Goal: Task Accomplishment & Management: Use online tool/utility

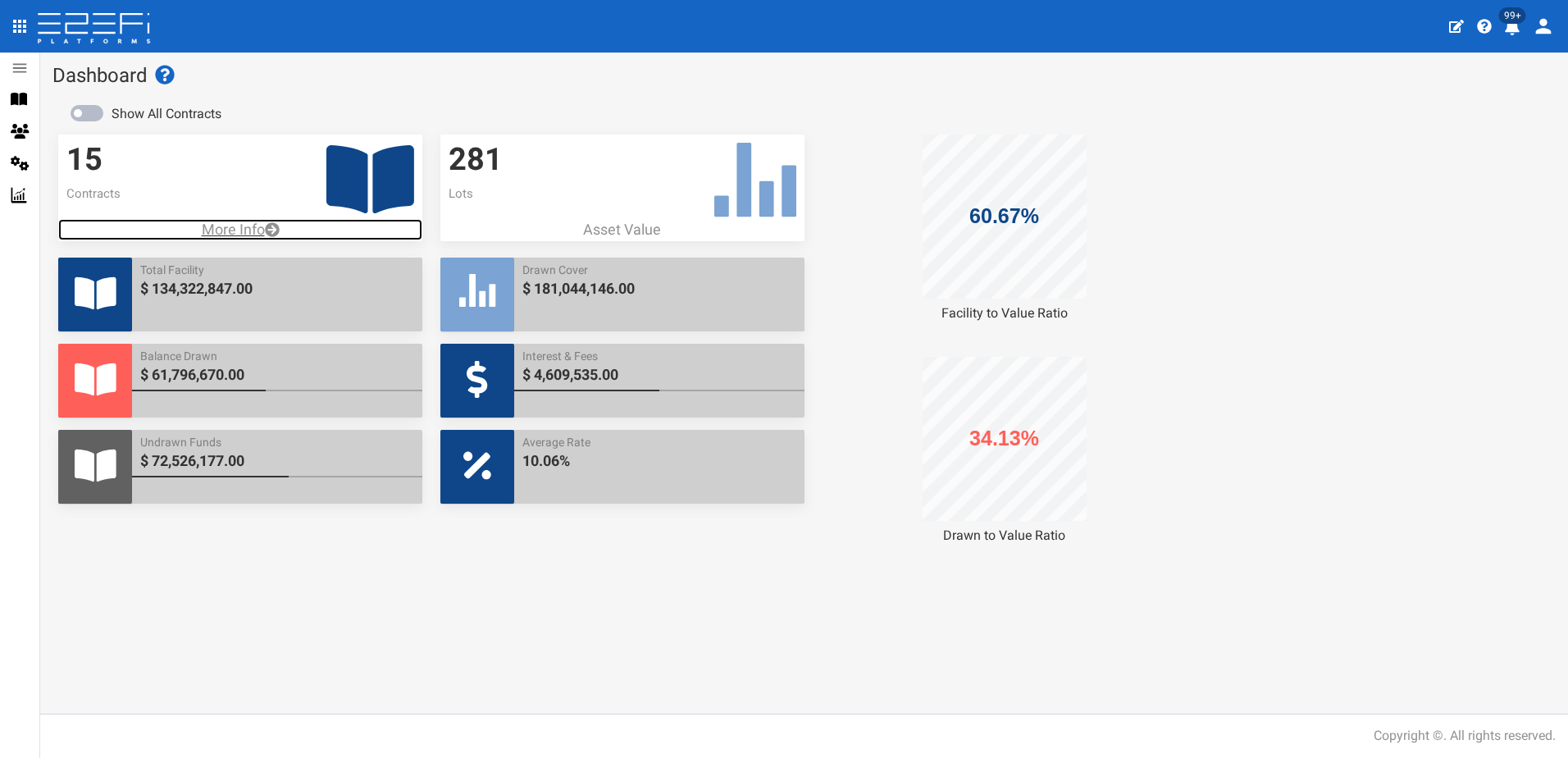
click at [250, 227] on p "More Info" at bounding box center [240, 230] width 364 height 22
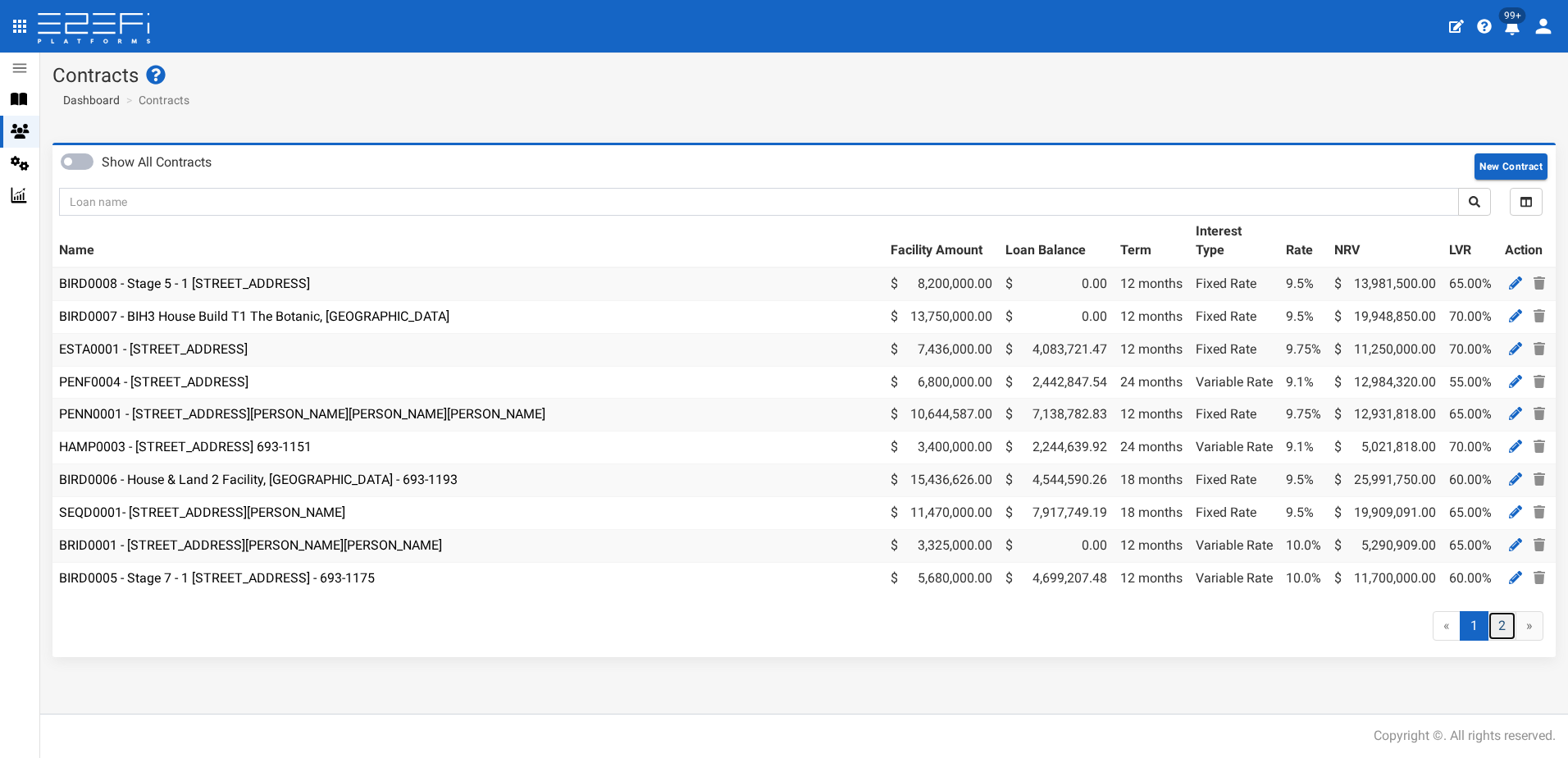
click at [1508, 635] on link "2" at bounding box center [1502, 626] width 28 height 30
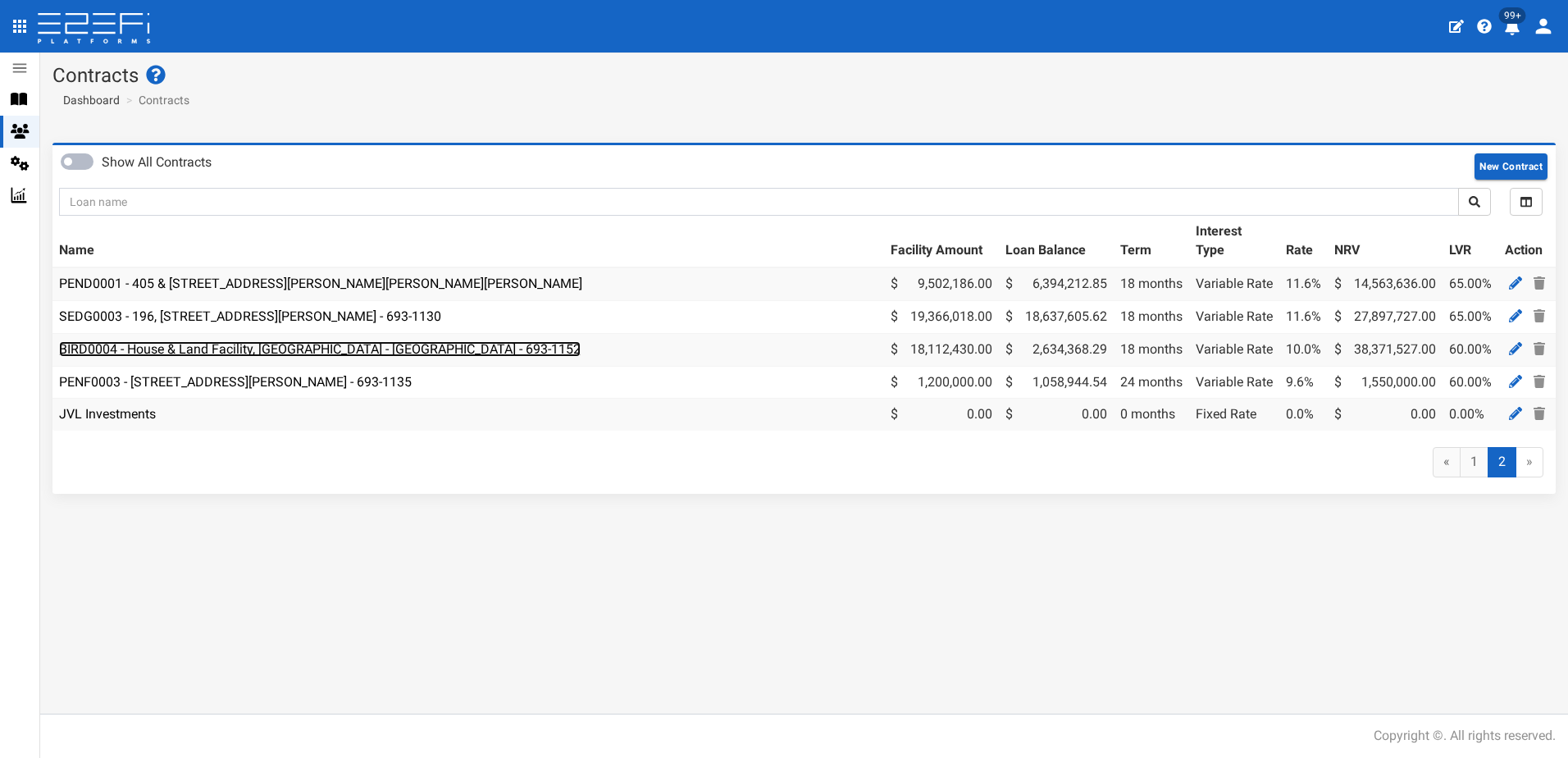
click at [289, 352] on link "BIRD0004 - House & Land Facility, Port Macquarie - VANT02 - 693-1152" at bounding box center [319, 349] width 521 height 16
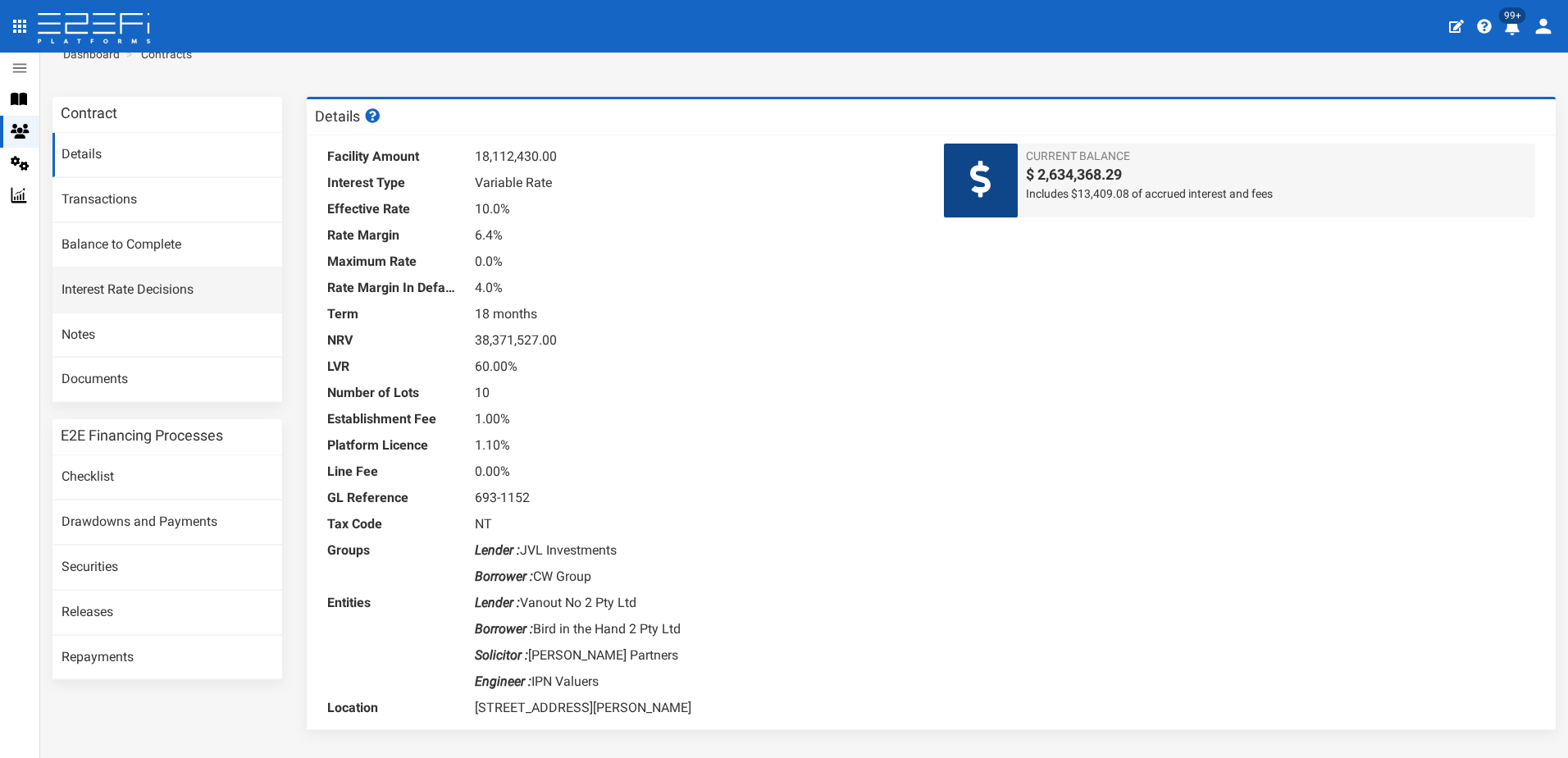
scroll to position [91, 0]
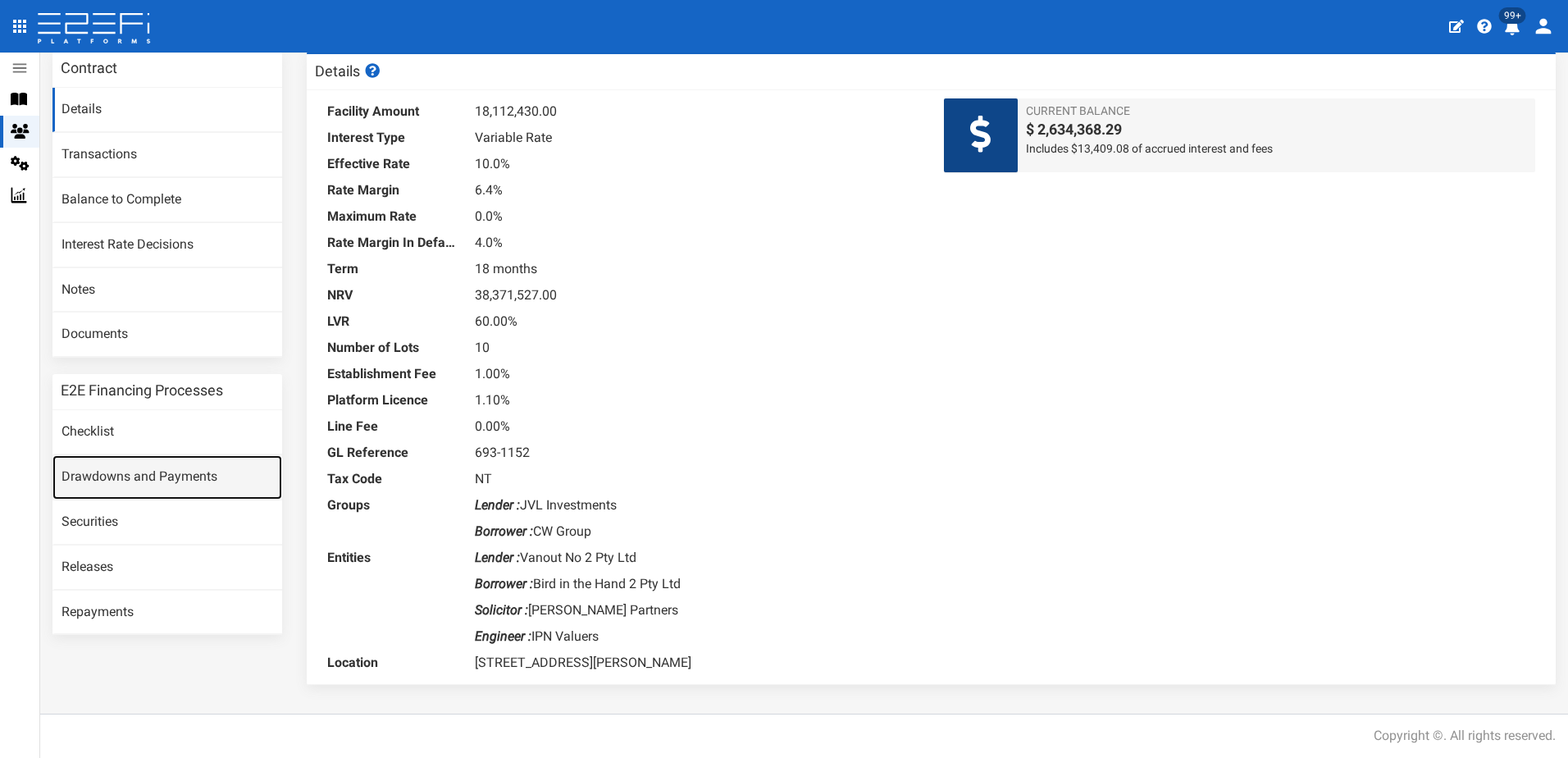
click at [130, 471] on link "Drawdowns and Payments" at bounding box center [167, 477] width 230 height 44
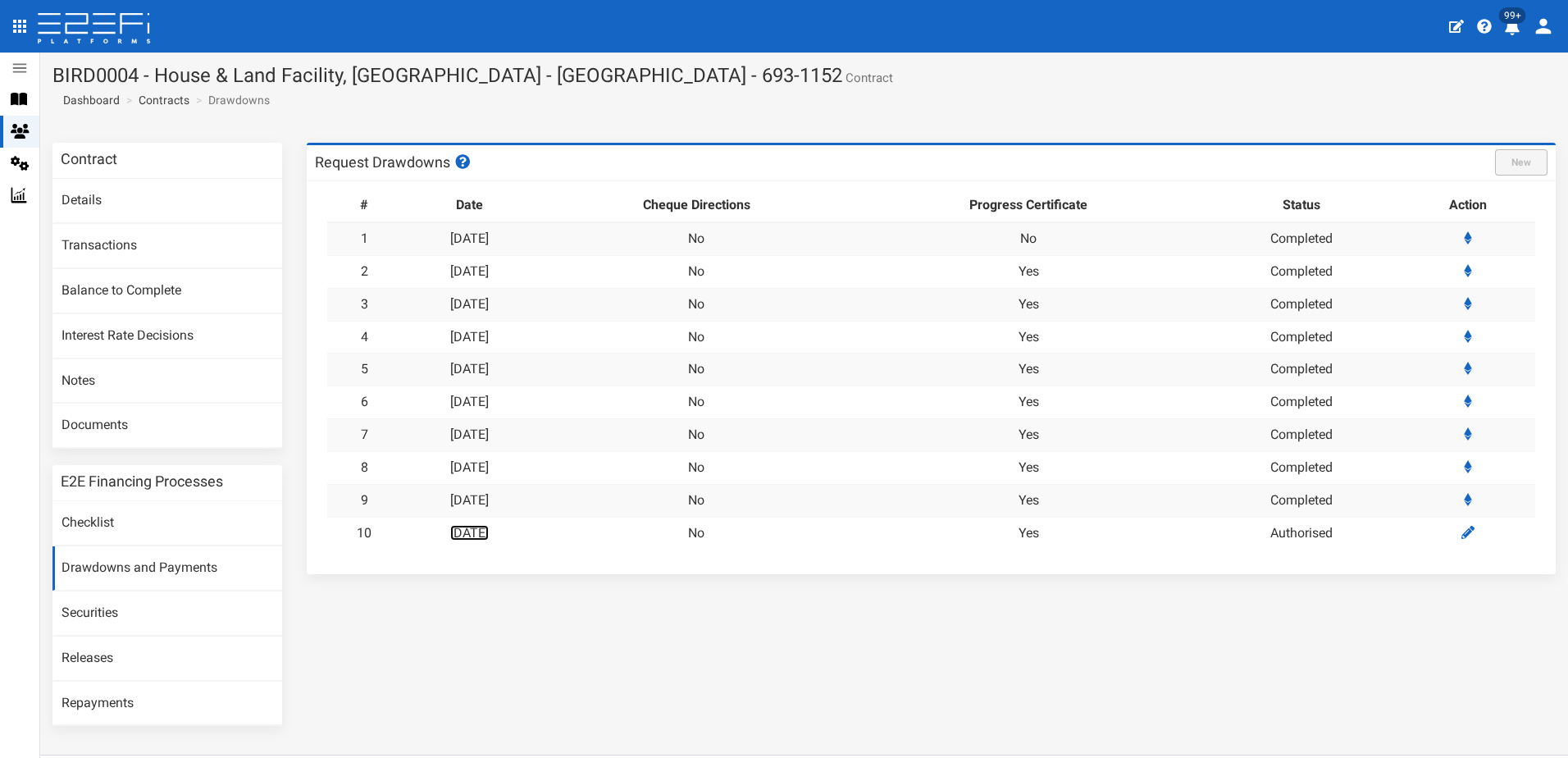
click at [474, 531] on link "30-09-2025" at bounding box center [469, 533] width 39 height 16
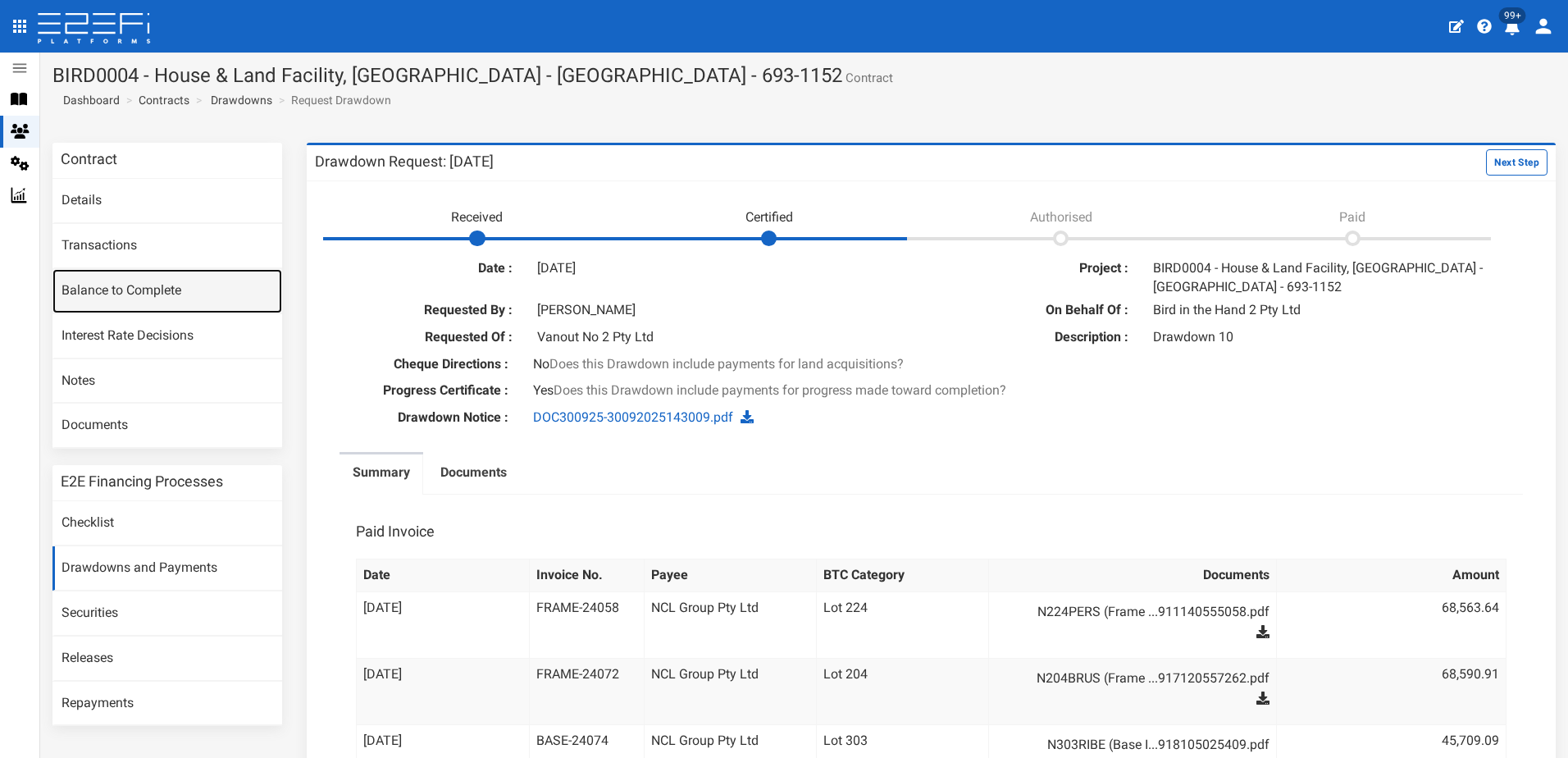
click at [125, 293] on link "Balance to Complete" at bounding box center [167, 291] width 230 height 44
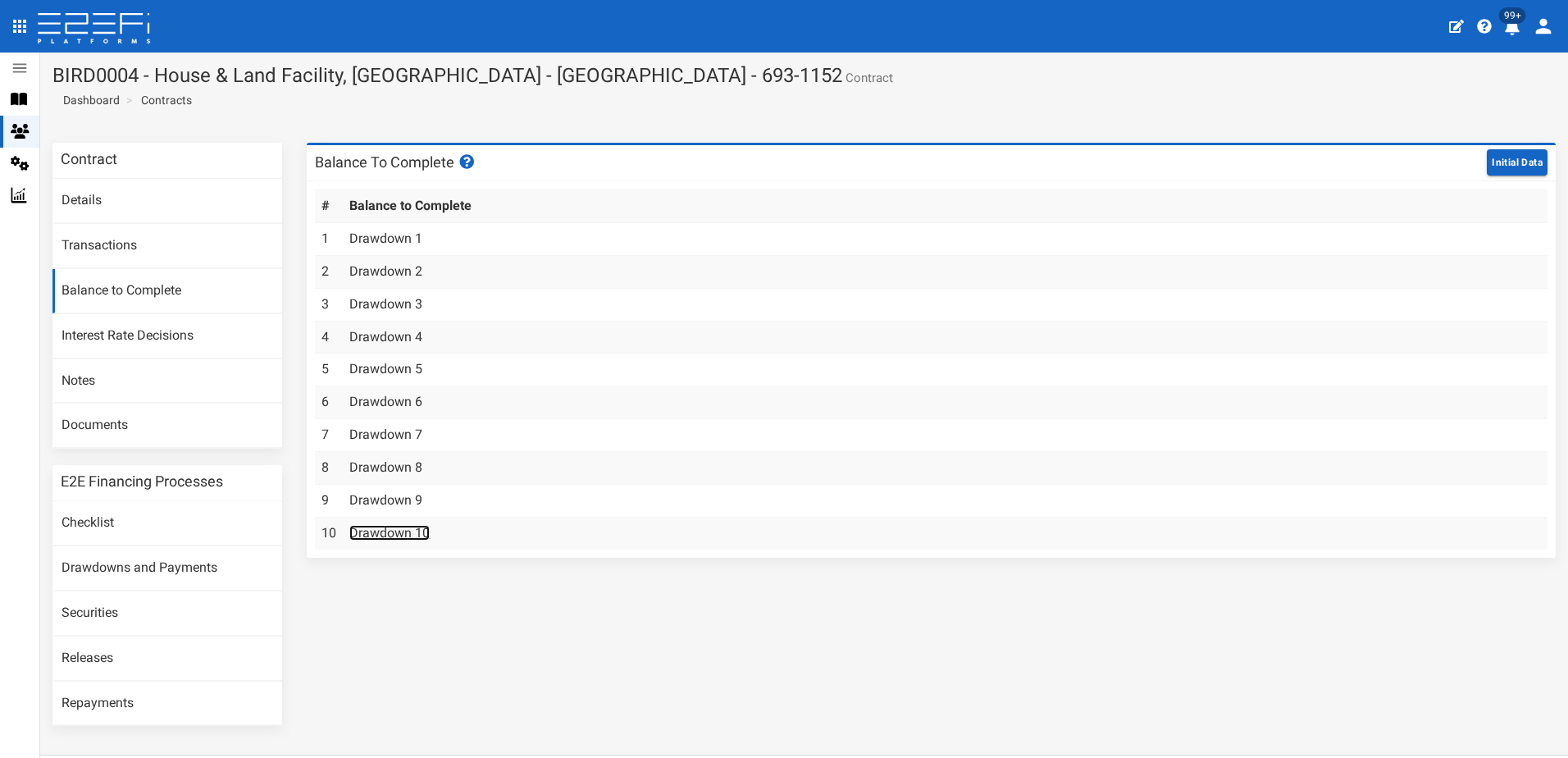
click at [372, 535] on link "Drawdown 10" at bounding box center [389, 533] width 80 height 16
click at [163, 102] on link "Contracts" at bounding box center [166, 99] width 51 height 16
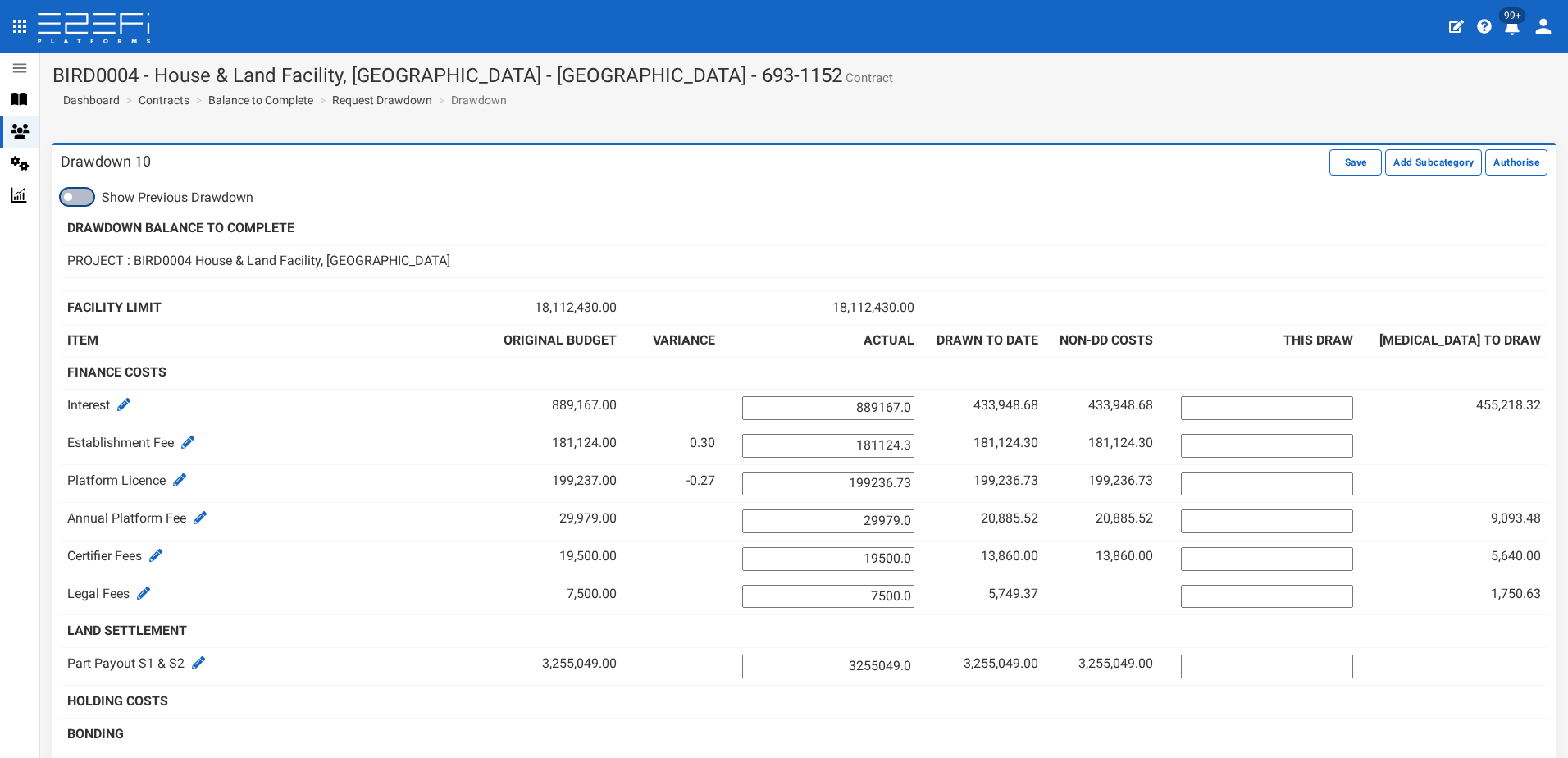
click at [83, 199] on span at bounding box center [77, 197] width 33 height 16
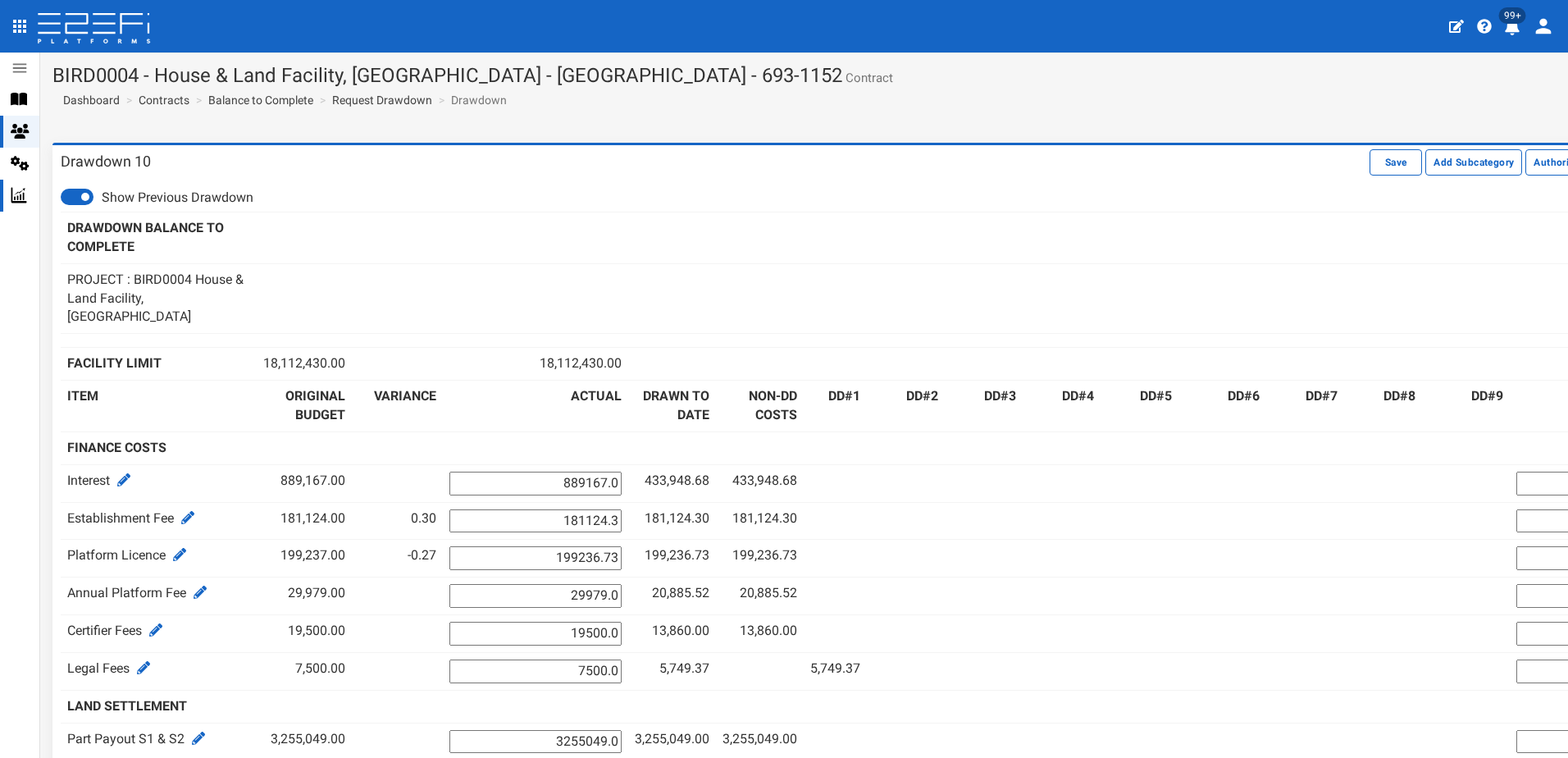
click at [14, 203] on icon at bounding box center [19, 196] width 16 height 16
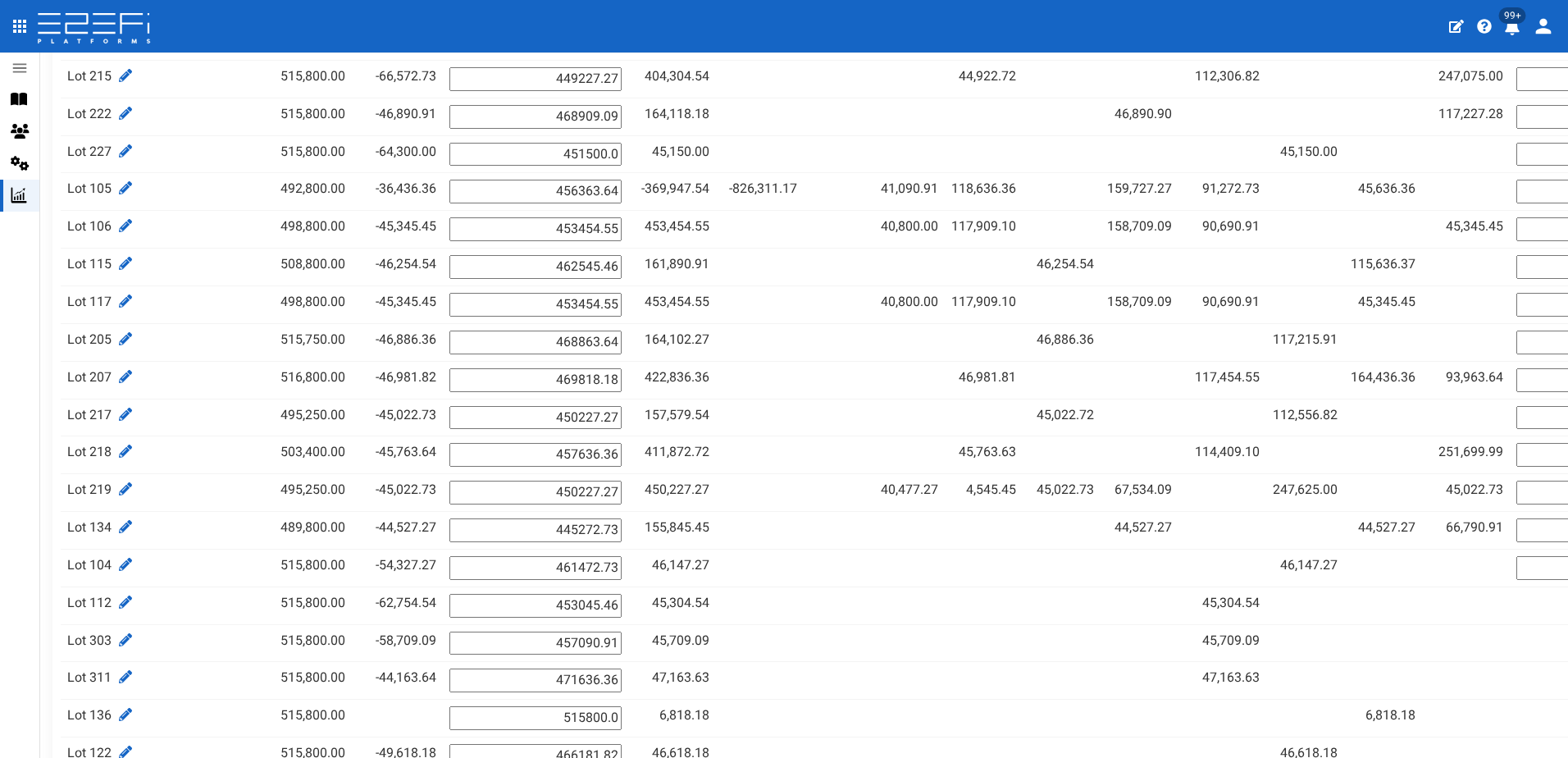
scroll to position [574, 0]
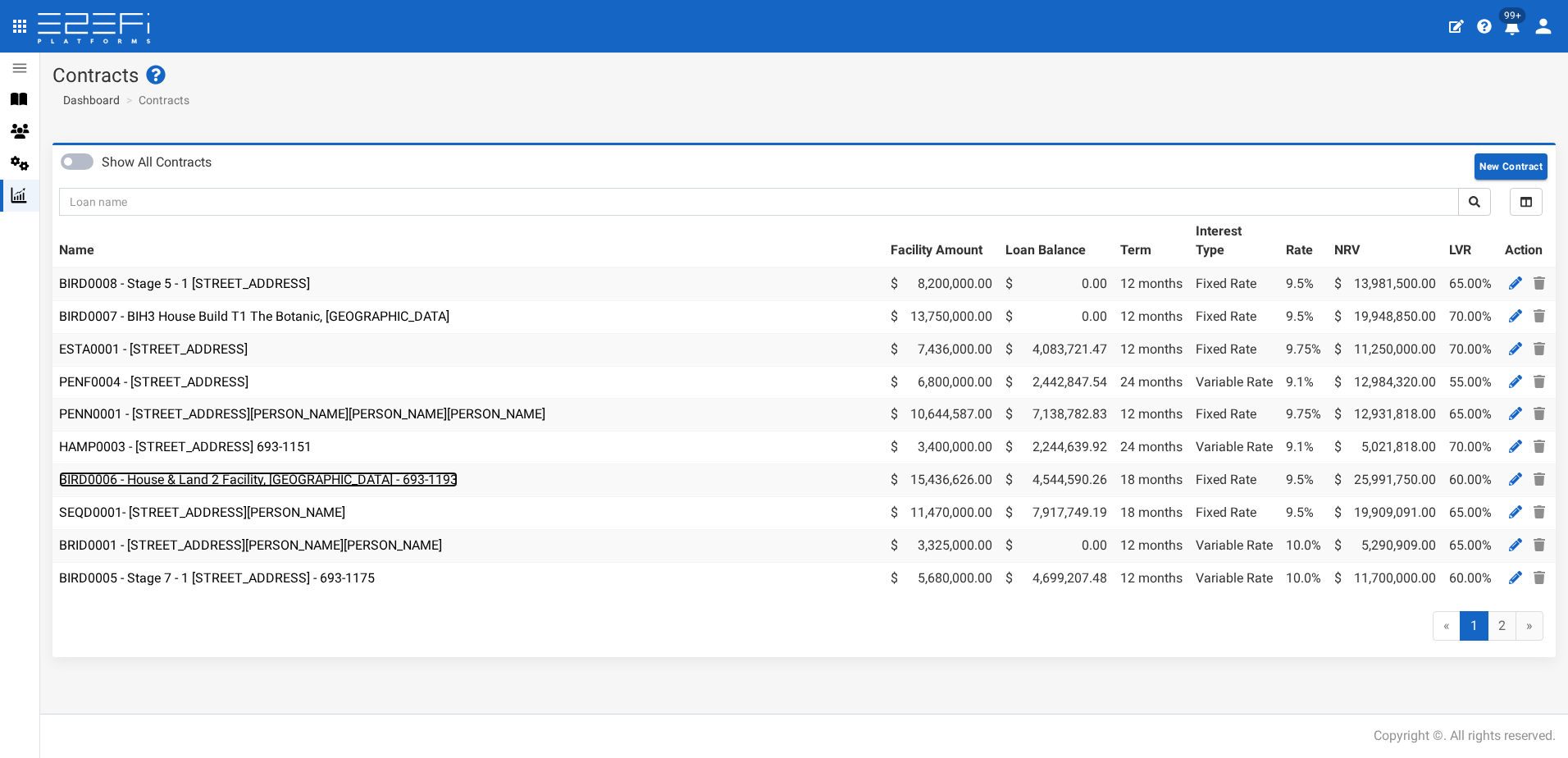
click at [217, 479] on link "BIRD0006 - House & Land 2 Facility, [GEOGRAPHIC_DATA] - 693-1193" at bounding box center [258, 479] width 399 height 16
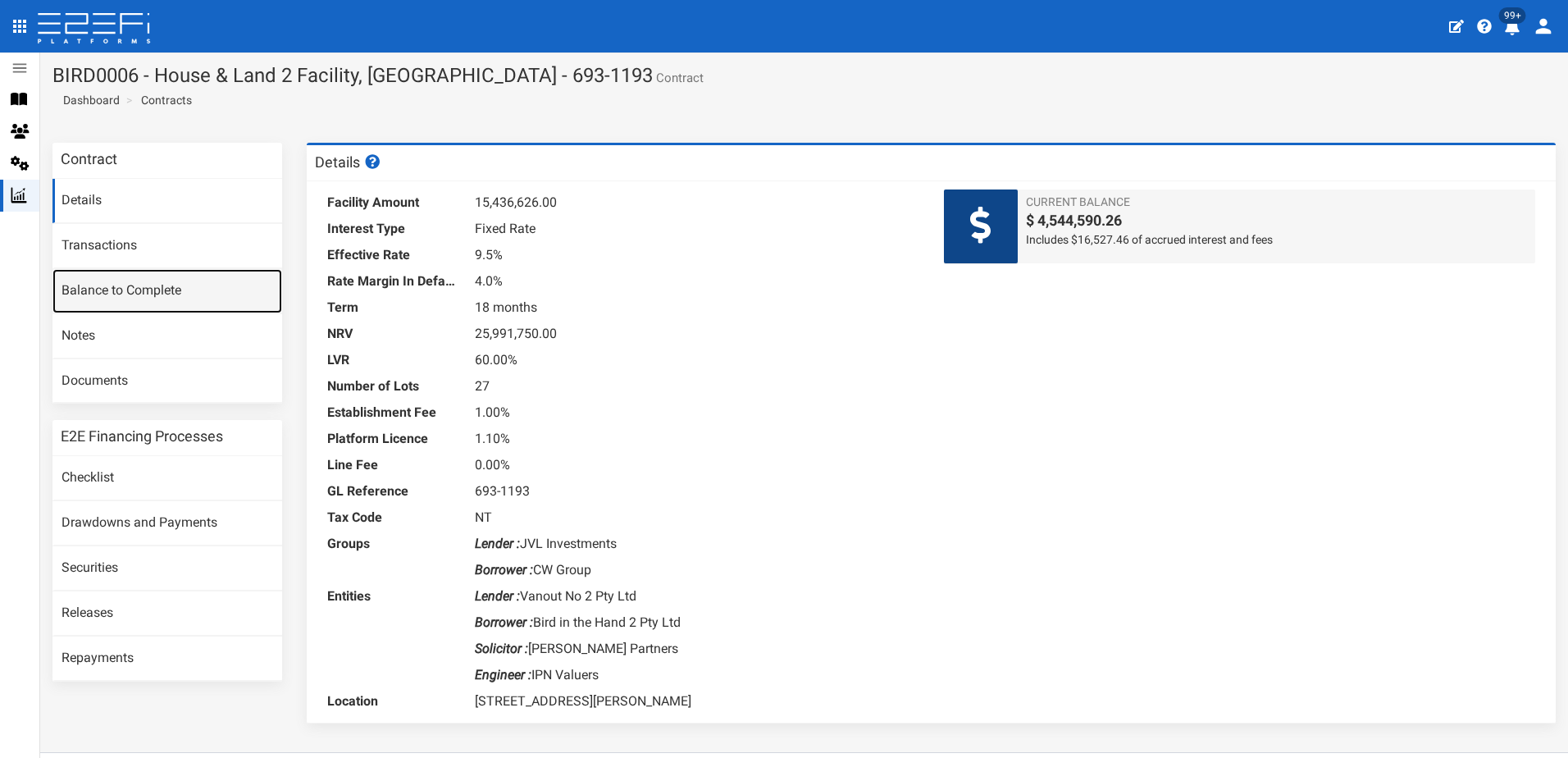
click at [122, 294] on link "Balance to Complete" at bounding box center [167, 291] width 230 height 44
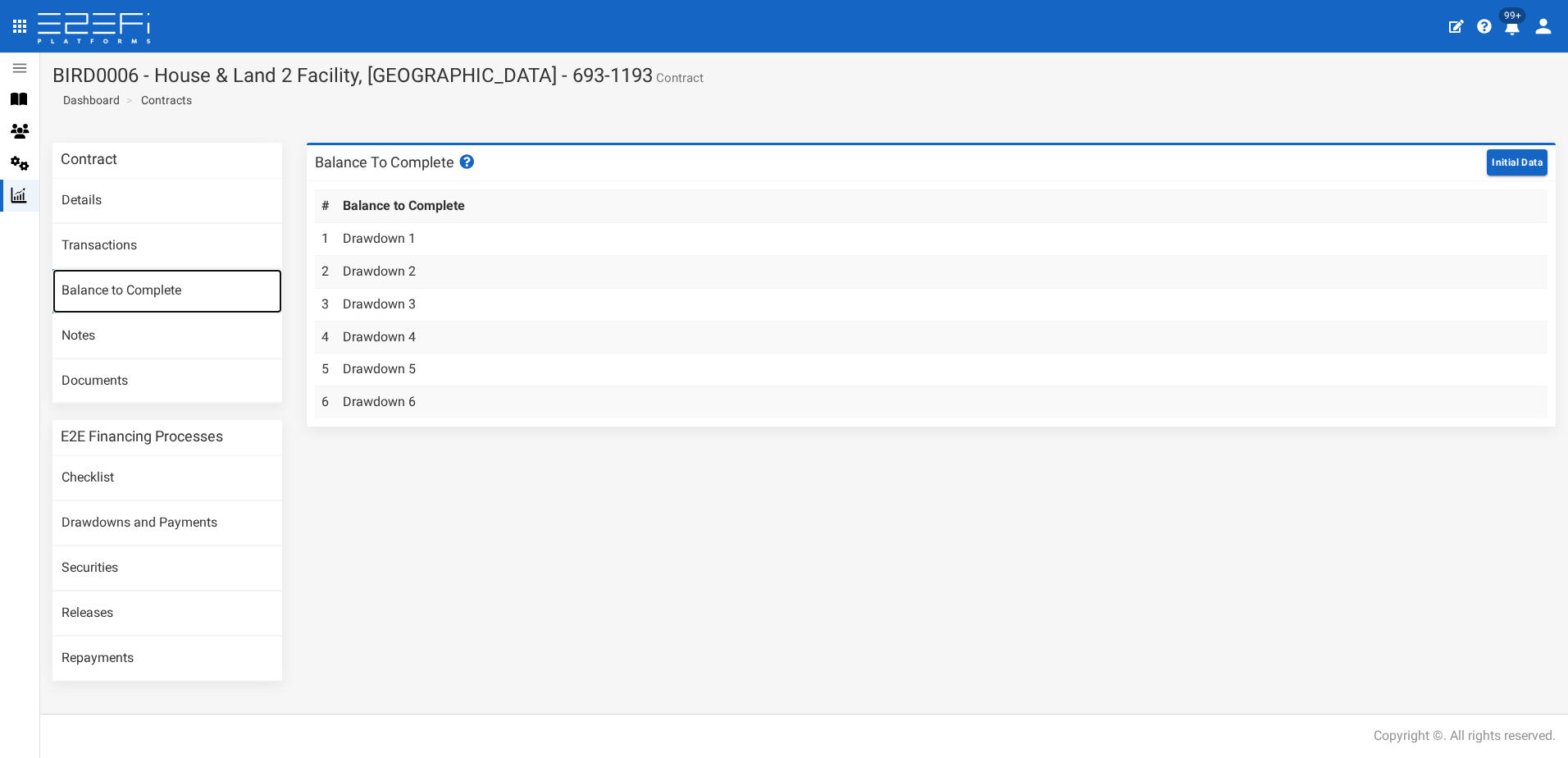
click at [167, 293] on link "Balance to Complete" at bounding box center [167, 291] width 230 height 44
click at [375, 406] on link "Drawdown 6" at bounding box center [379, 401] width 73 height 16
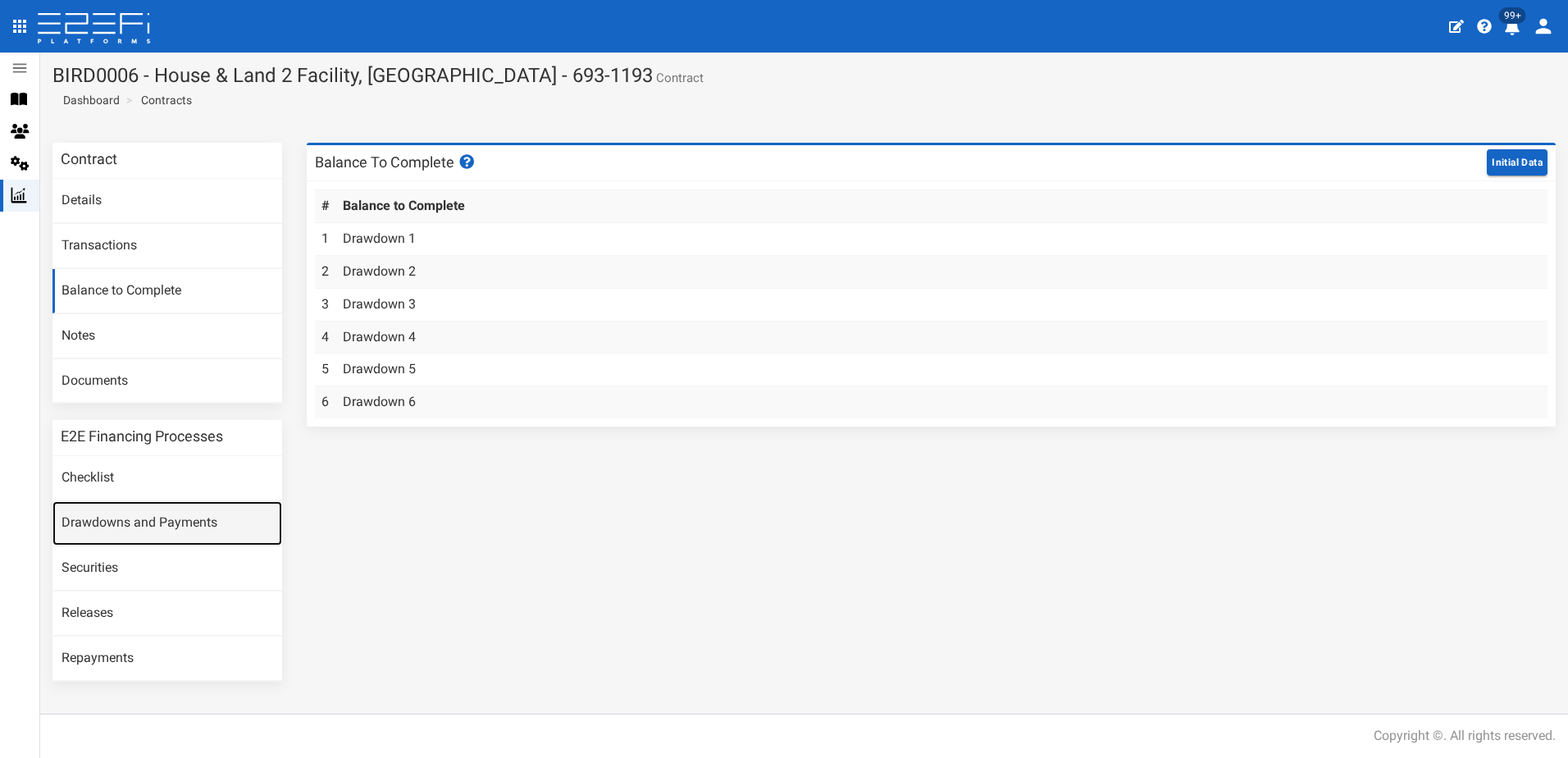
click at [129, 529] on link "Drawdowns and Payments" at bounding box center [167, 523] width 230 height 44
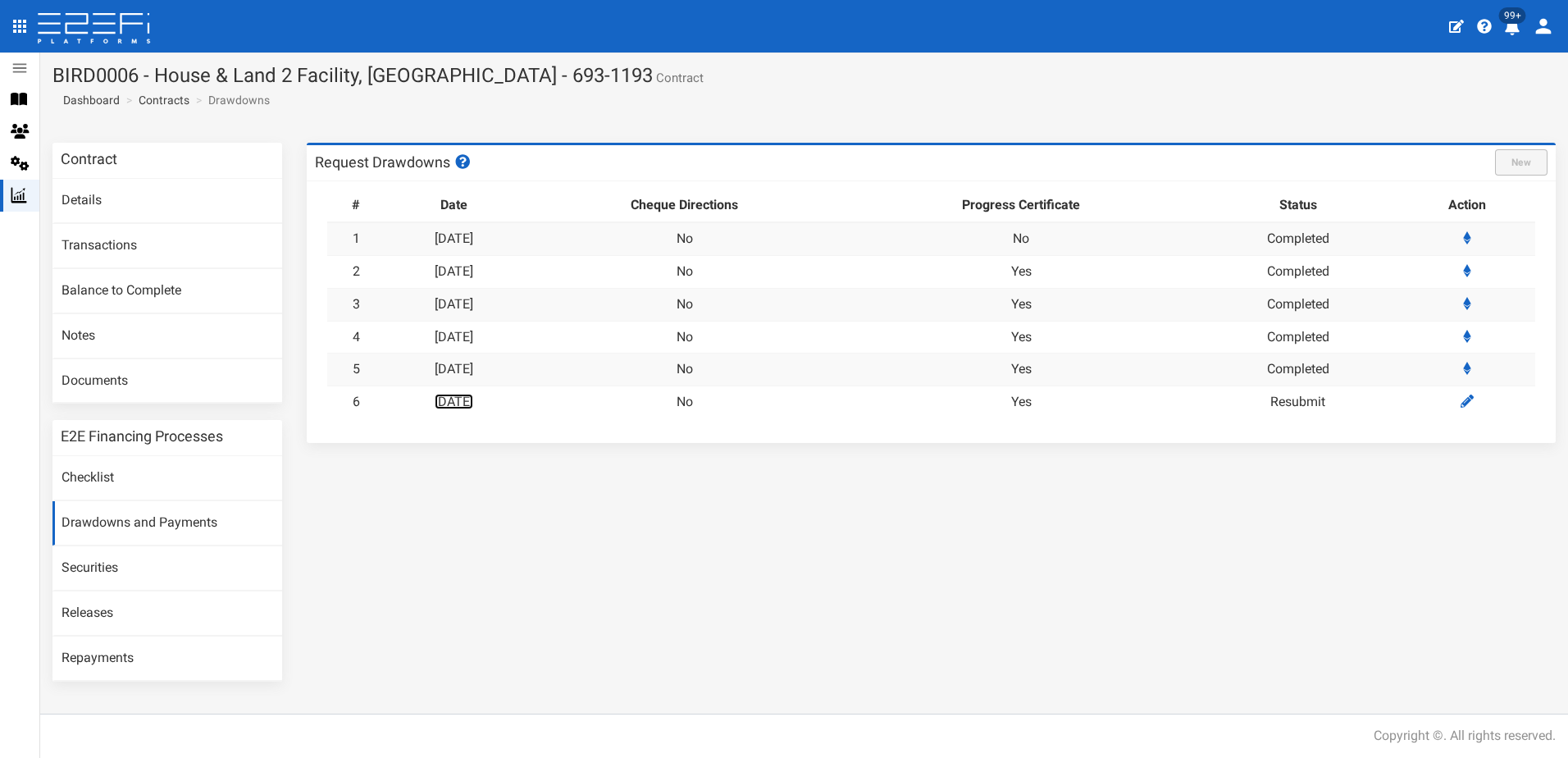
click at [473, 400] on link "30-09-2025" at bounding box center [454, 401] width 39 height 16
click at [157, 94] on link "Contracts" at bounding box center [164, 99] width 51 height 16
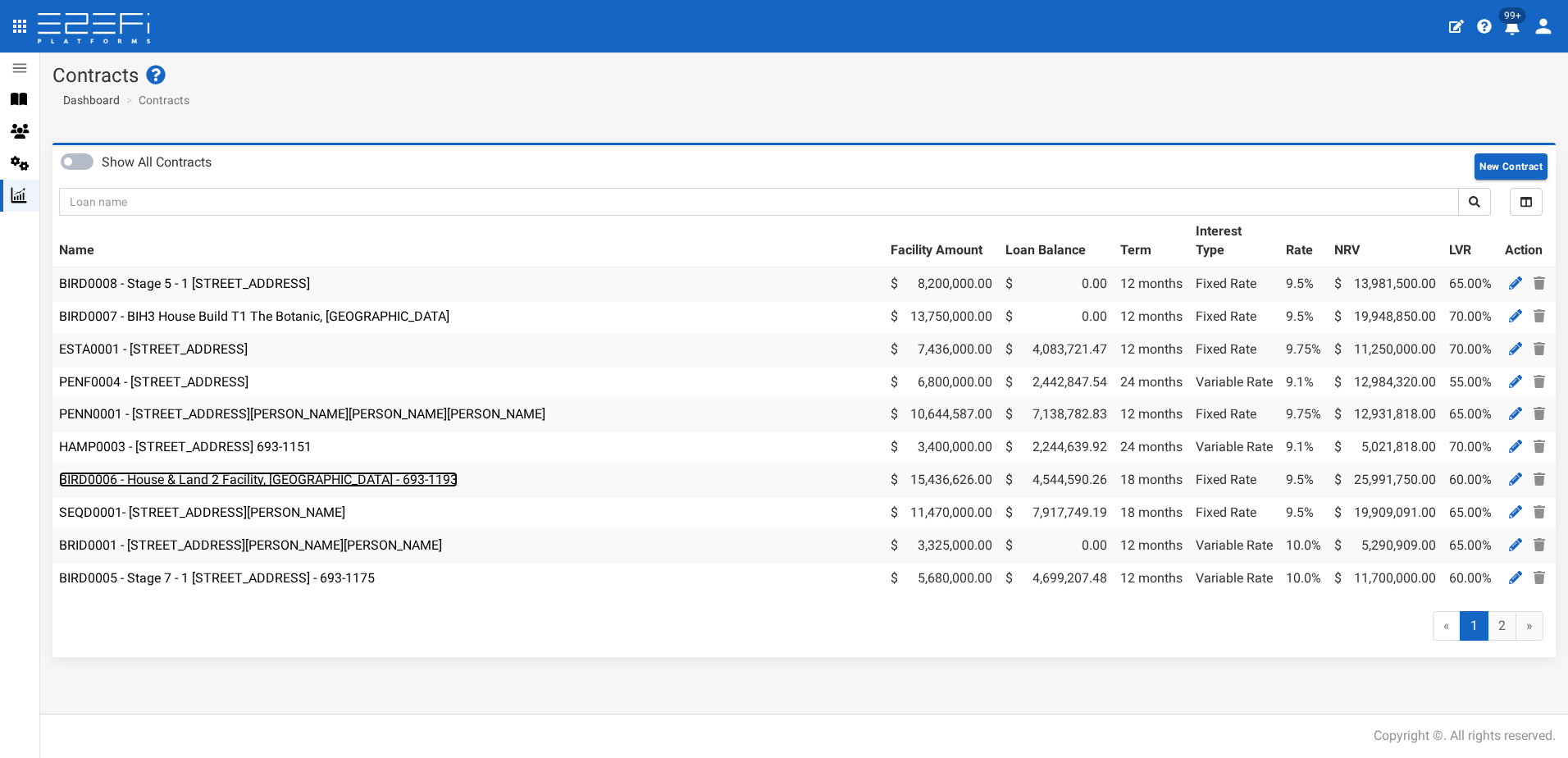
click at [205, 475] on link "BIRD0006 - House & Land 2 Facility, [GEOGRAPHIC_DATA] - 693-1193" at bounding box center [258, 479] width 399 height 16
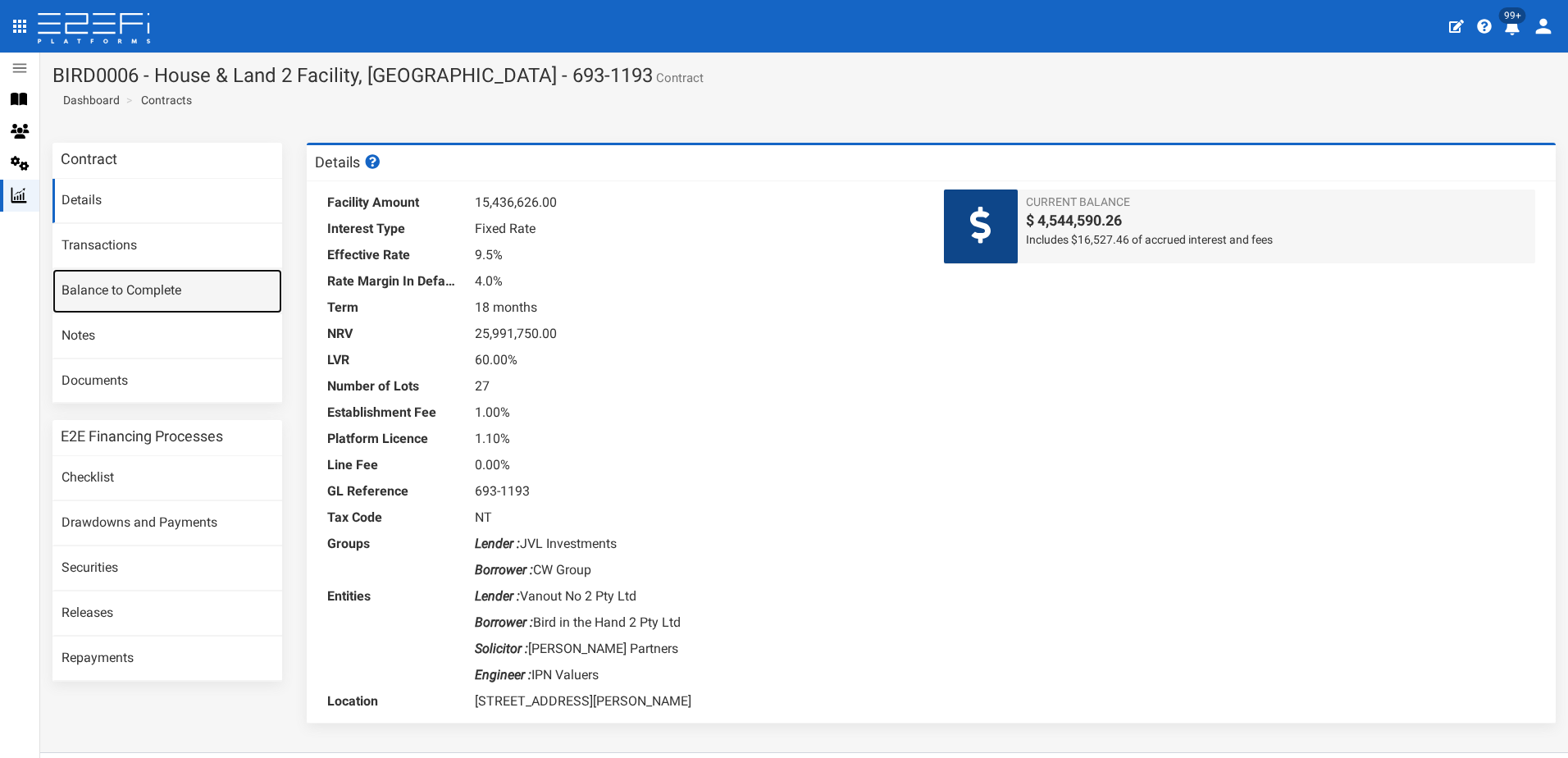
click at [113, 289] on link "Balance to Complete" at bounding box center [167, 291] width 230 height 44
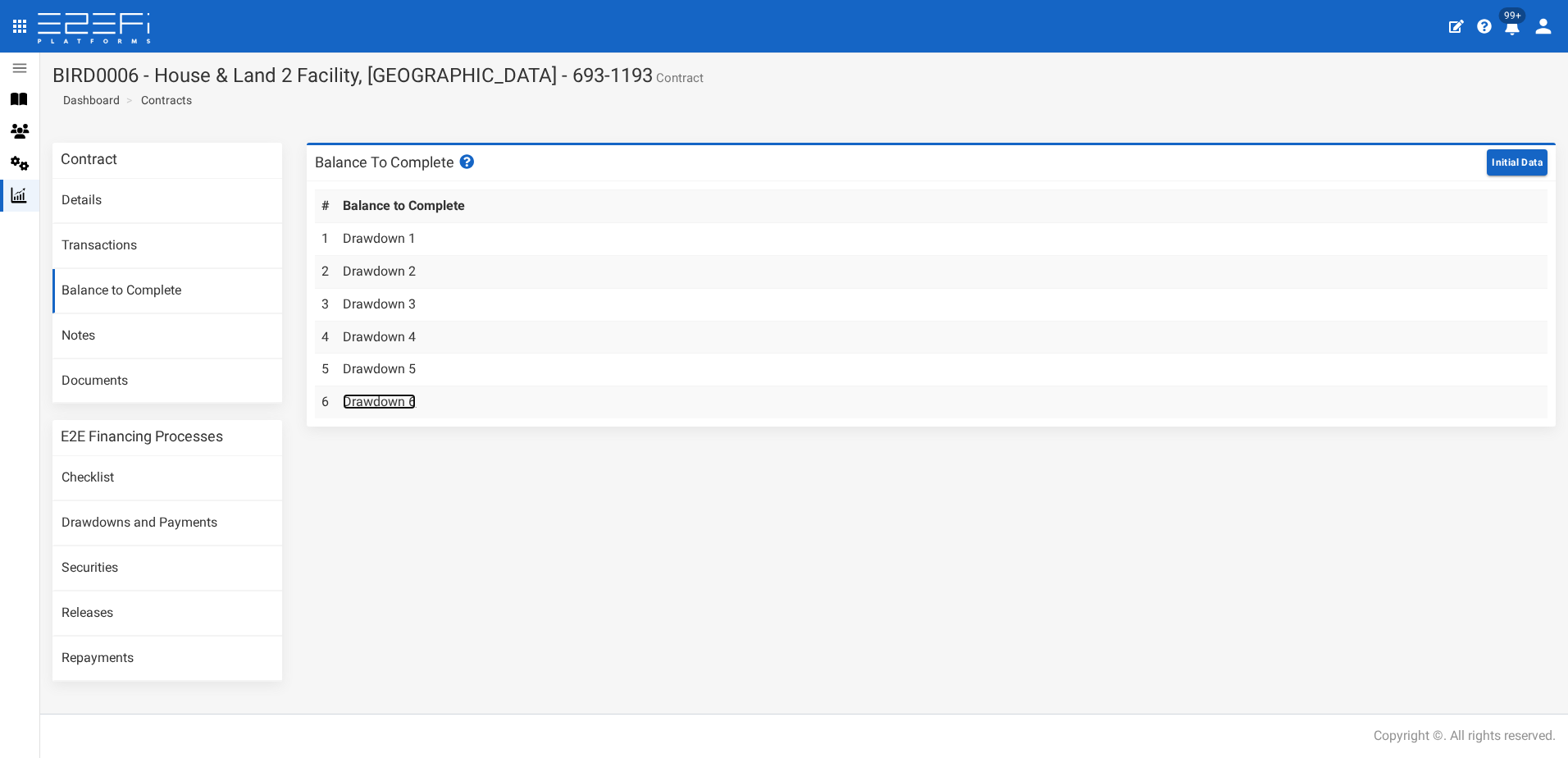
click at [375, 397] on link "Drawdown 6" at bounding box center [379, 401] width 73 height 16
click at [163, 98] on link "Contracts" at bounding box center [166, 99] width 51 height 16
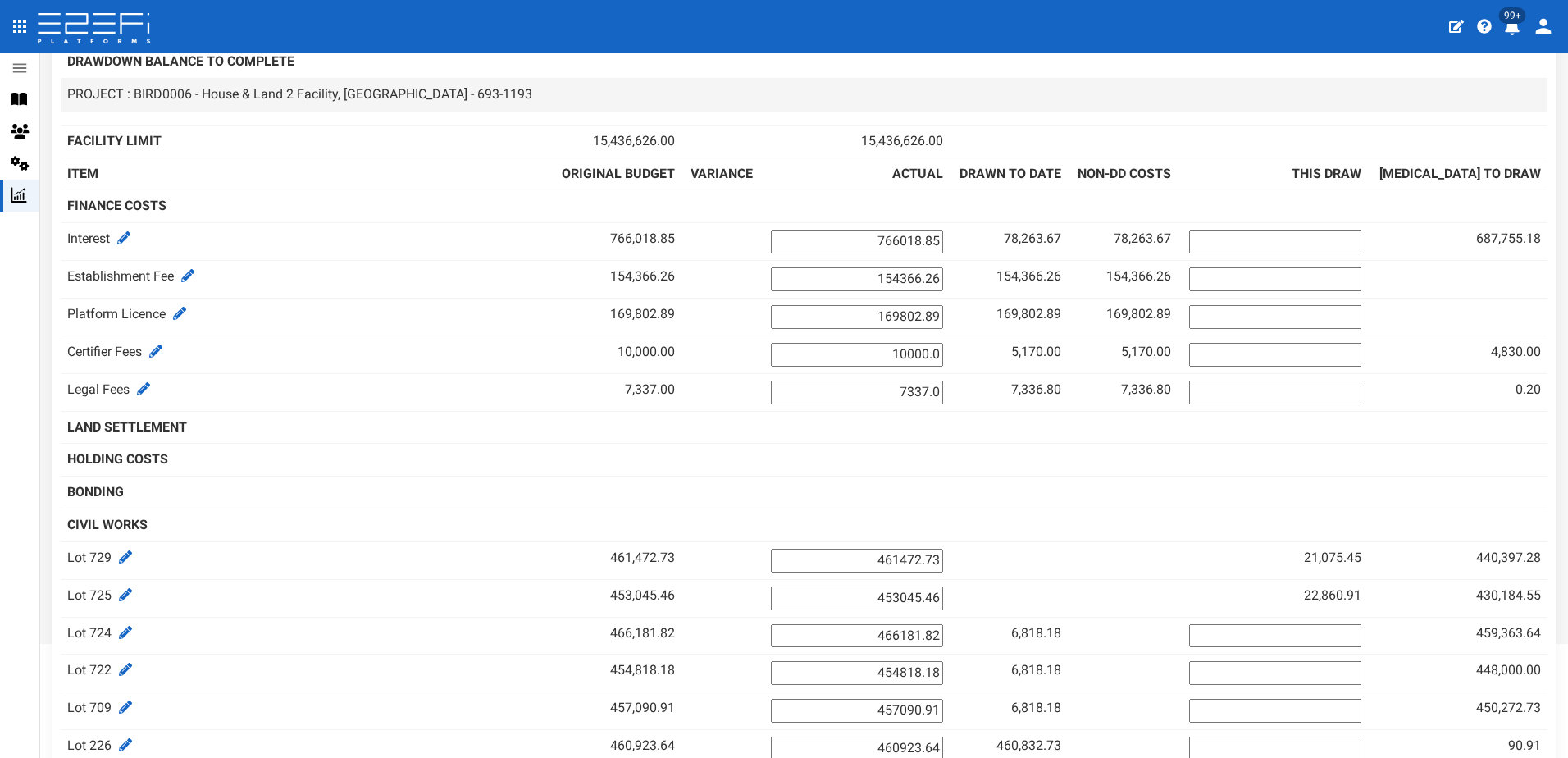
scroll to position [164, 0]
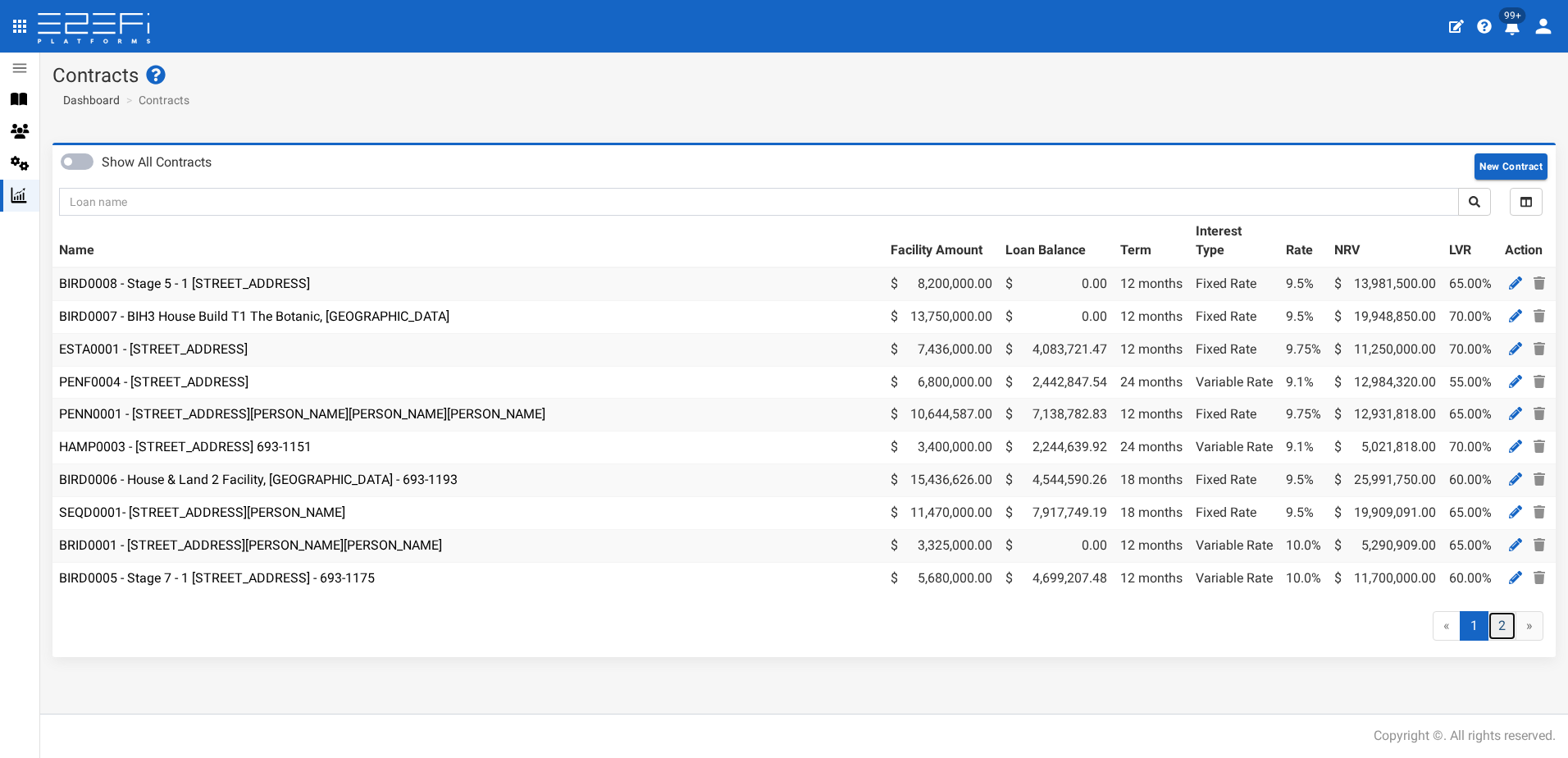
click at [1504, 641] on link "2" at bounding box center [1502, 626] width 28 height 30
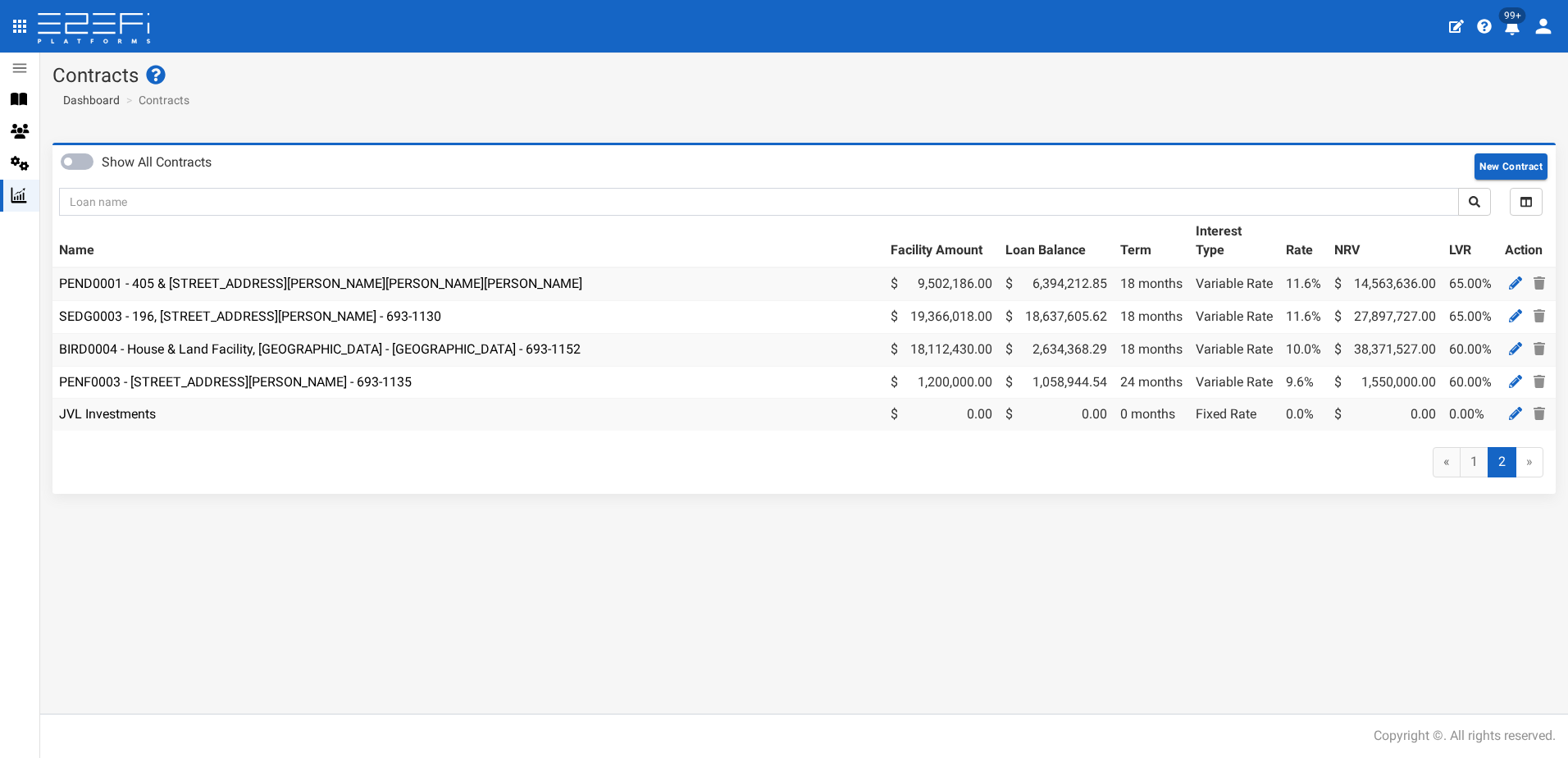
click at [211, 339] on td "BIRD0004 - House & Land Facility, [GEOGRAPHIC_DATA] - [GEOGRAPHIC_DATA] - 693-1…" at bounding box center [469, 350] width 832 height 33
click at [211, 341] on link "BIRD0004 - House & Land Facility, [GEOGRAPHIC_DATA] - [GEOGRAPHIC_DATA] - 693-1…" at bounding box center [319, 349] width 521 height 16
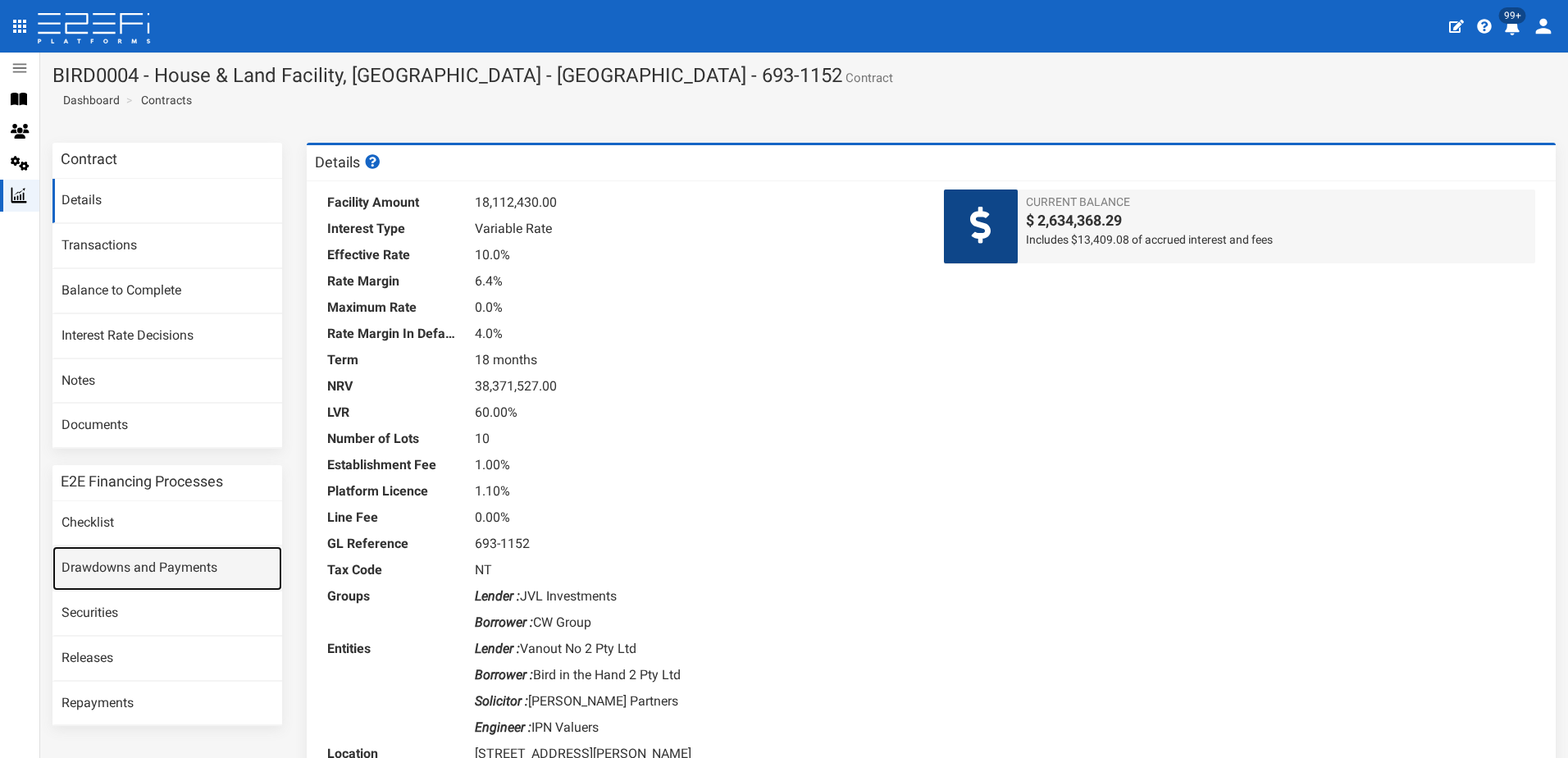
click at [129, 559] on link "Drawdowns and Payments" at bounding box center [167, 568] width 230 height 44
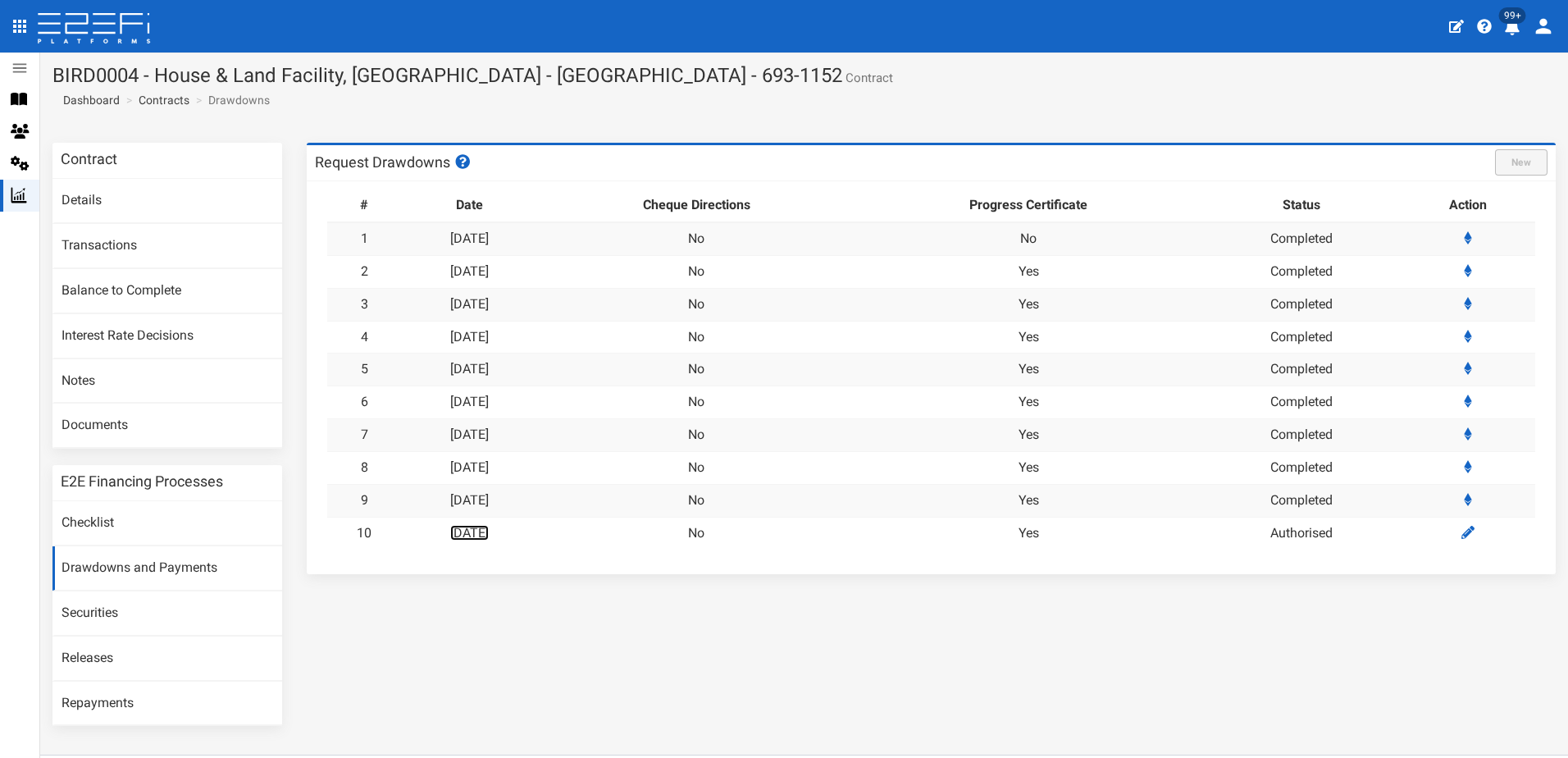
click at [479, 531] on link "[DATE]" at bounding box center [469, 533] width 39 height 16
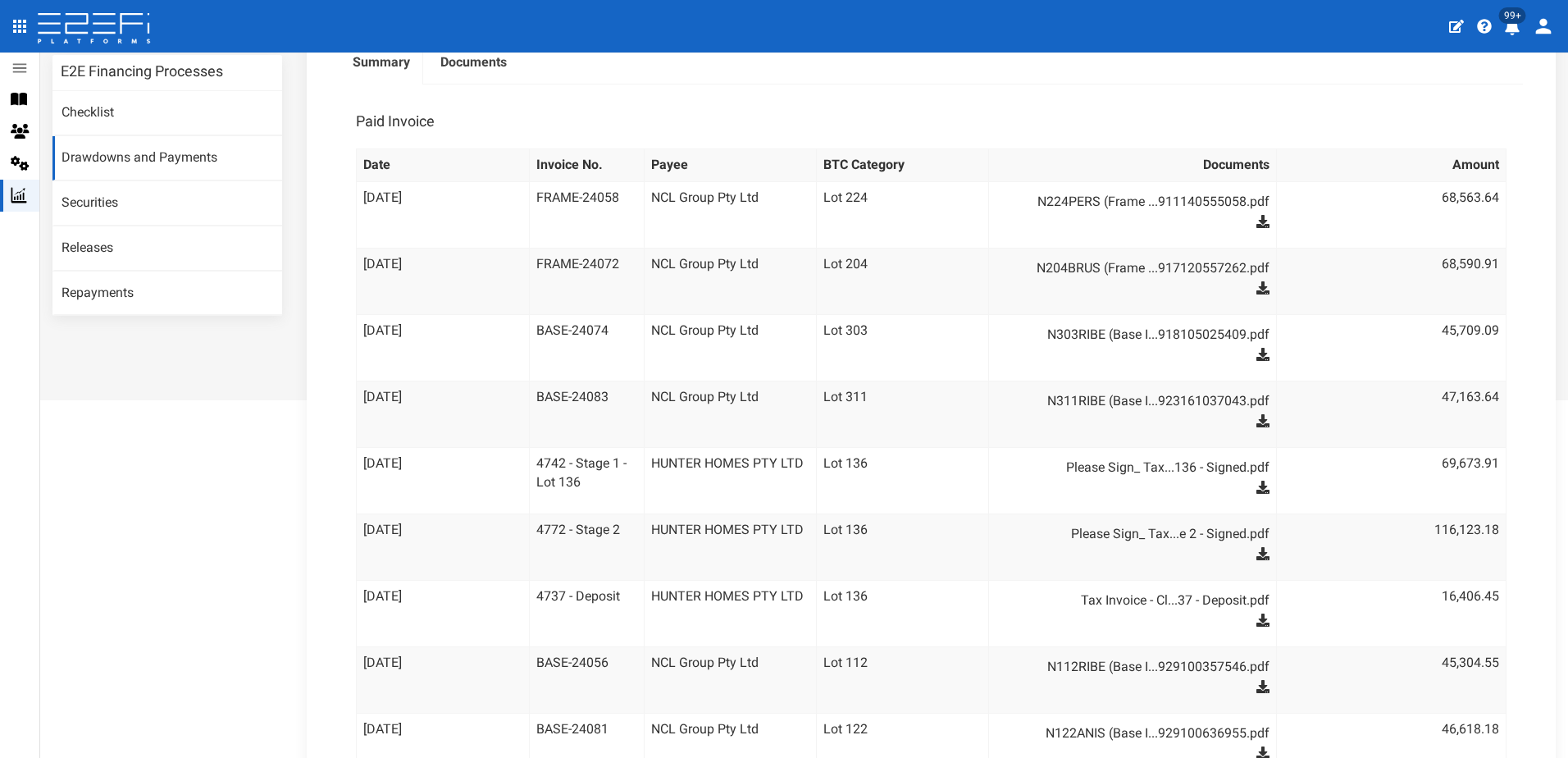
scroll to position [328, 0]
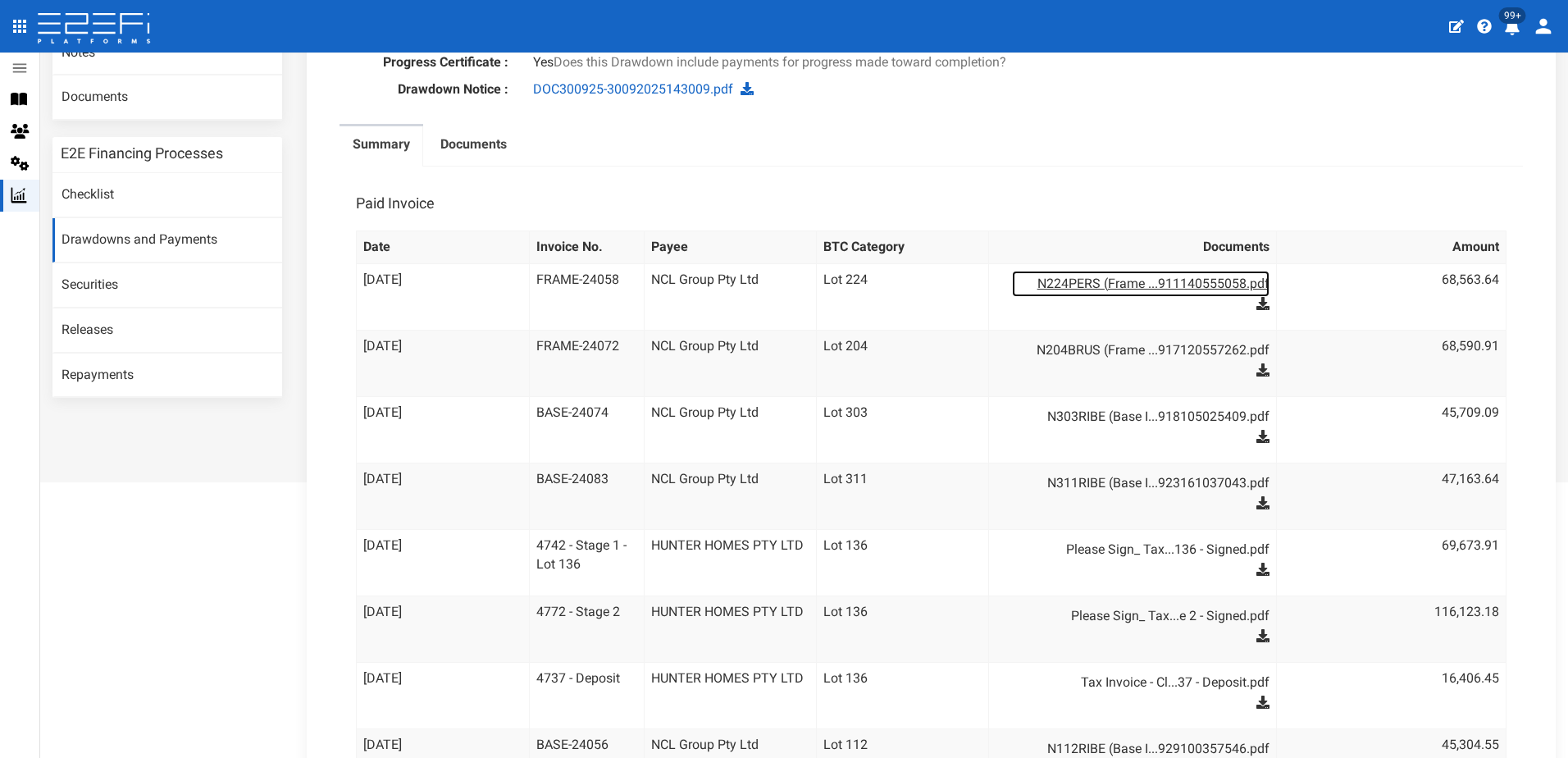
click at [1166, 287] on link "N224PERS (Frame ...911140555058.pdf" at bounding box center [1140, 284] width 256 height 26
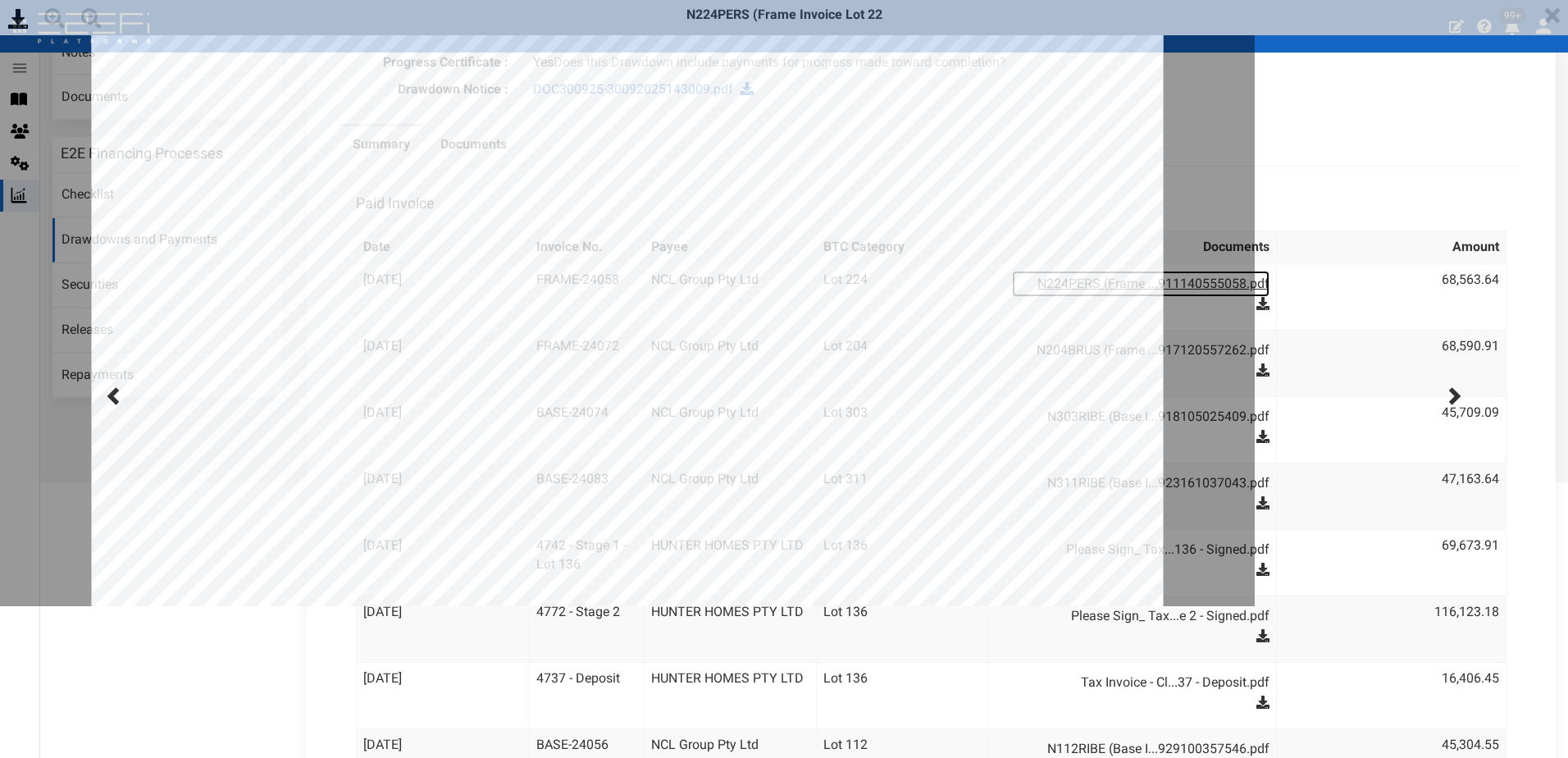
scroll to position [0, 0]
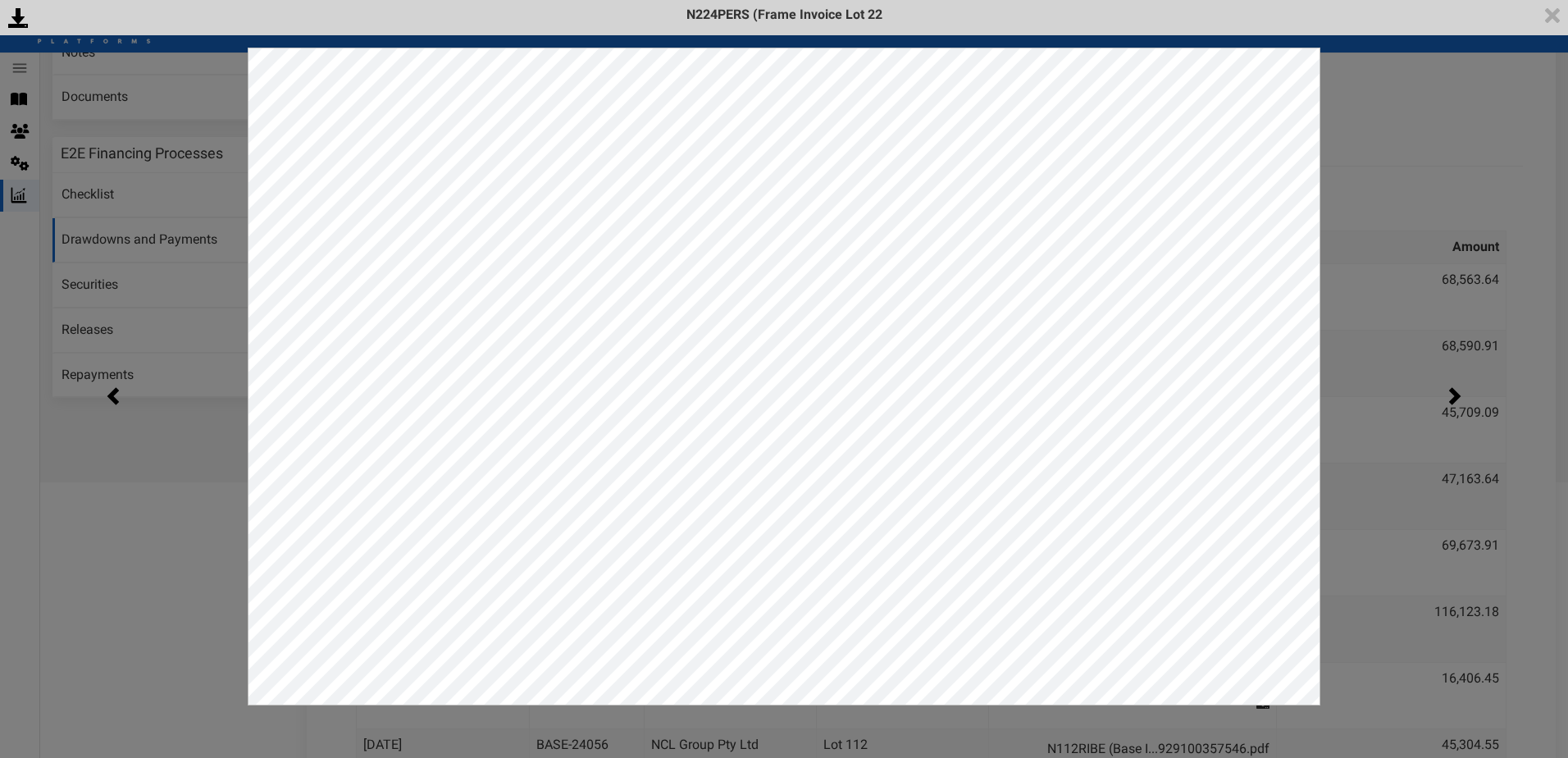
click at [1395, 120] on div "<p>Your browser does not support iframes.</p><script type="text/javascript">ale…" at bounding box center [784, 379] width 1568 height 758
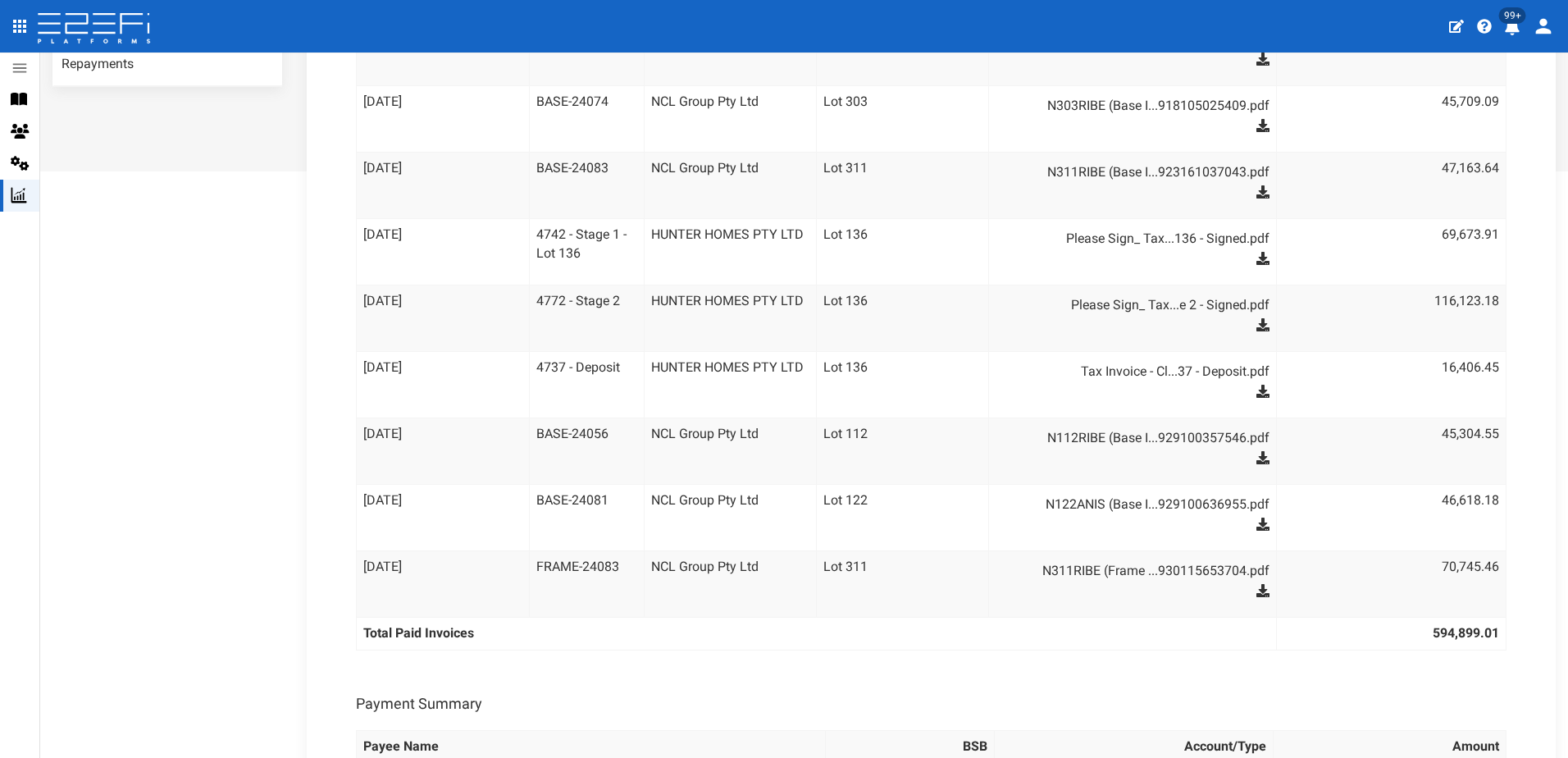
scroll to position [611, 0]
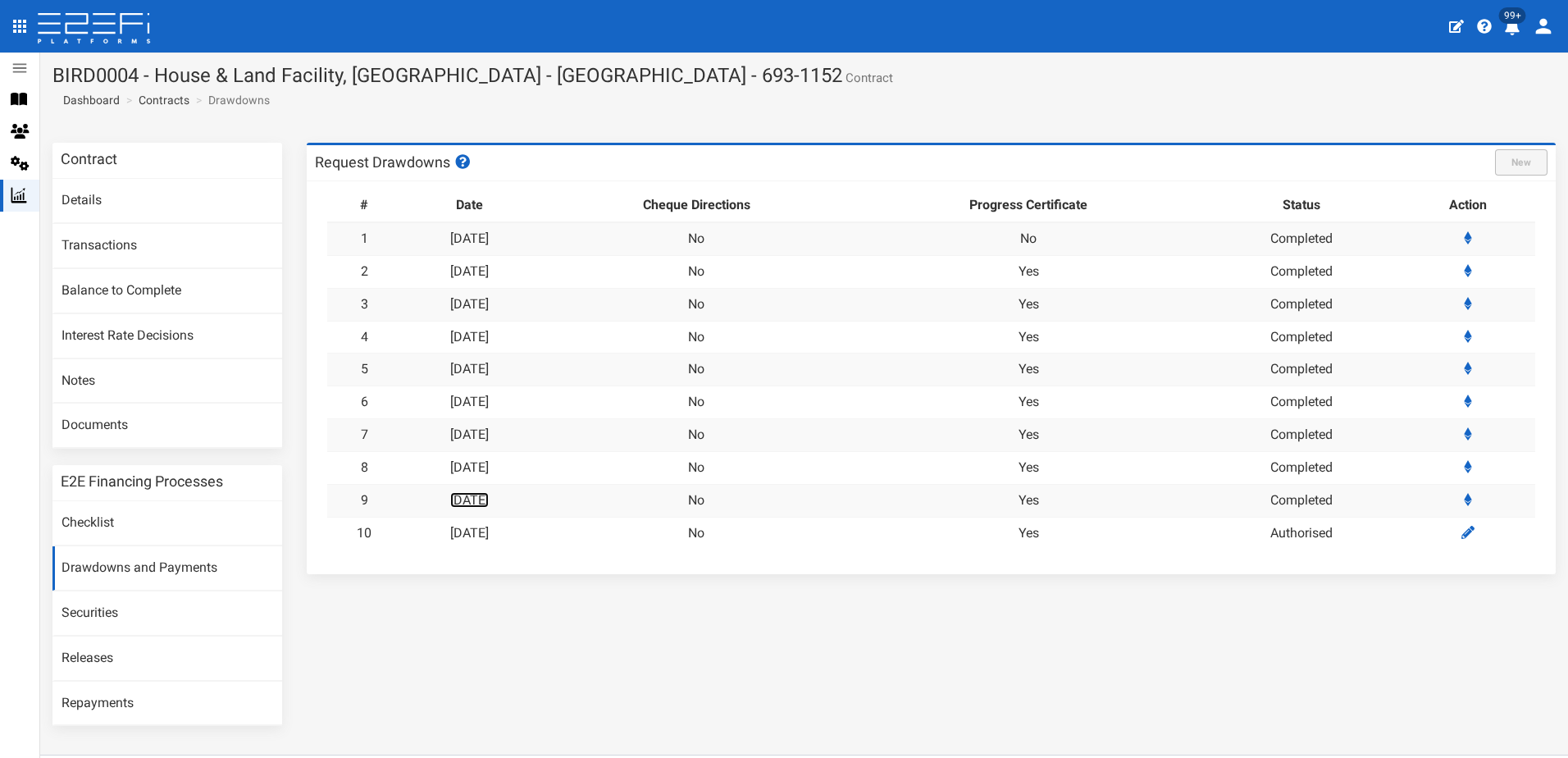
click at [488, 496] on link "[DATE]" at bounding box center [469, 500] width 39 height 16
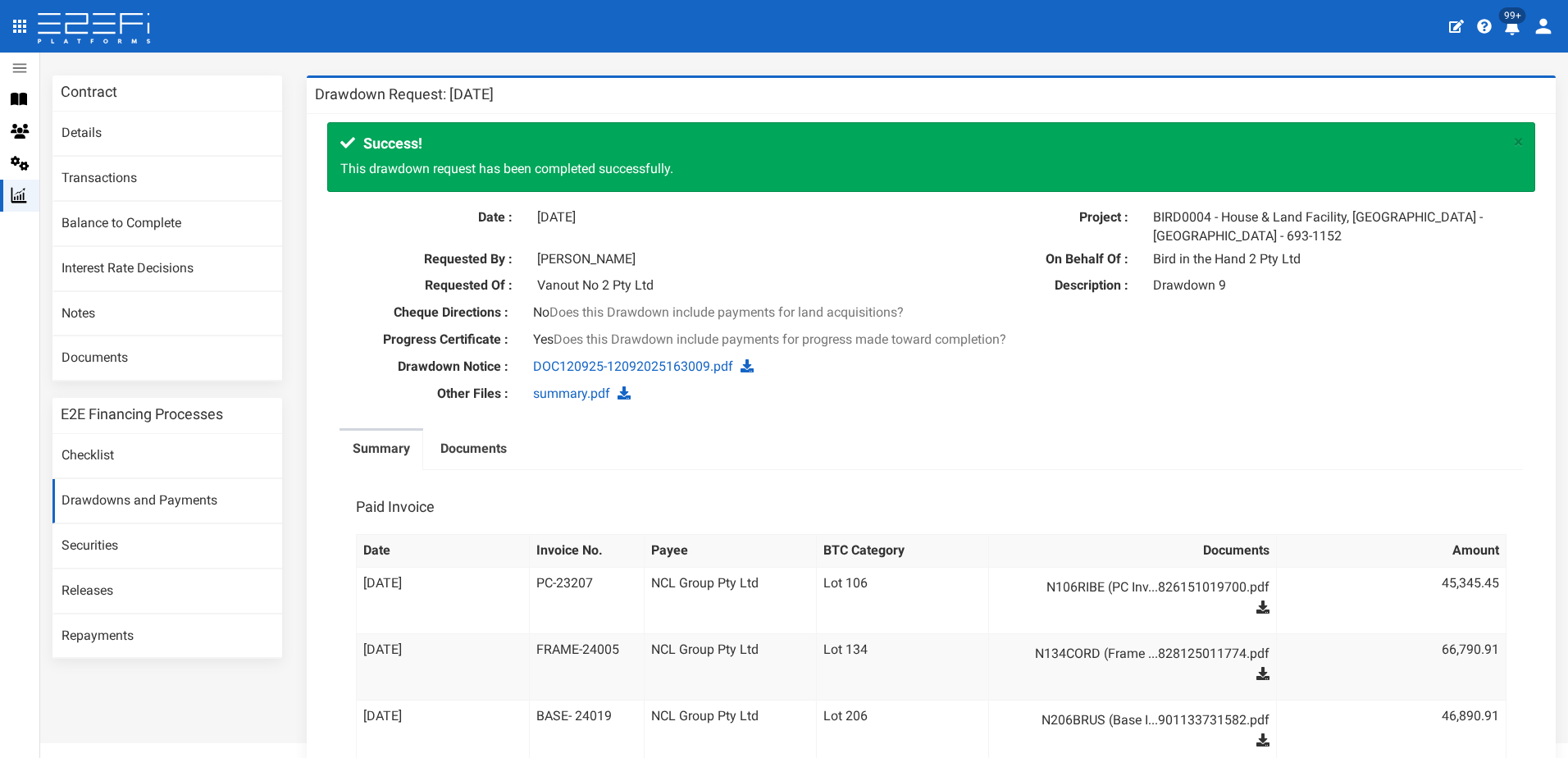
scroll to position [164, 0]
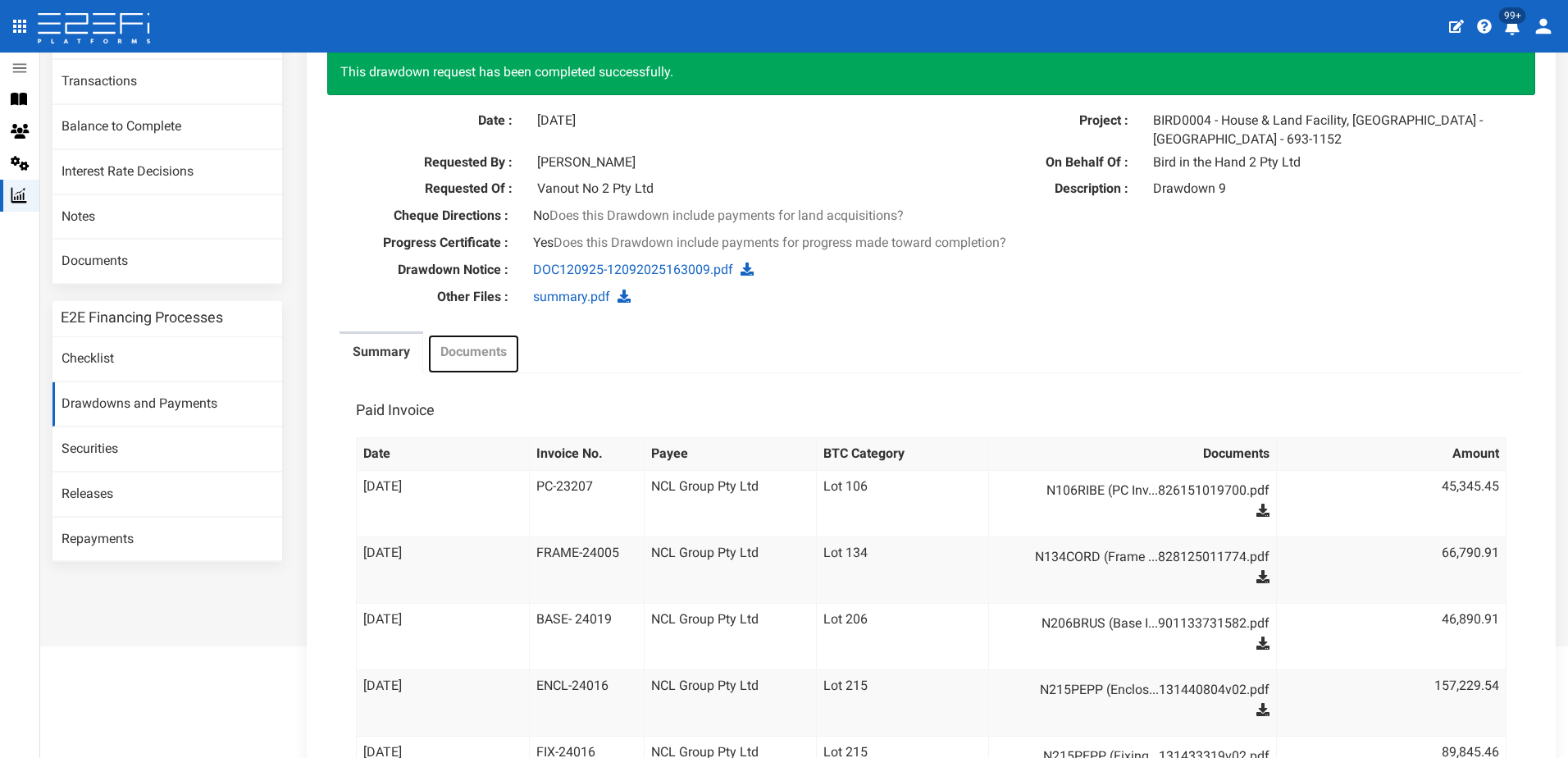
click at [480, 350] on label "Documents" at bounding box center [473, 352] width 66 height 19
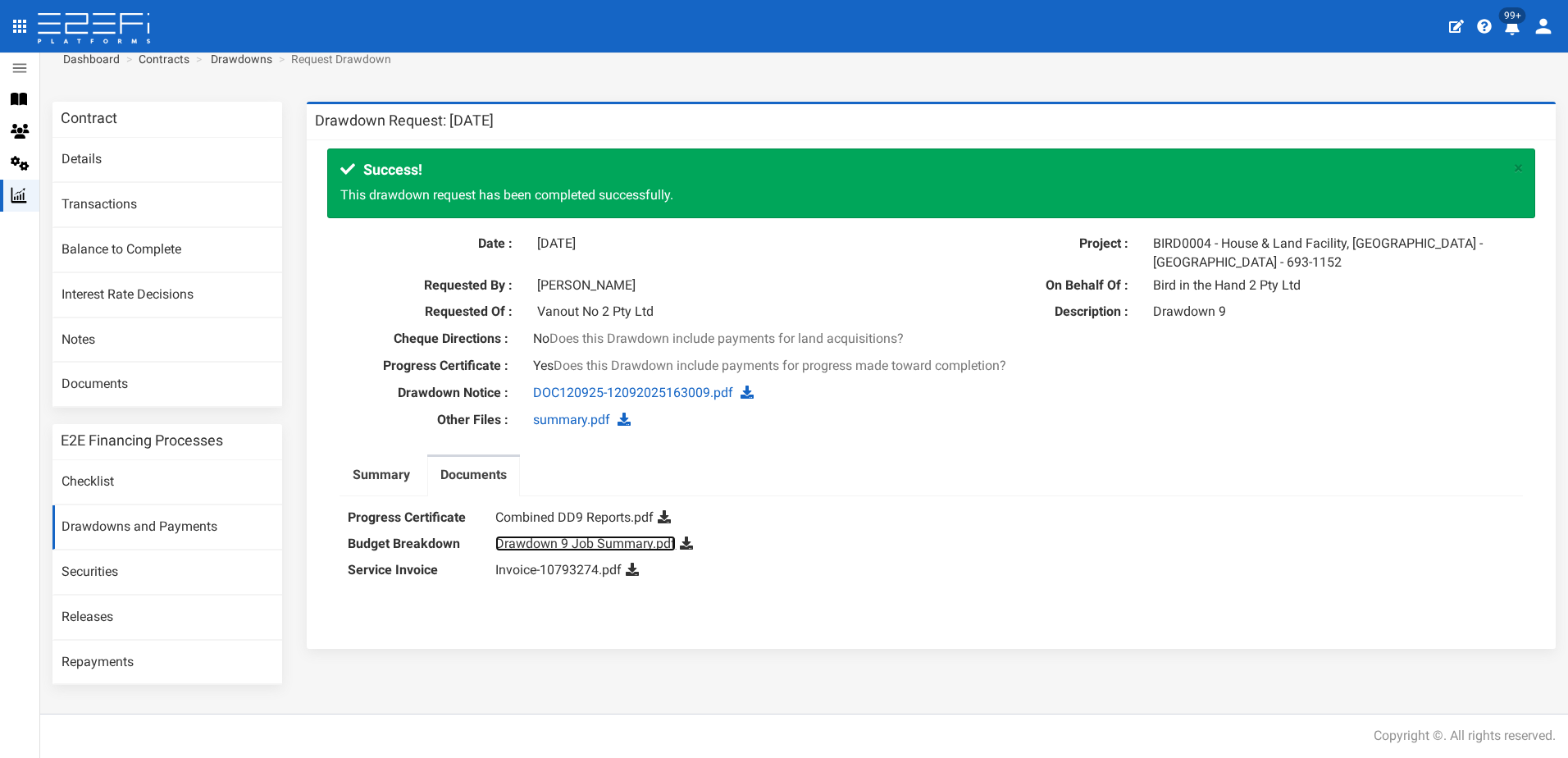
click at [562, 546] on link "Drawdown 9 Job Summary.pdf" at bounding box center [585, 544] width 180 height 16
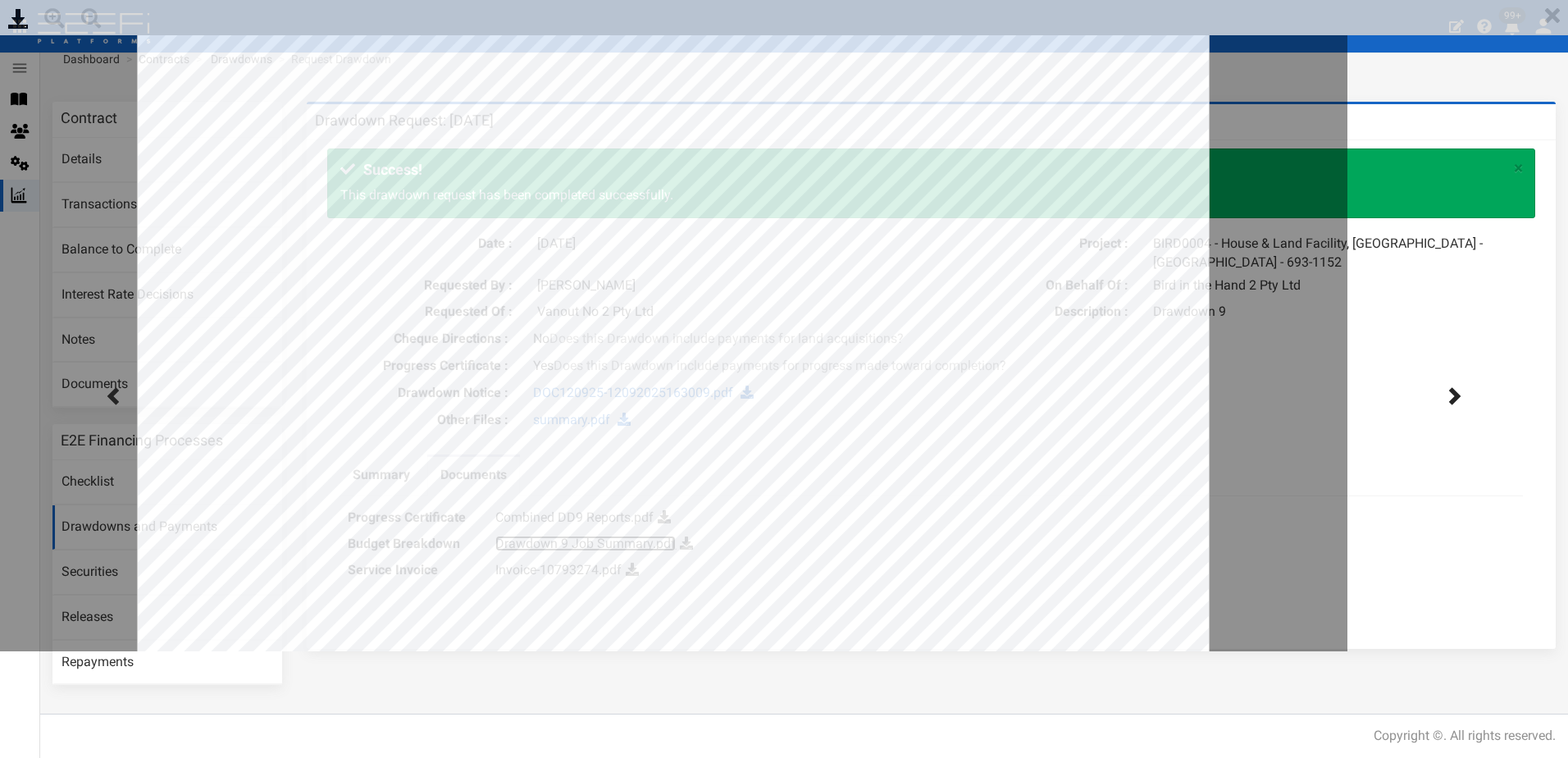
scroll to position [0, 0]
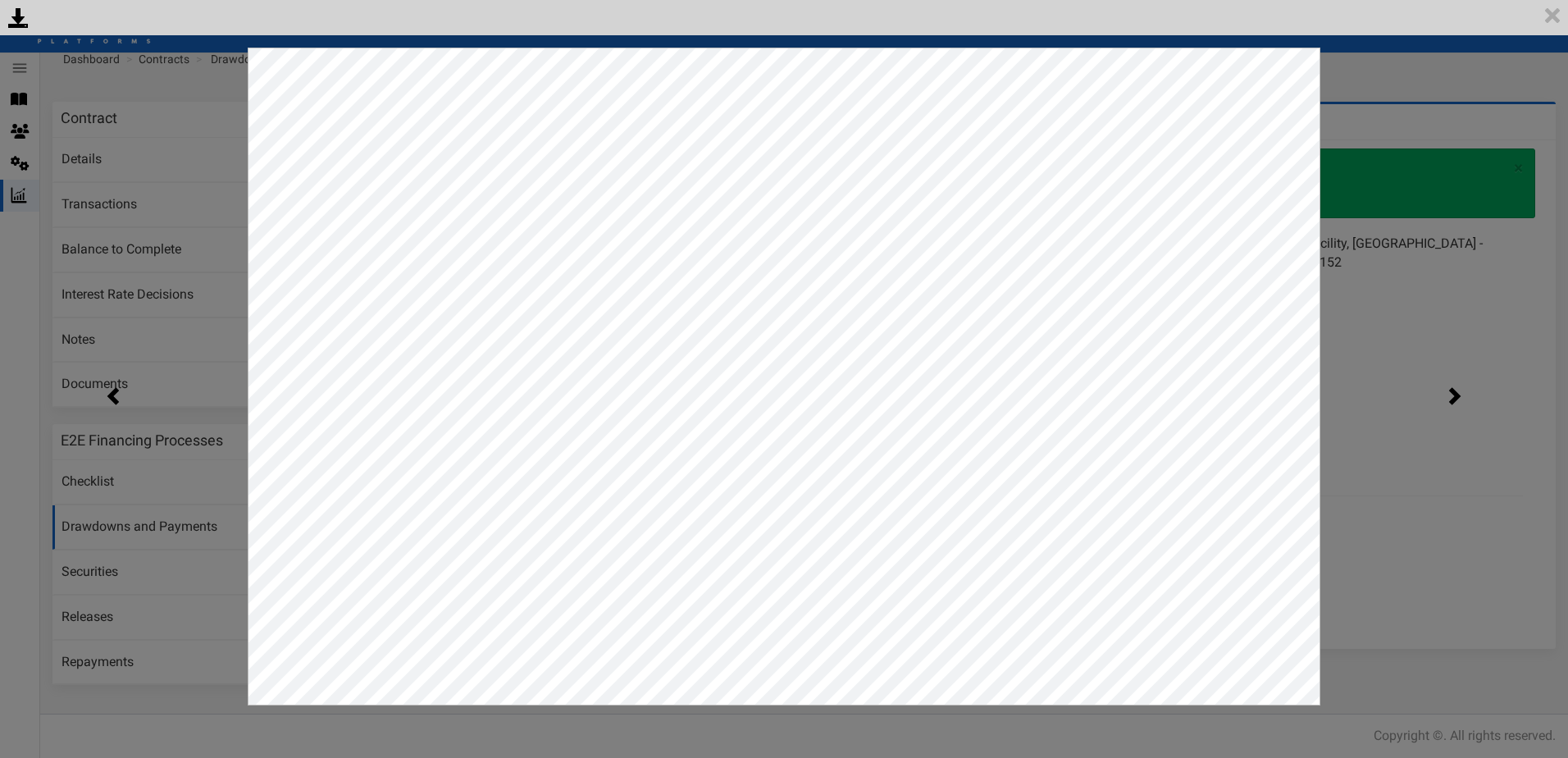
click at [1417, 78] on div "<p>Your browser does not support iframes.</p><script type="text/javascript">ale…" at bounding box center [784, 379] width 1568 height 758
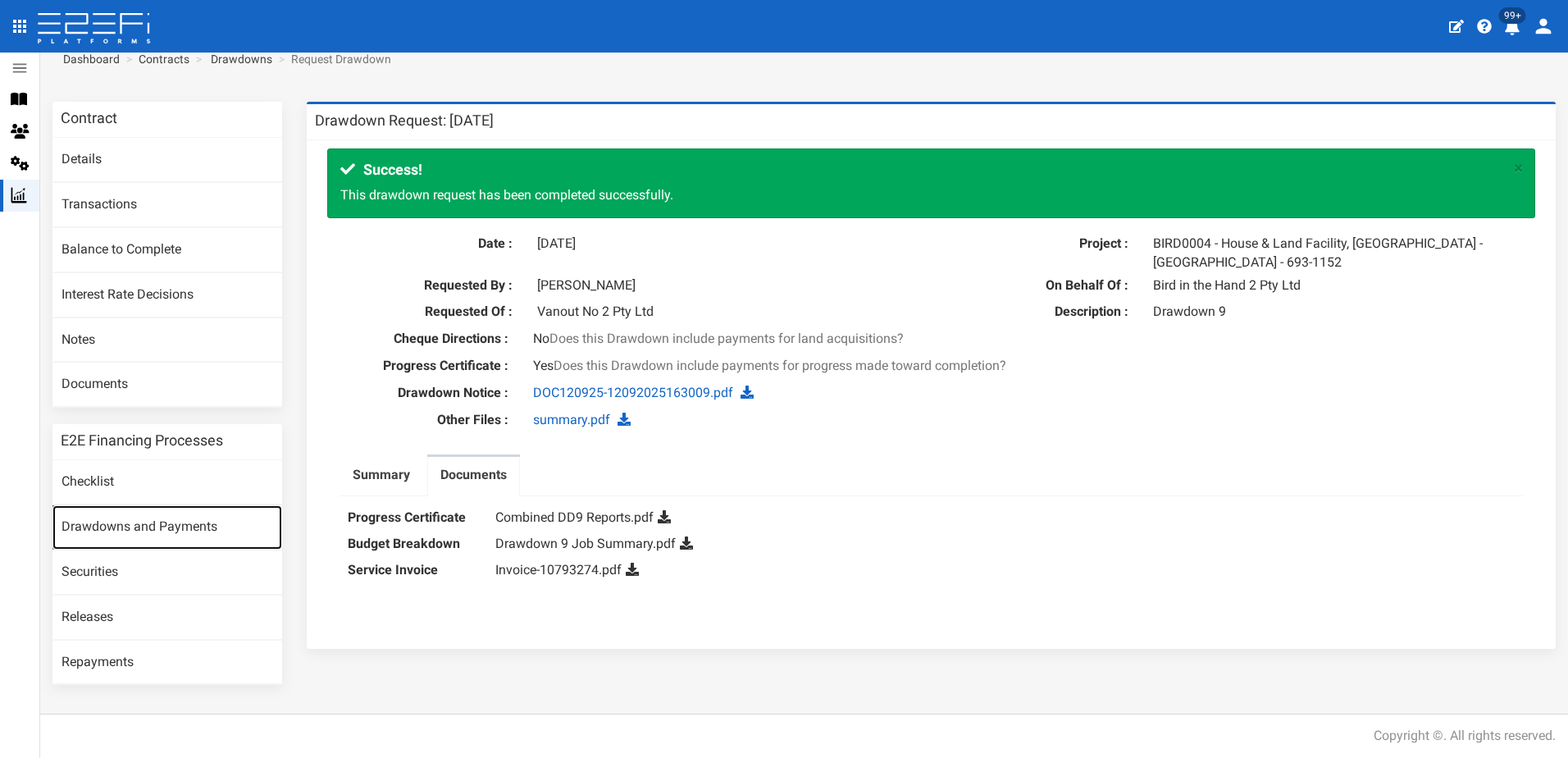
click at [112, 532] on link "Drawdowns and Payments" at bounding box center [167, 527] width 230 height 44
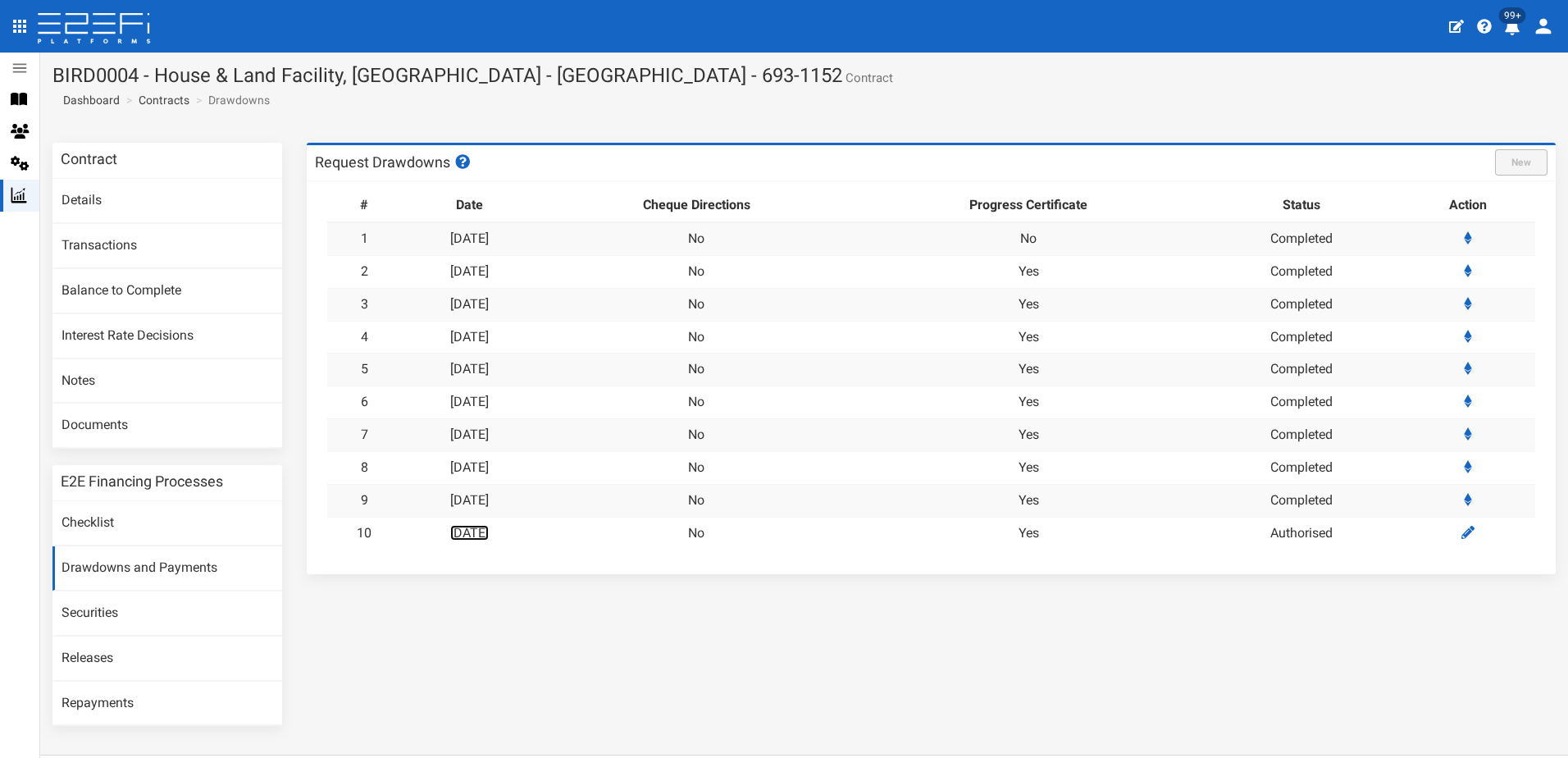
click at [485, 533] on link "[DATE]" at bounding box center [469, 533] width 39 height 16
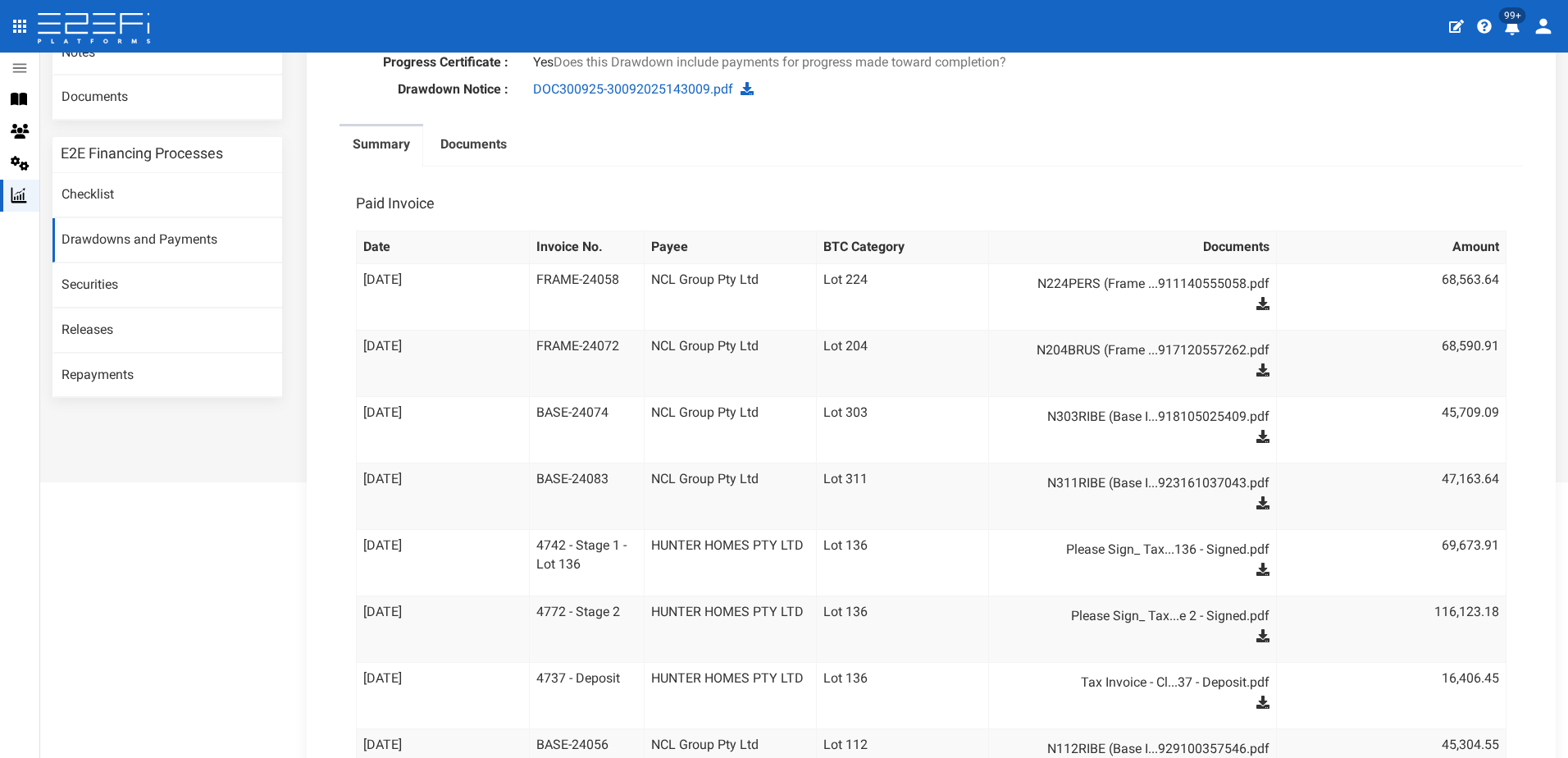
scroll to position [246, 0]
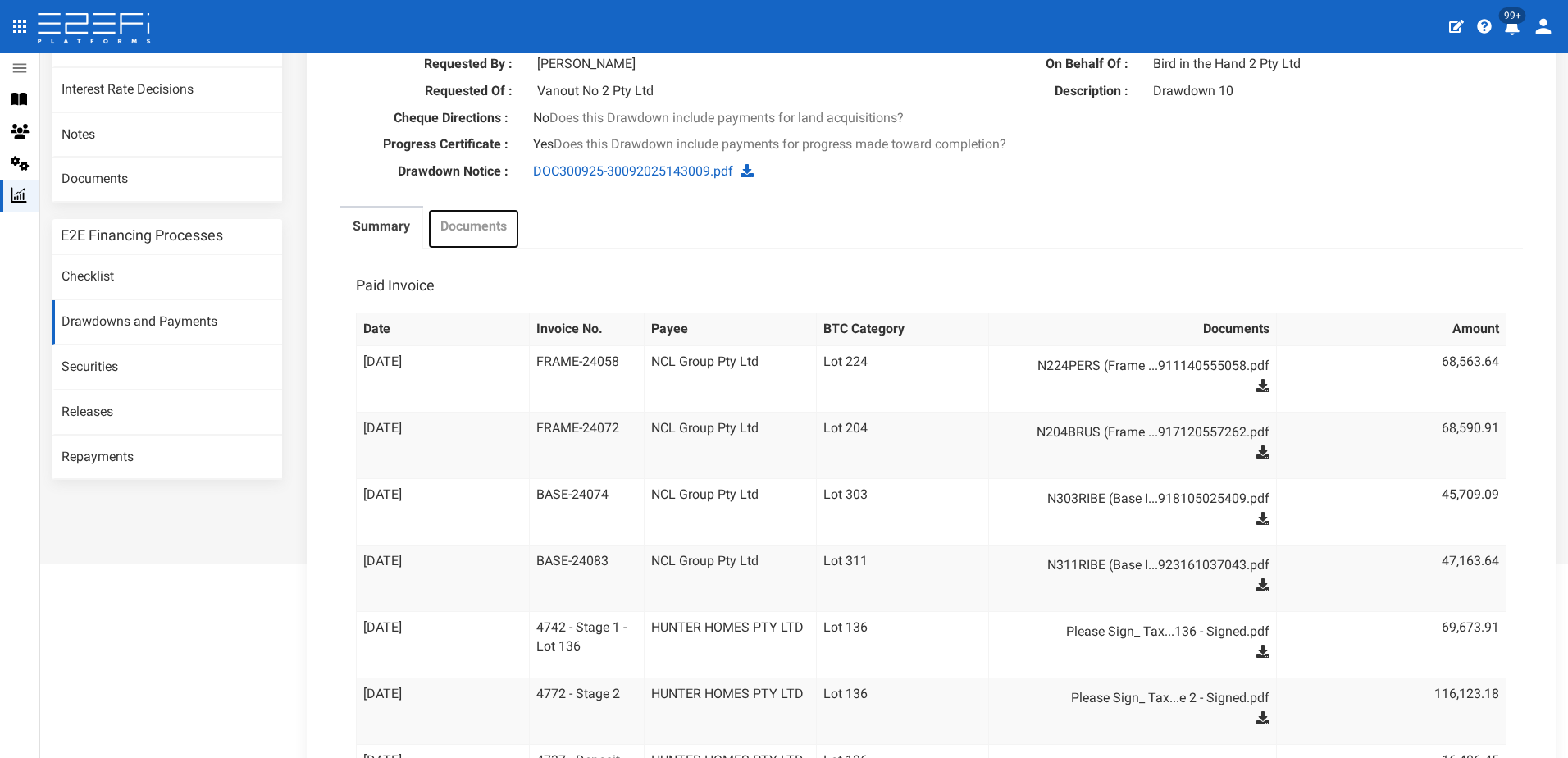
click at [483, 226] on label "Documents" at bounding box center [473, 227] width 66 height 19
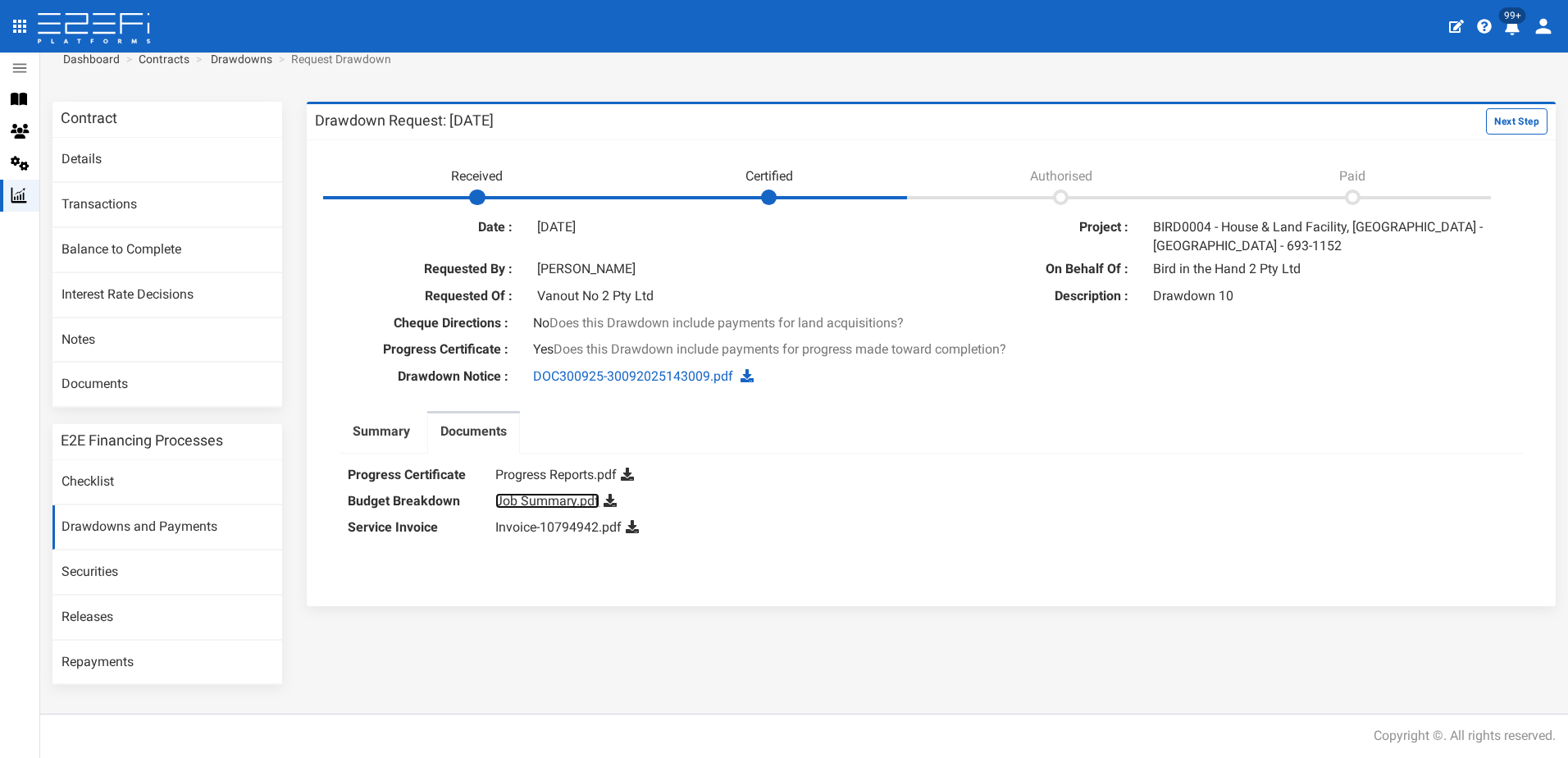
click at [538, 496] on link "Job Summary.pdf" at bounding box center [547, 501] width 104 height 16
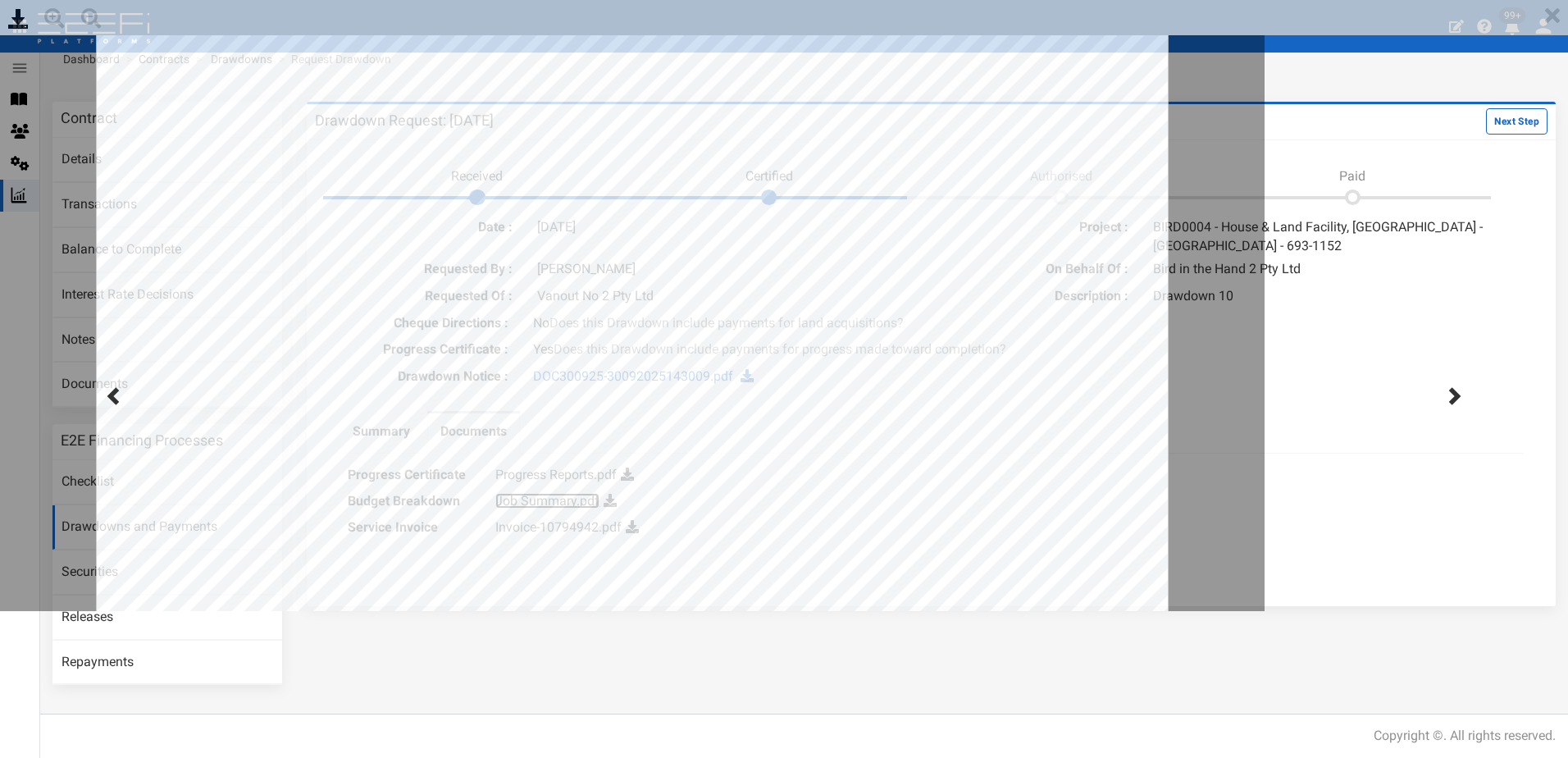
scroll to position [0, 0]
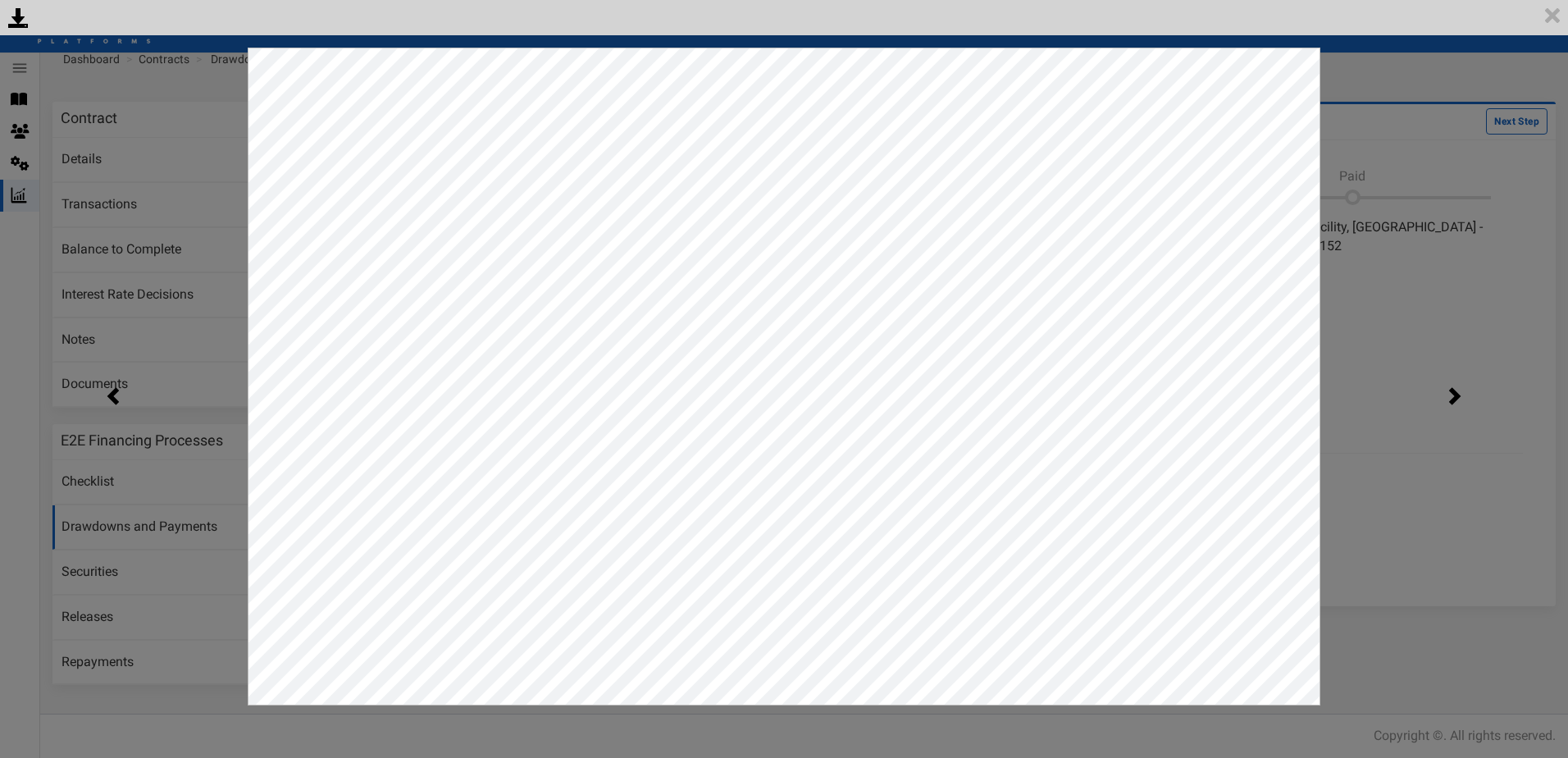
click at [1370, 301] on div "<p>Your browser does not support iframes.</p><script type="text/javascript">ale…" at bounding box center [784, 379] width 1568 height 758
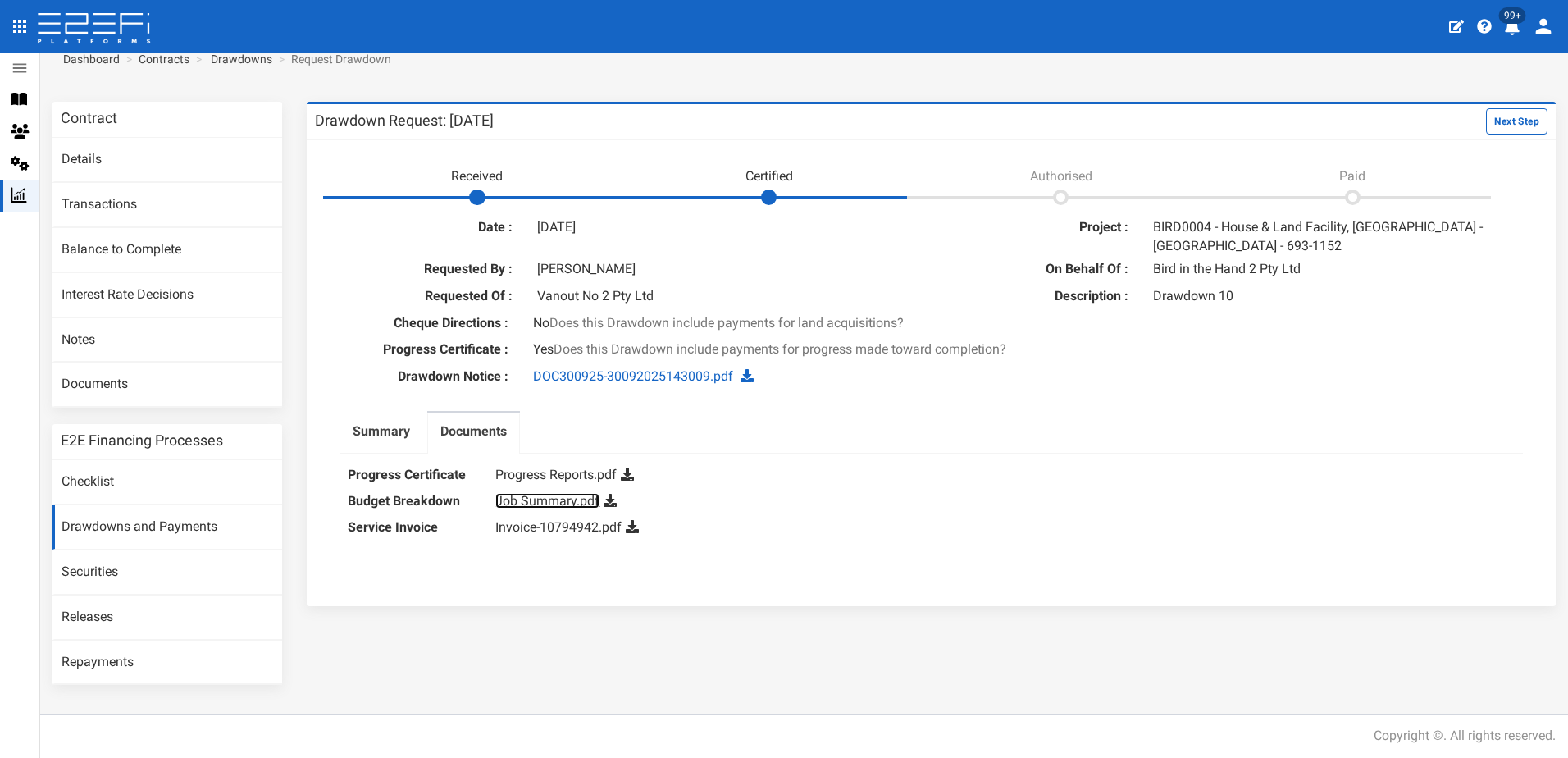
click at [523, 498] on link "Job Summary.pdf" at bounding box center [547, 501] width 104 height 16
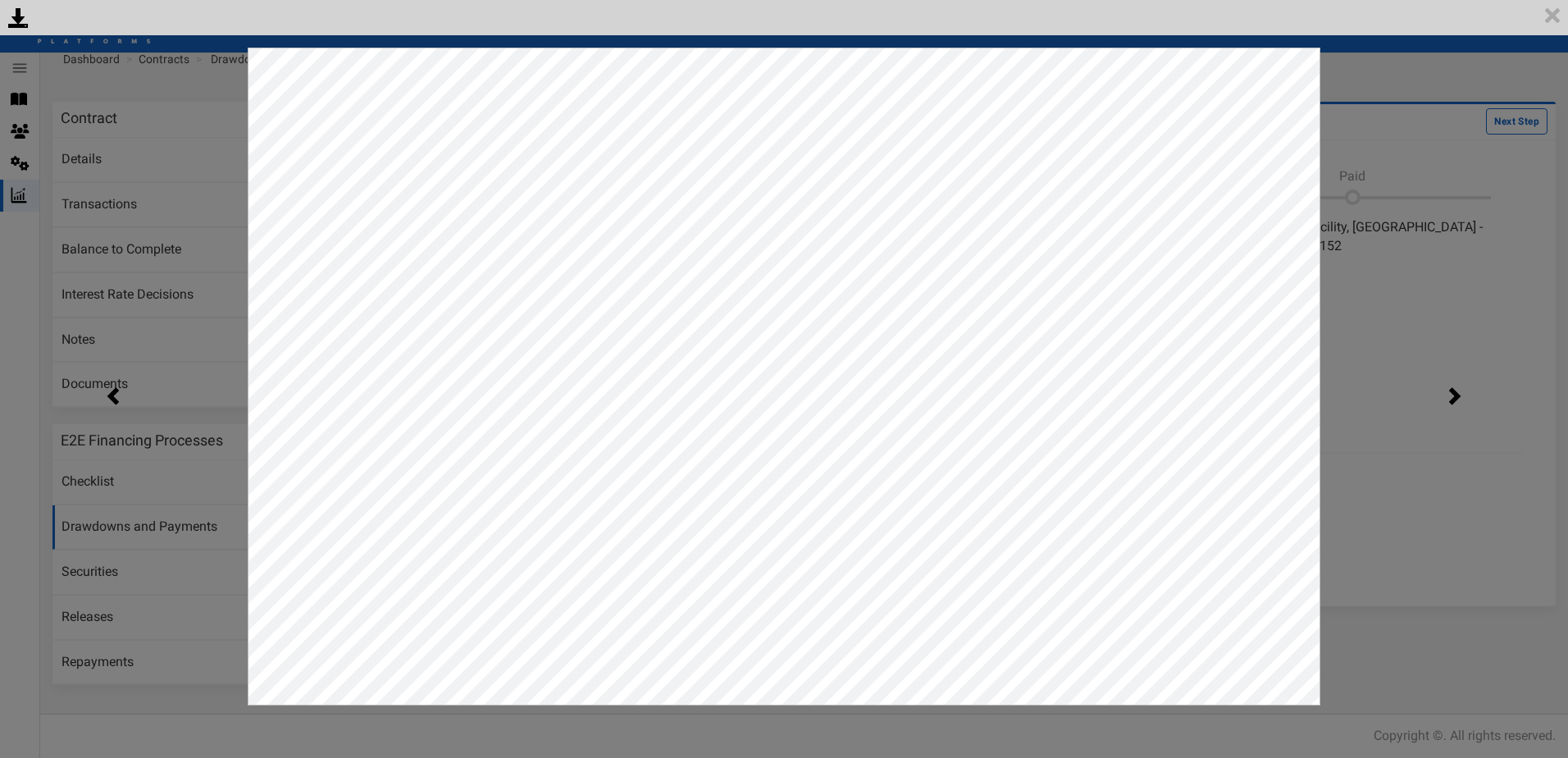
click at [1385, 279] on div "<p>Your browser does not support iframes.</p><script type="text/javascript">ale…" at bounding box center [784, 379] width 1568 height 758
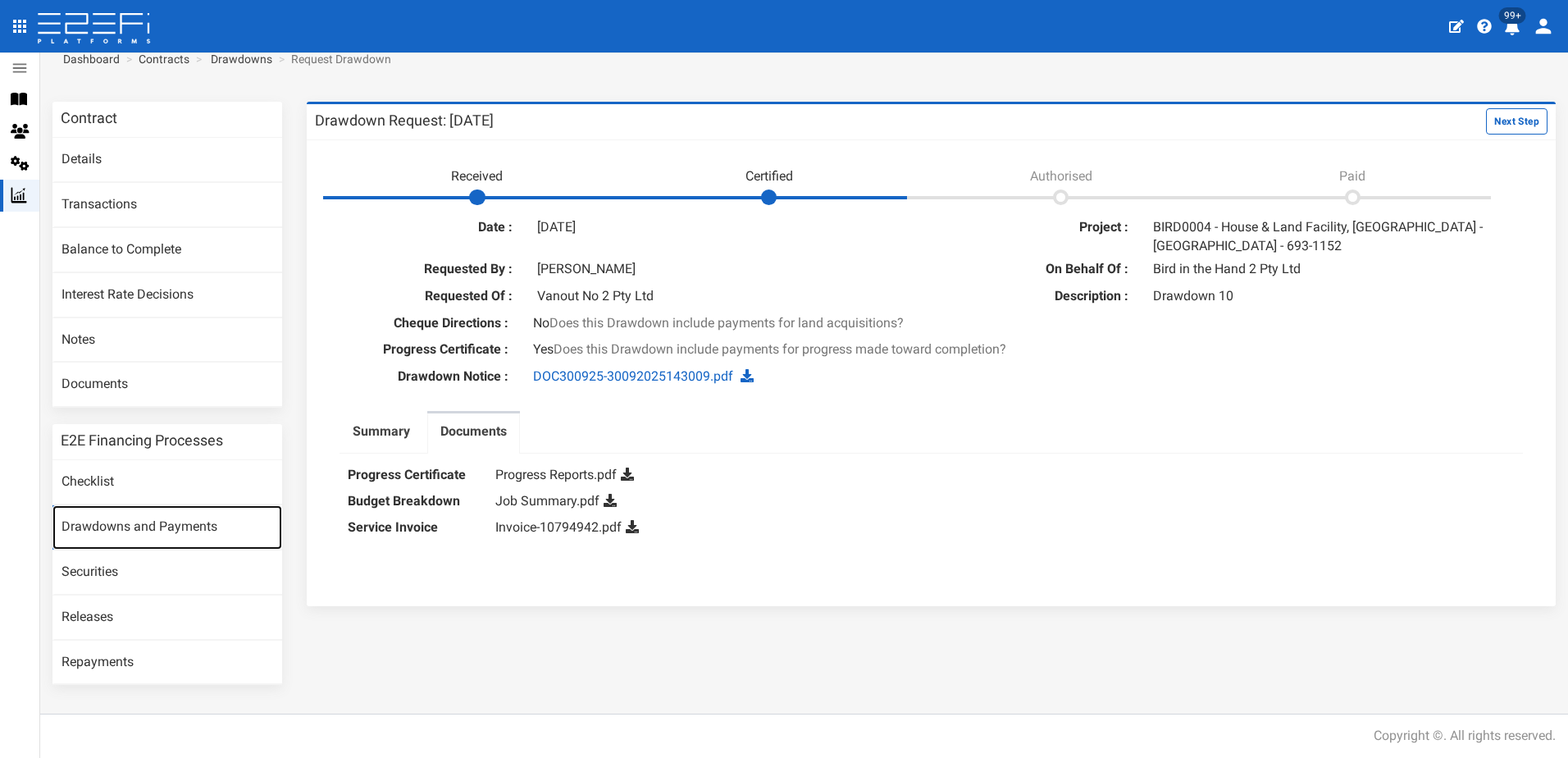
click at [91, 530] on link "Drawdowns and Payments" at bounding box center [167, 527] width 230 height 44
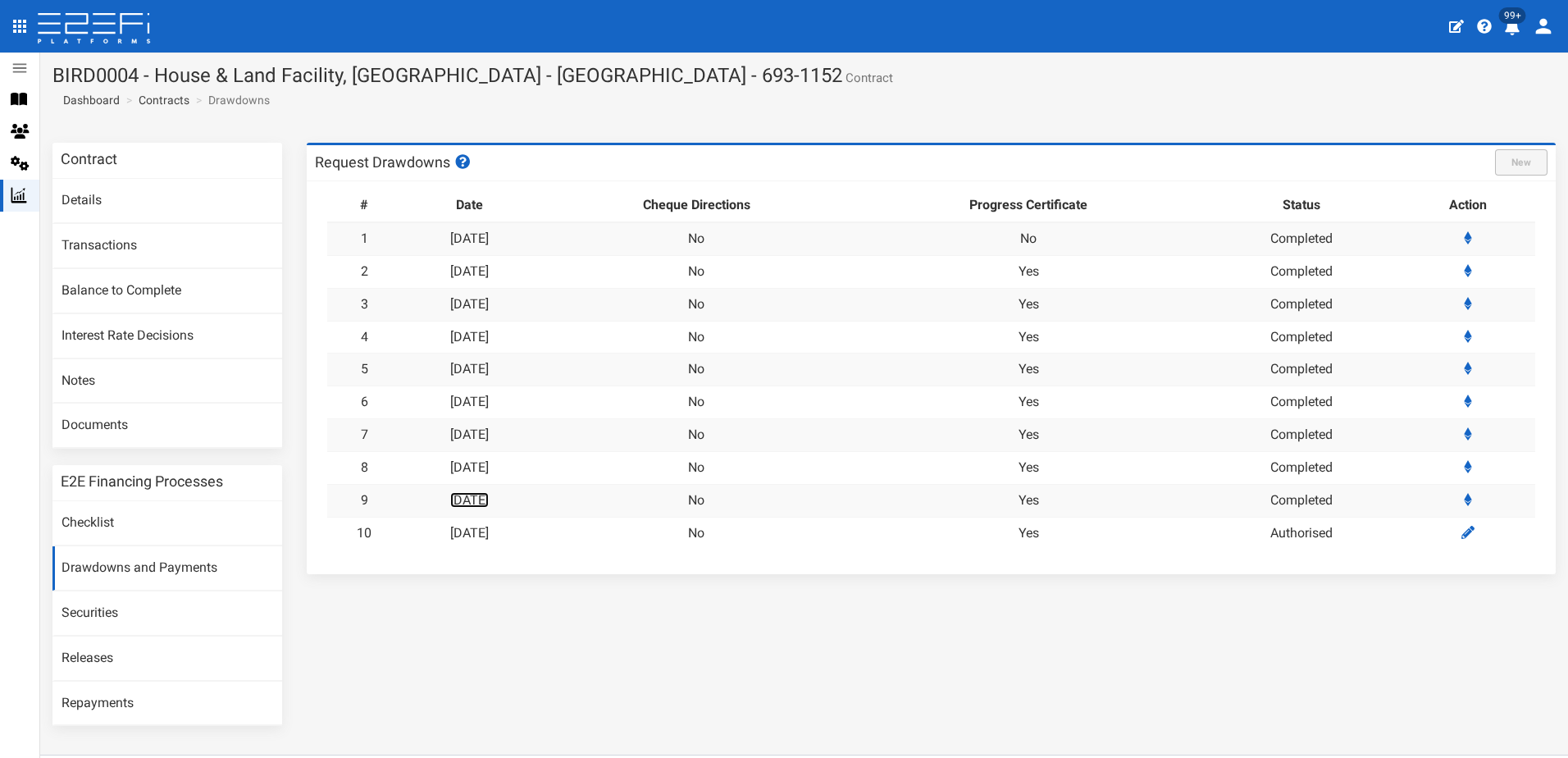
click at [487, 496] on link "[DATE]" at bounding box center [469, 500] width 39 height 16
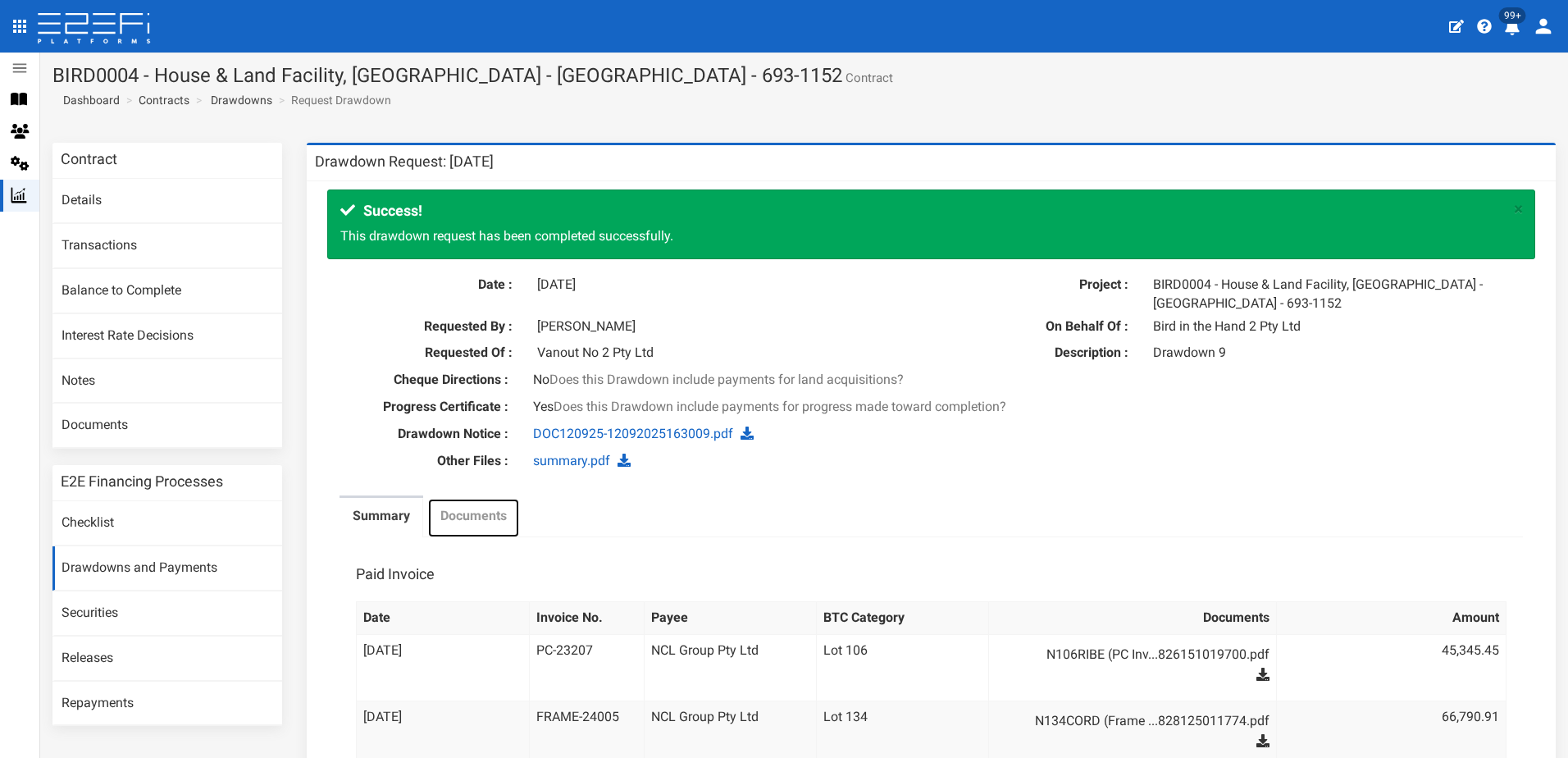
click at [479, 519] on label "Documents" at bounding box center [473, 516] width 66 height 19
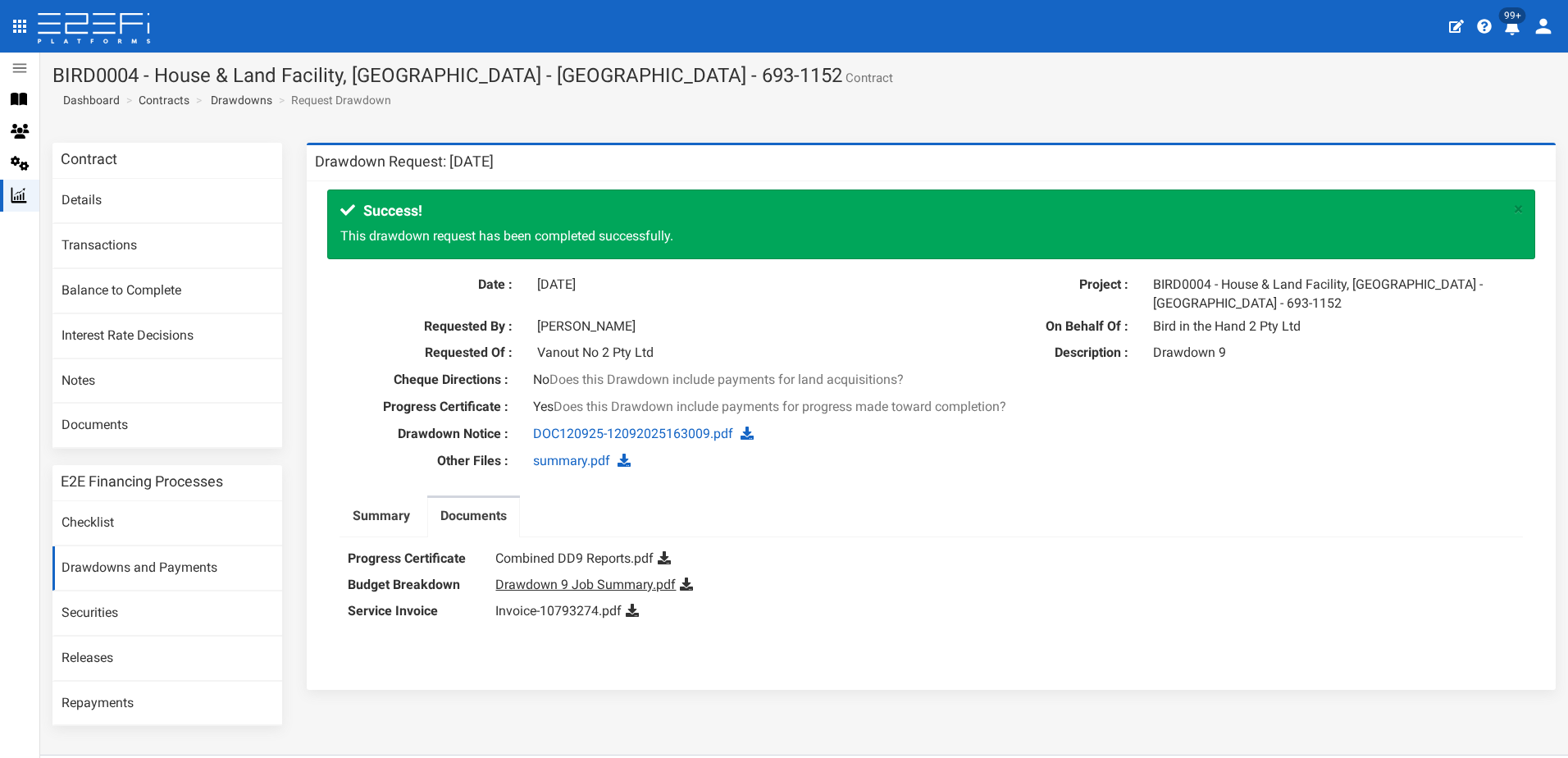
click at [581, 580] on dd "Drawdown 9 Job Summary.pdf" at bounding box center [1004, 584] width 1019 height 26
click at [574, 580] on link "Drawdown 9 Job Summary.pdf" at bounding box center [585, 584] width 180 height 16
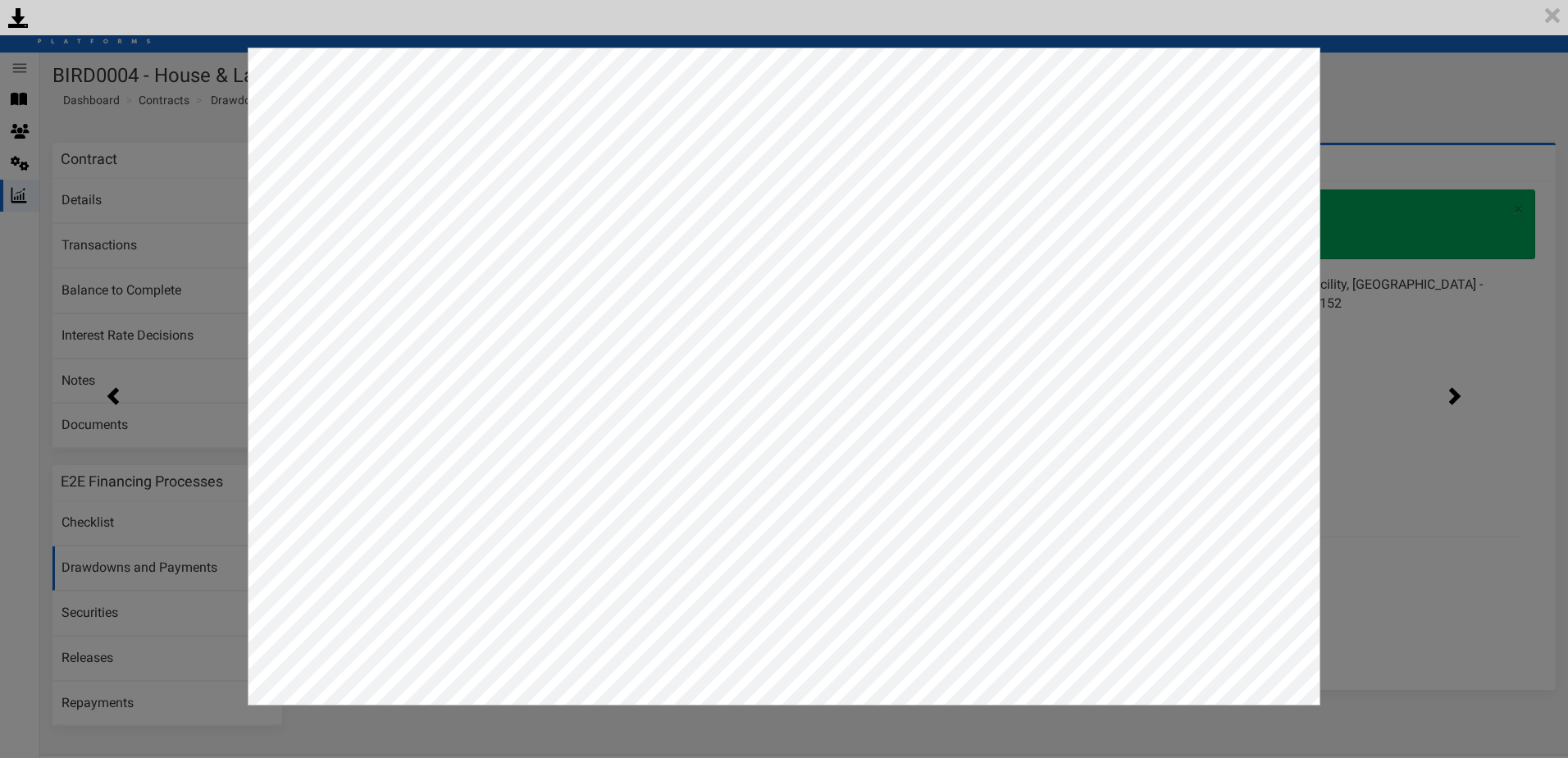
click at [1464, 329] on div "<p>Your browser does not support iframes.</p><script type="text/javascript">ale…" at bounding box center [784, 379] width 1568 height 758
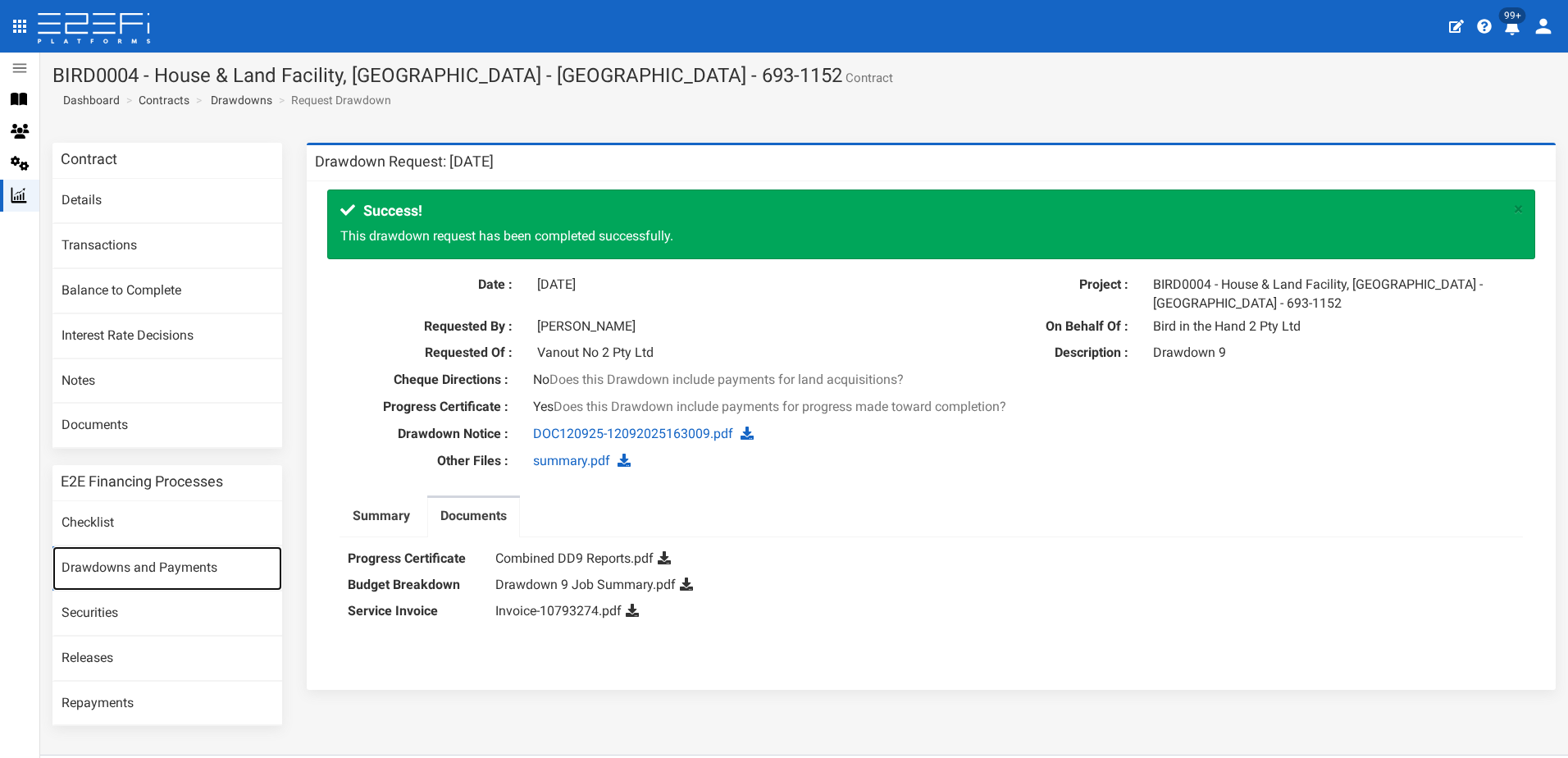
click at [127, 567] on link "Drawdowns and Payments" at bounding box center [167, 568] width 230 height 44
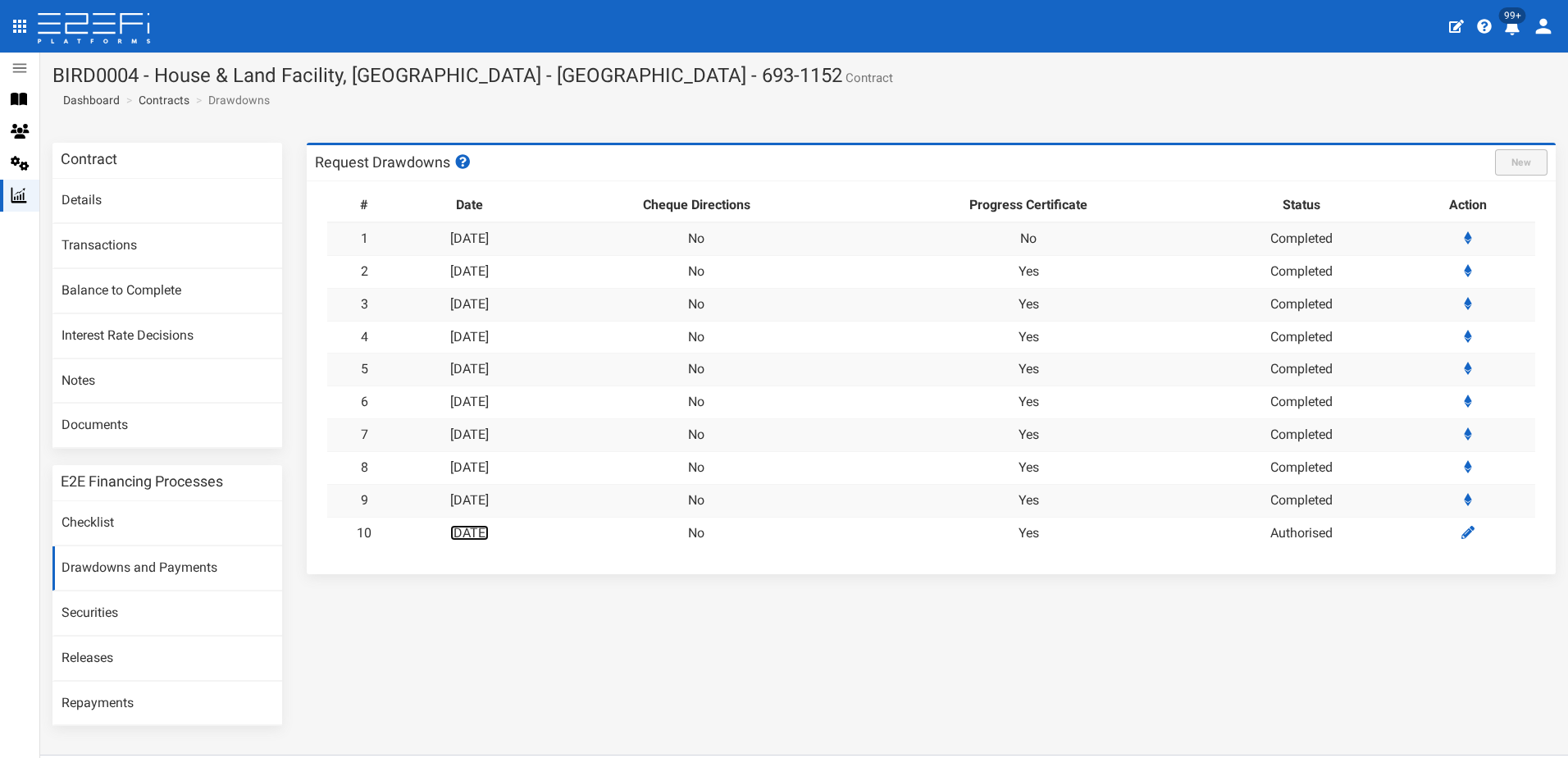
click at [488, 535] on link "[DATE]" at bounding box center [469, 533] width 39 height 16
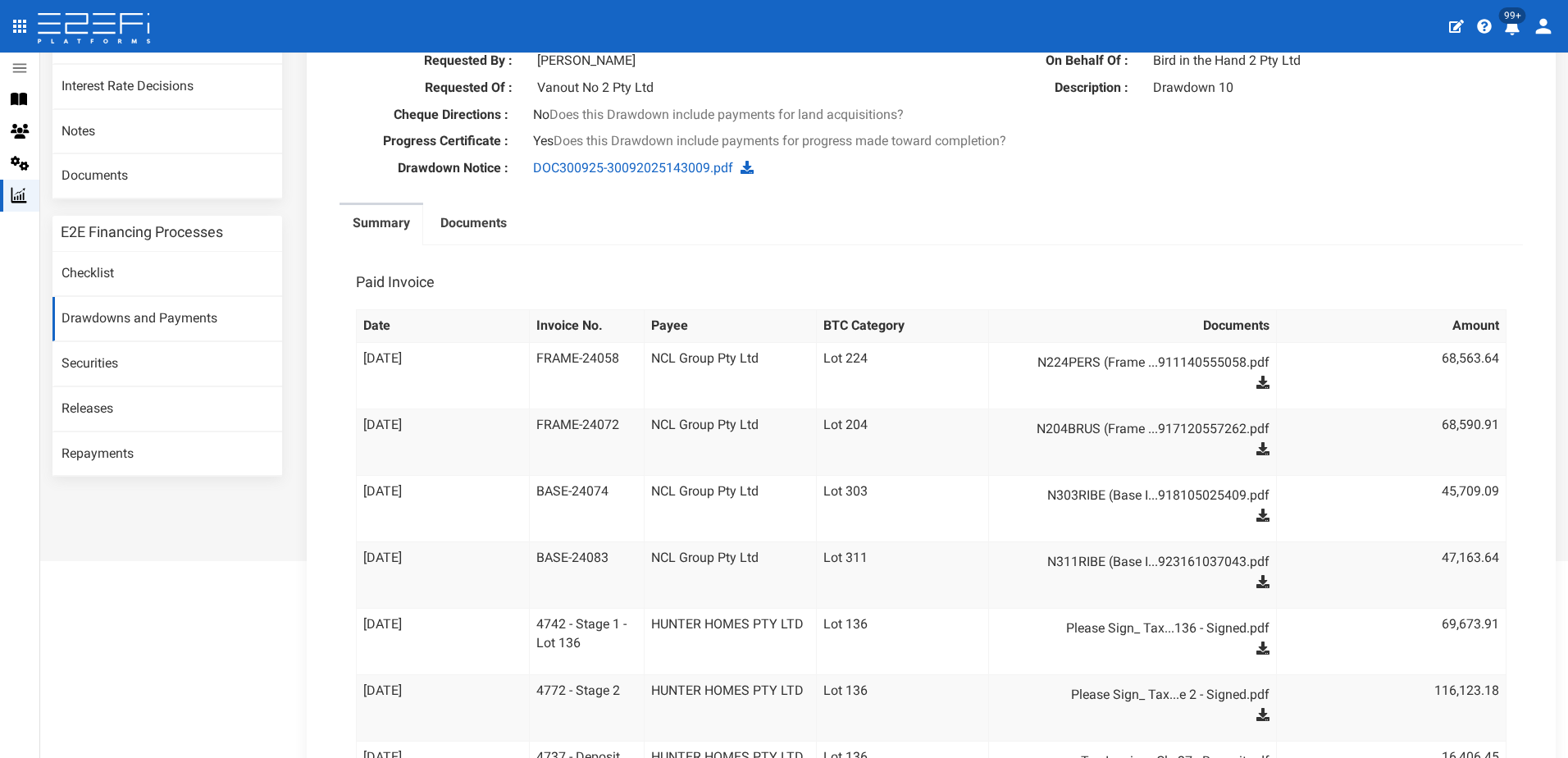
scroll to position [37, 0]
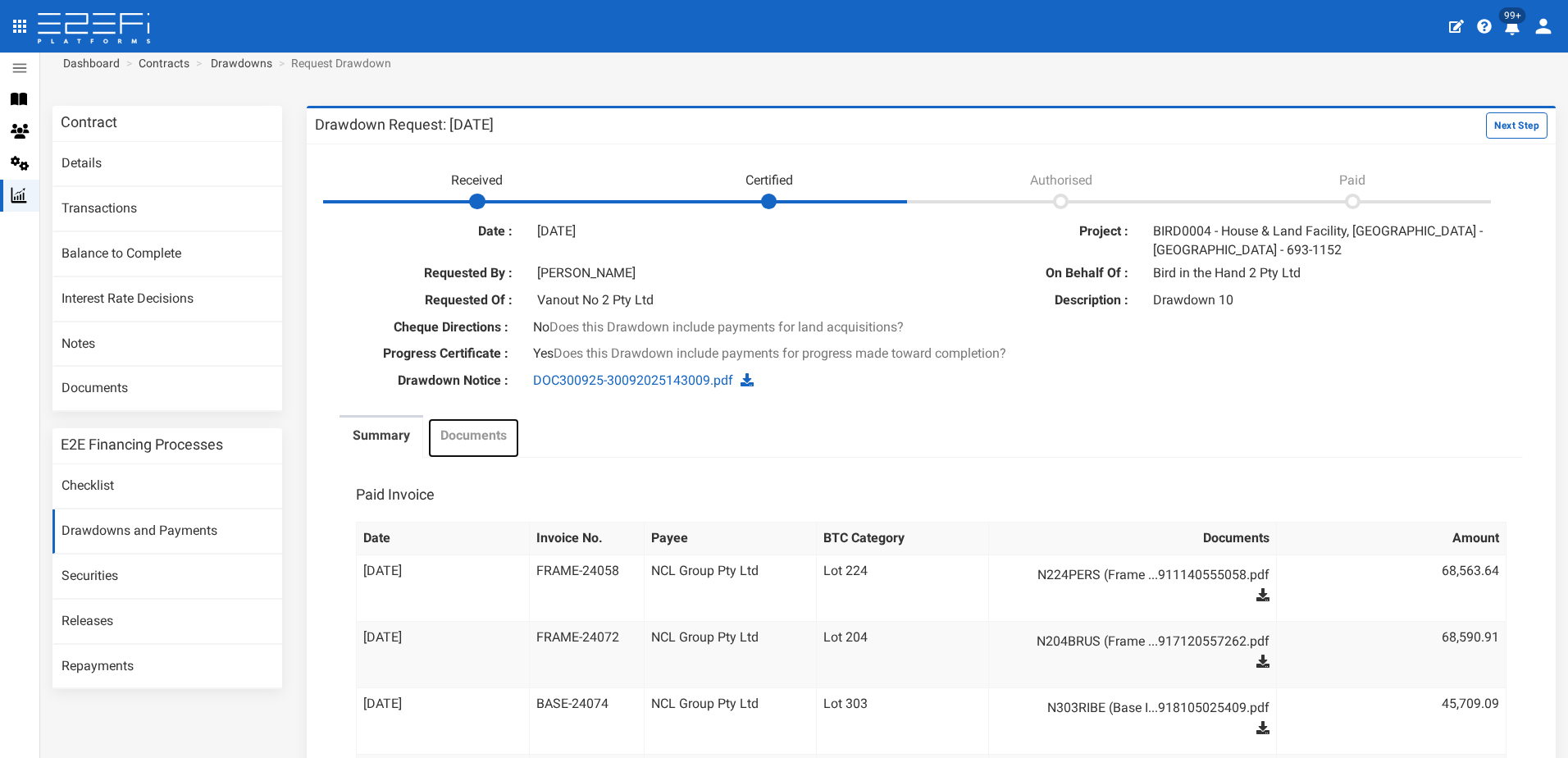
click at [486, 440] on label "Documents" at bounding box center [473, 436] width 66 height 19
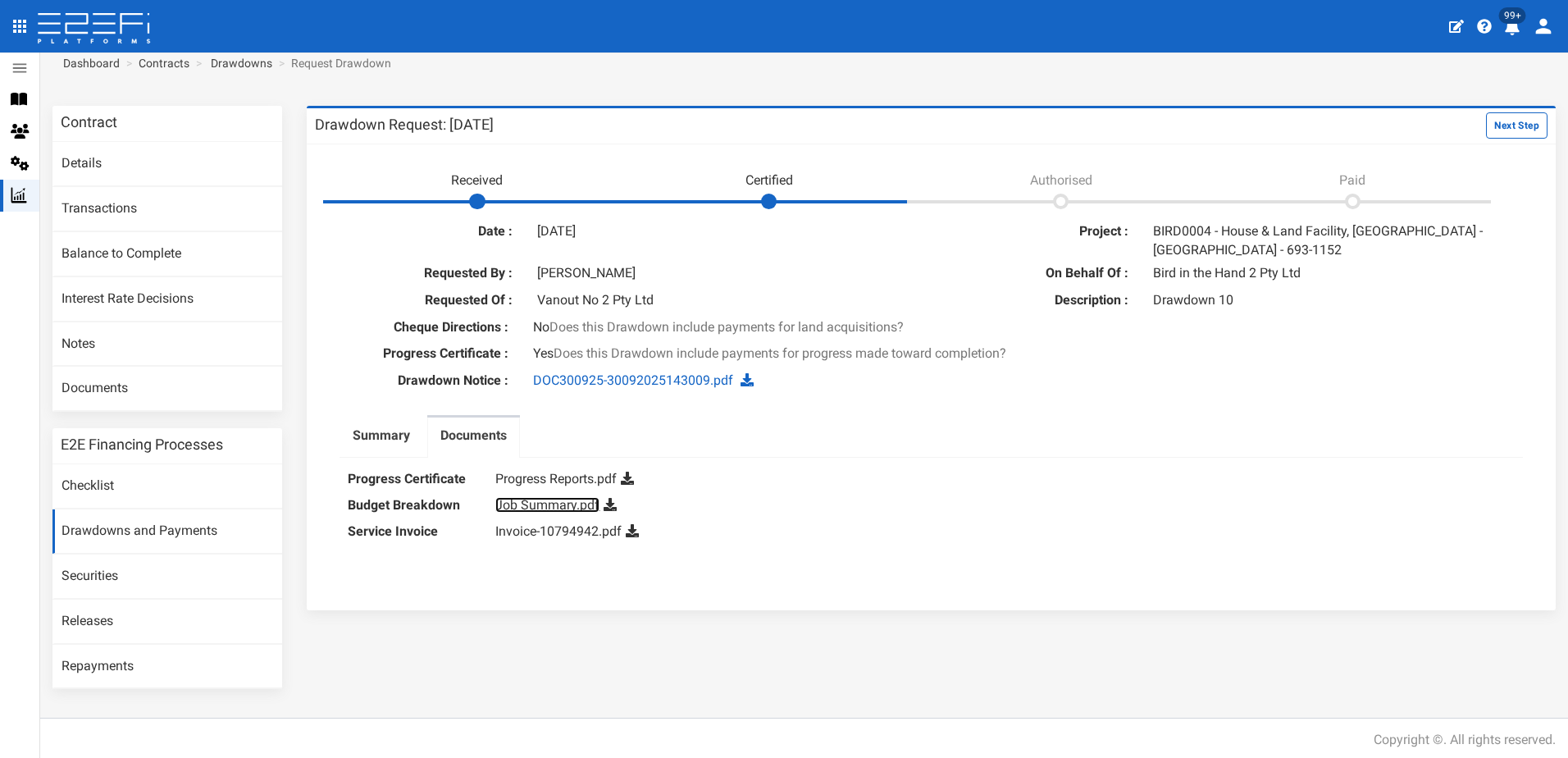
click at [537, 508] on link "Job Summary.pdf" at bounding box center [547, 505] width 104 height 16
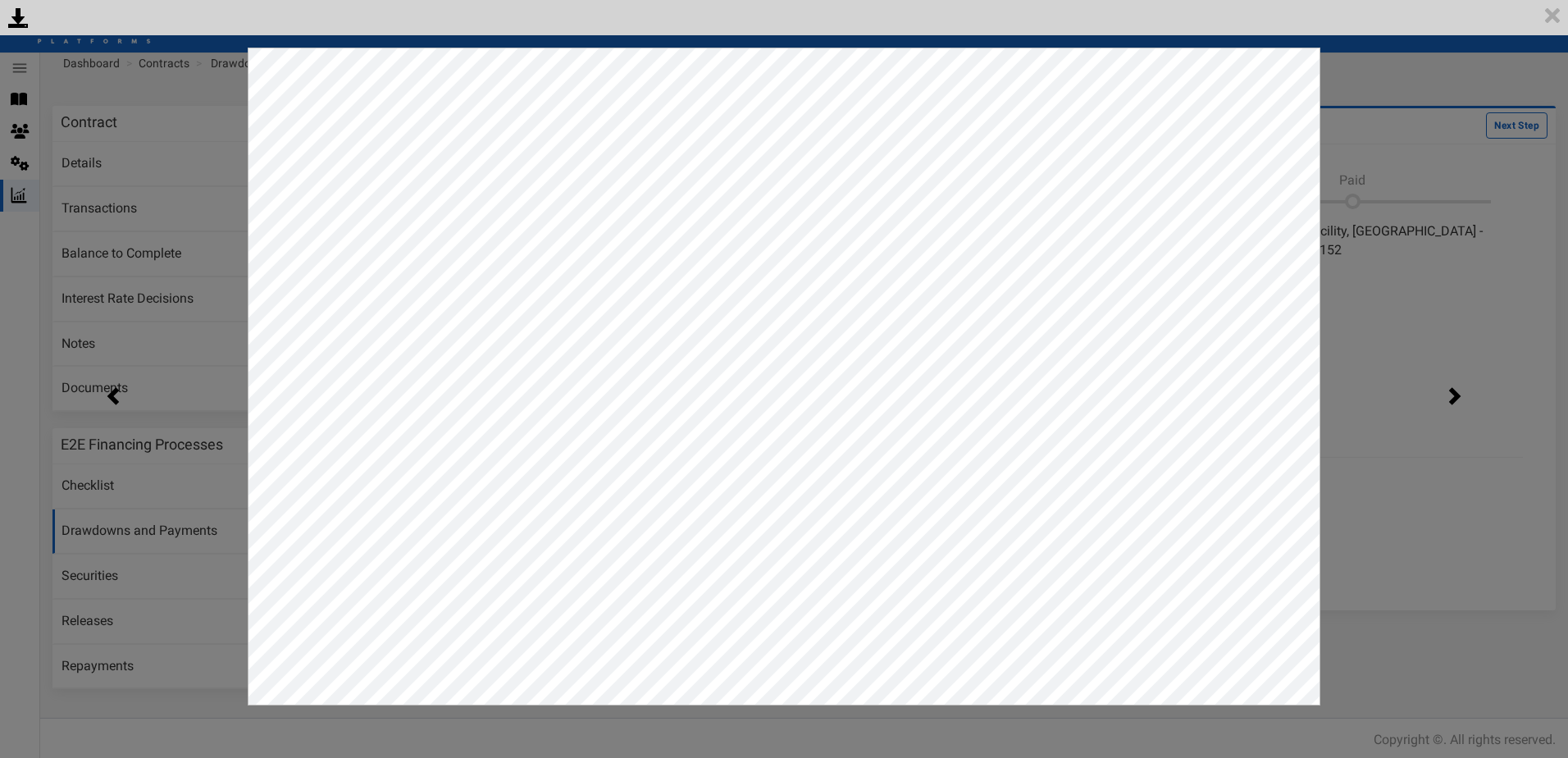
scroll to position [0, 0]
click at [1380, 85] on div "<p>Your browser does not support iframes.</p><script type="text/javascript">ale…" at bounding box center [784, 379] width 1568 height 758
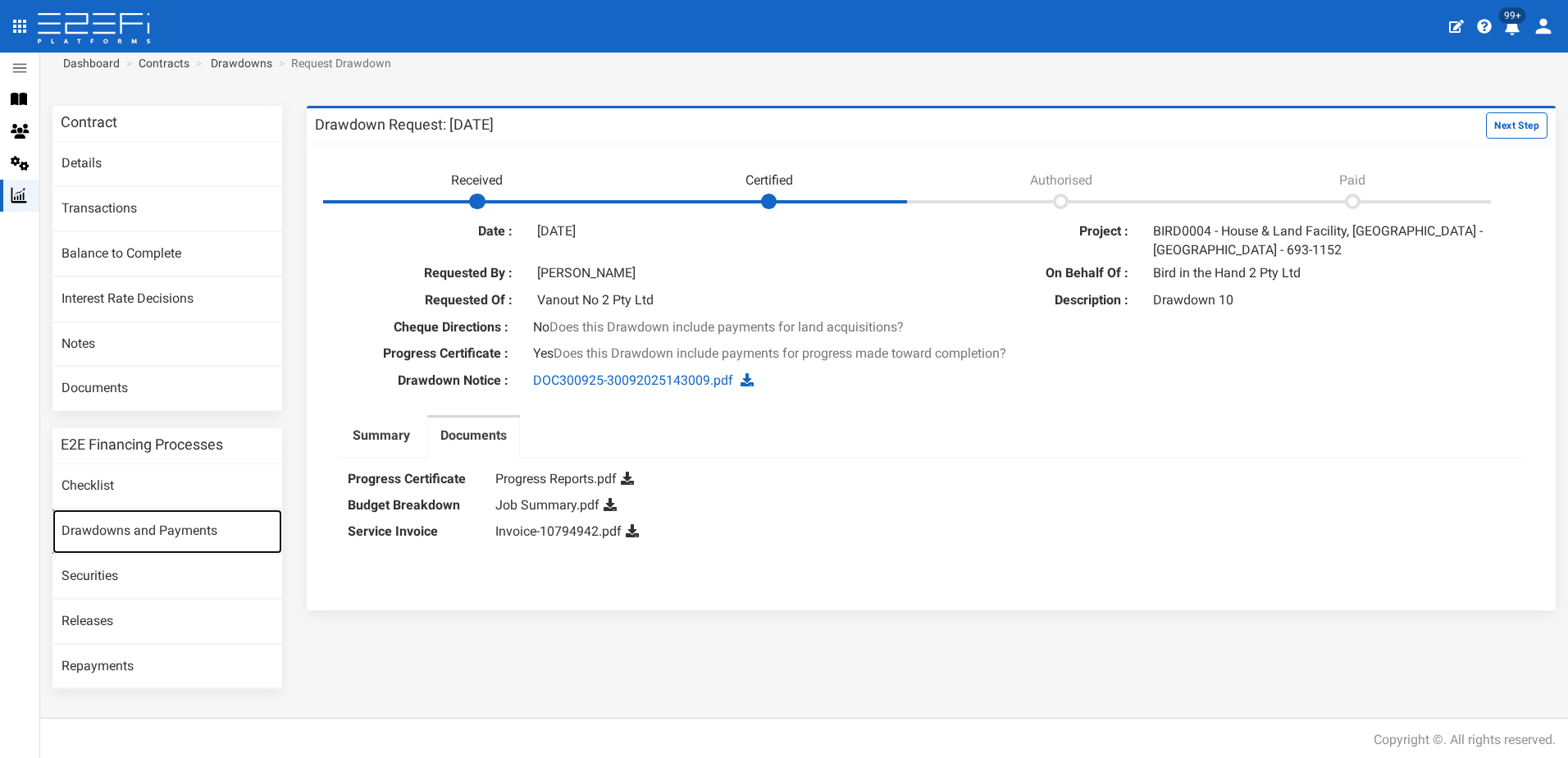
click at [151, 531] on link "Drawdowns and Payments" at bounding box center [167, 531] width 230 height 44
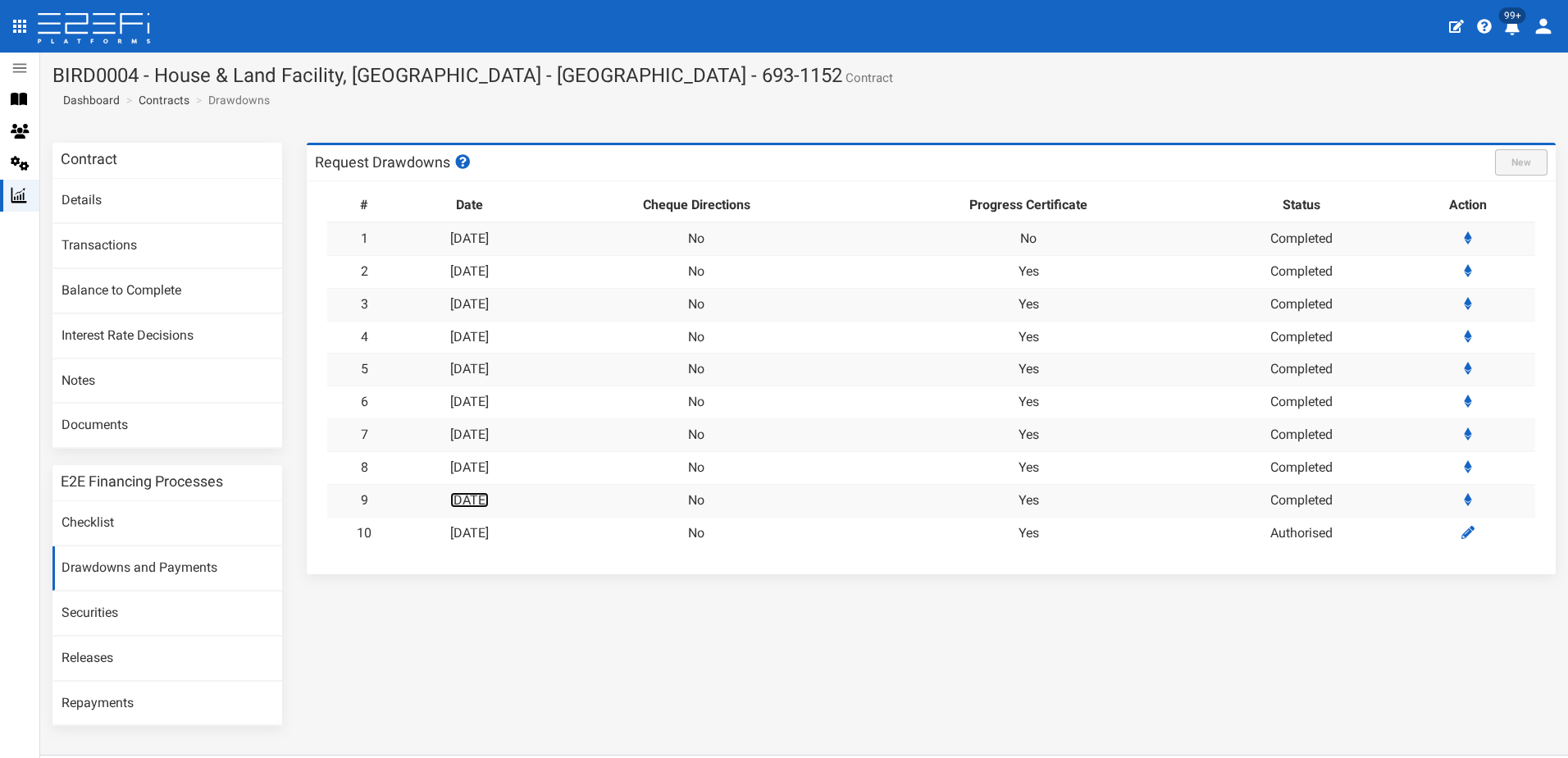
click at [471, 502] on link "[DATE]" at bounding box center [469, 500] width 39 height 16
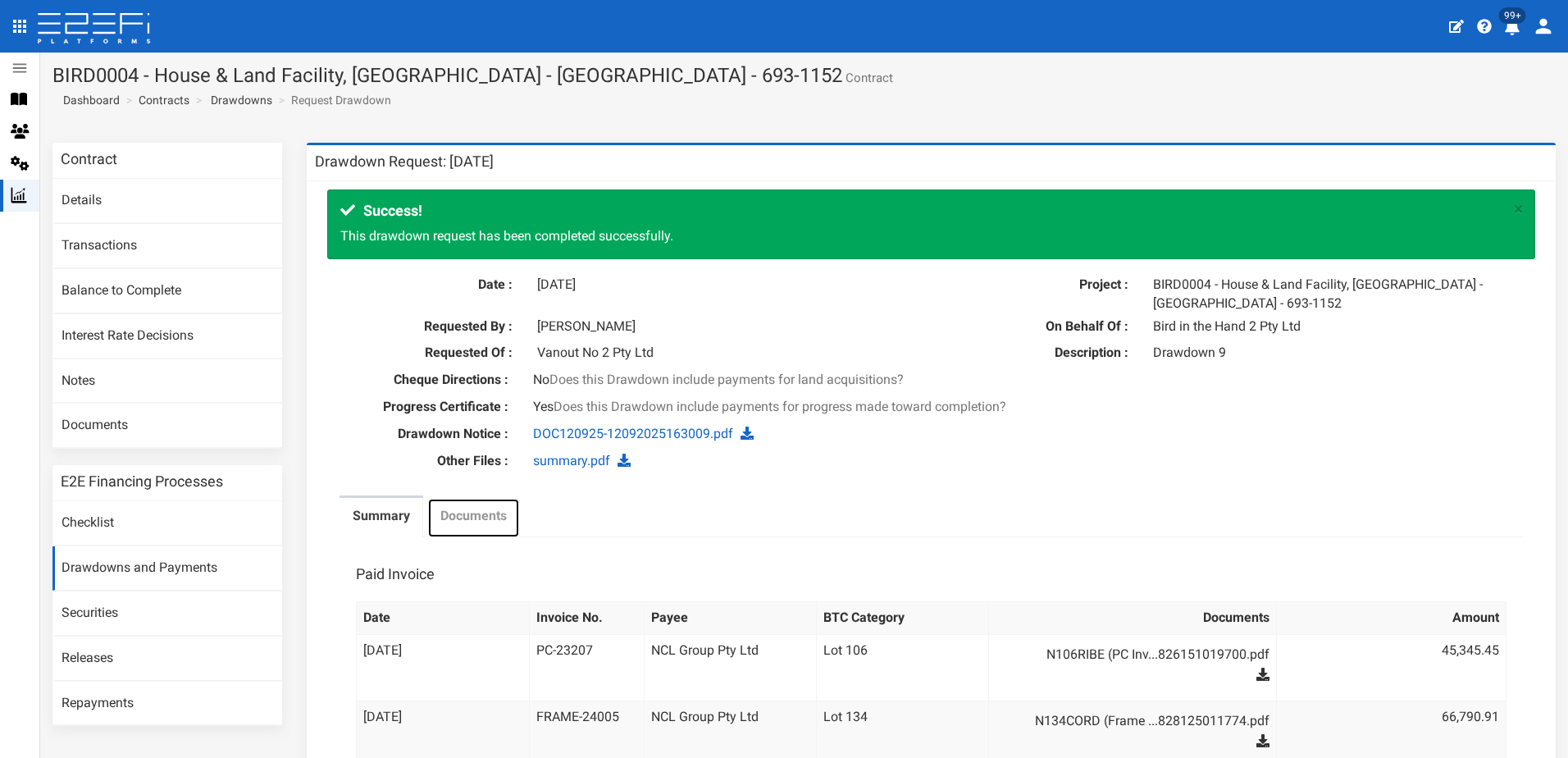
click at [478, 512] on label "Documents" at bounding box center [473, 516] width 66 height 19
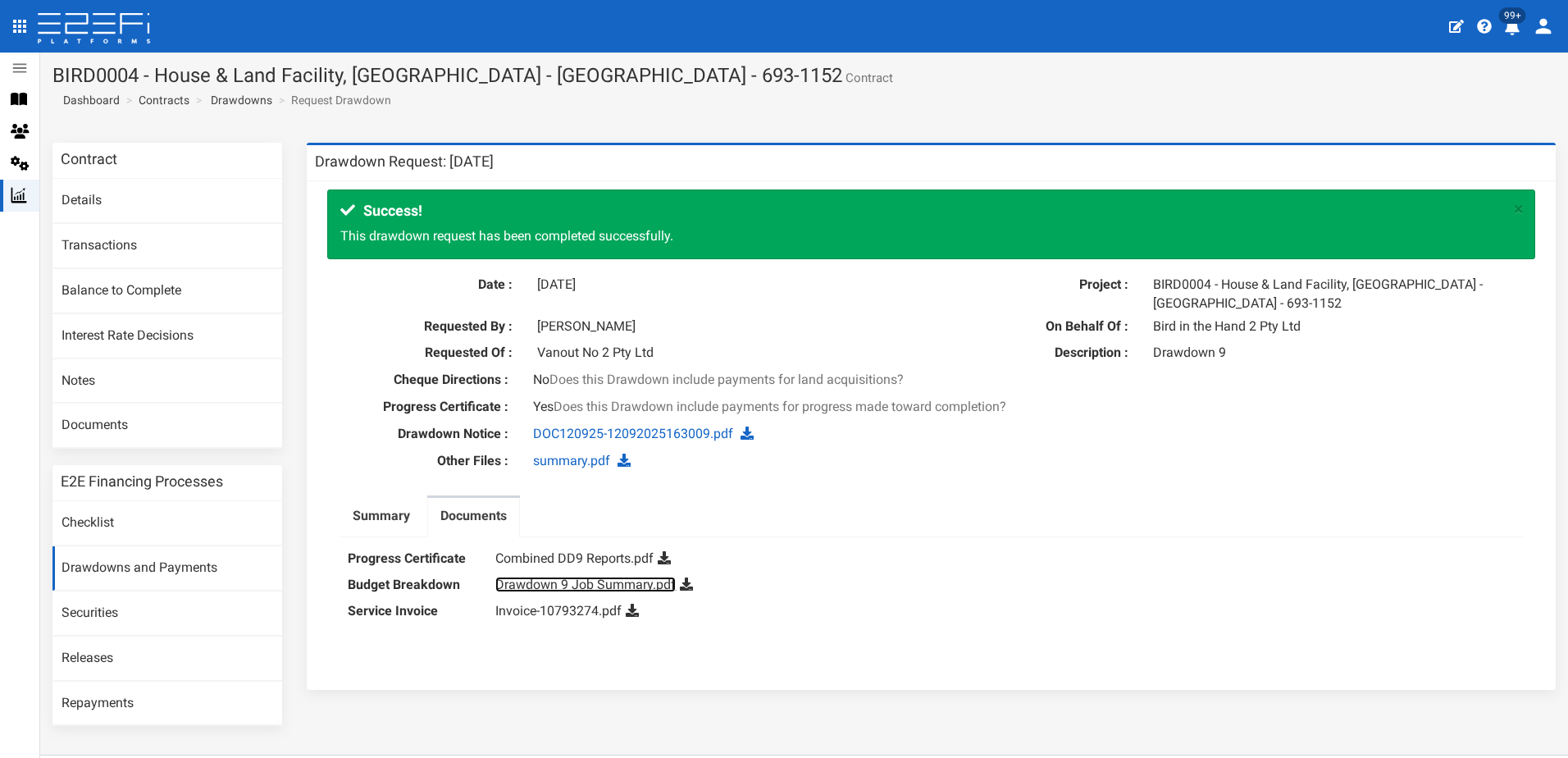
click at [544, 586] on link "Drawdown 9 Job Summary.pdf" at bounding box center [585, 584] width 180 height 16
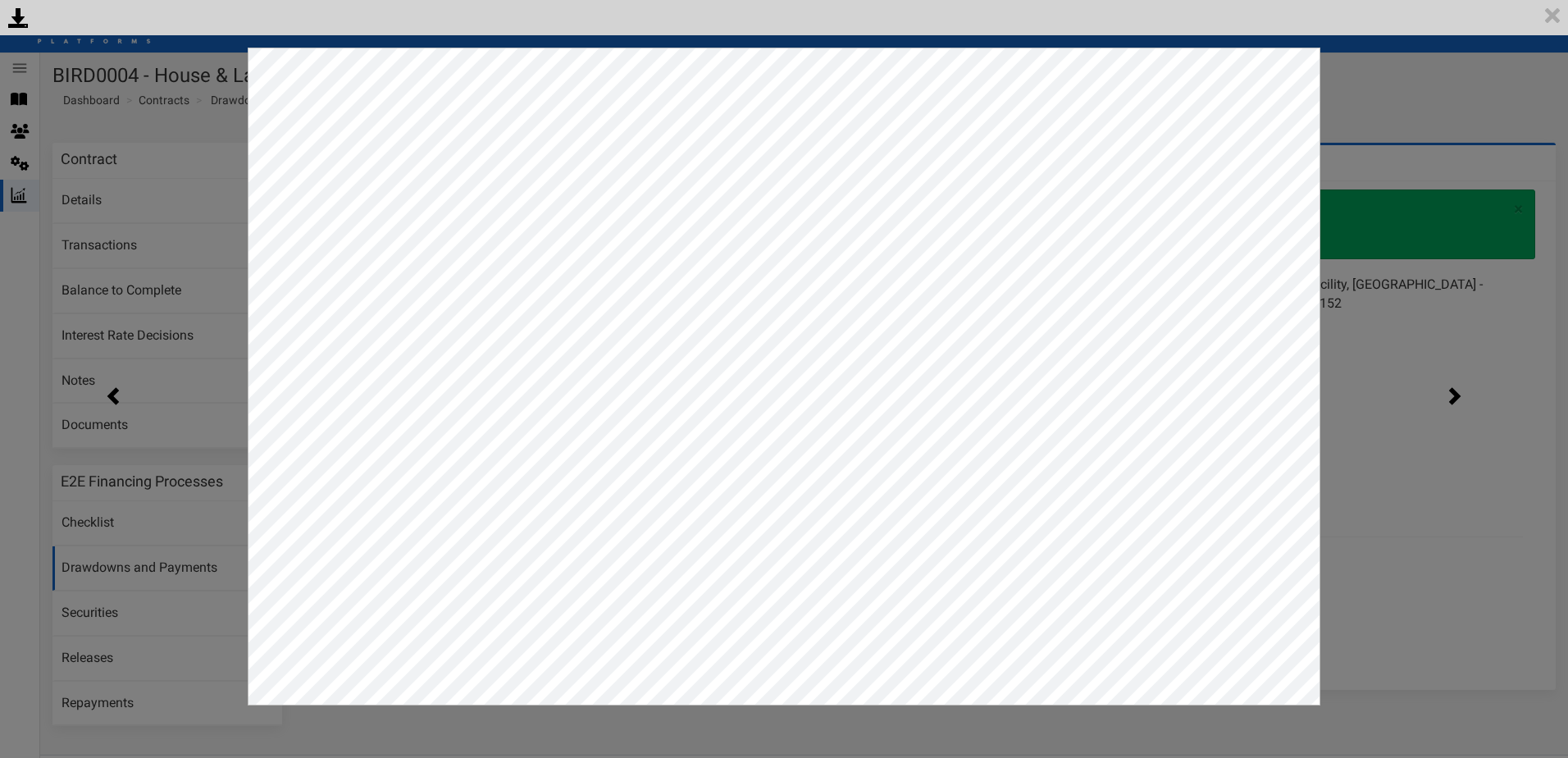
click at [1397, 109] on div "<p>Your browser does not support iframes.</p><script type="text/javascript">ale…" at bounding box center [784, 379] width 1568 height 758
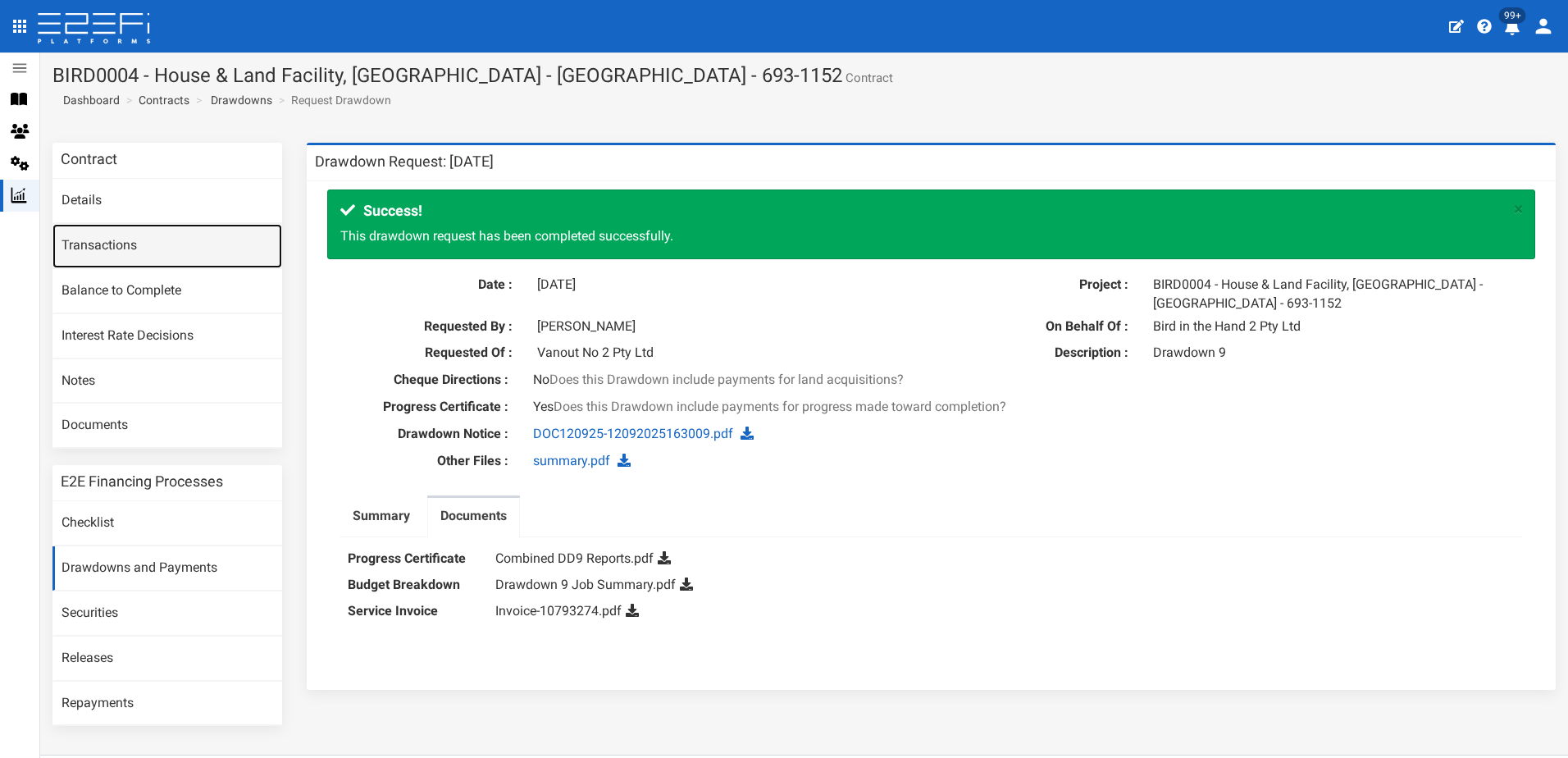
click at [111, 249] on link "Transactions" at bounding box center [167, 245] width 230 height 44
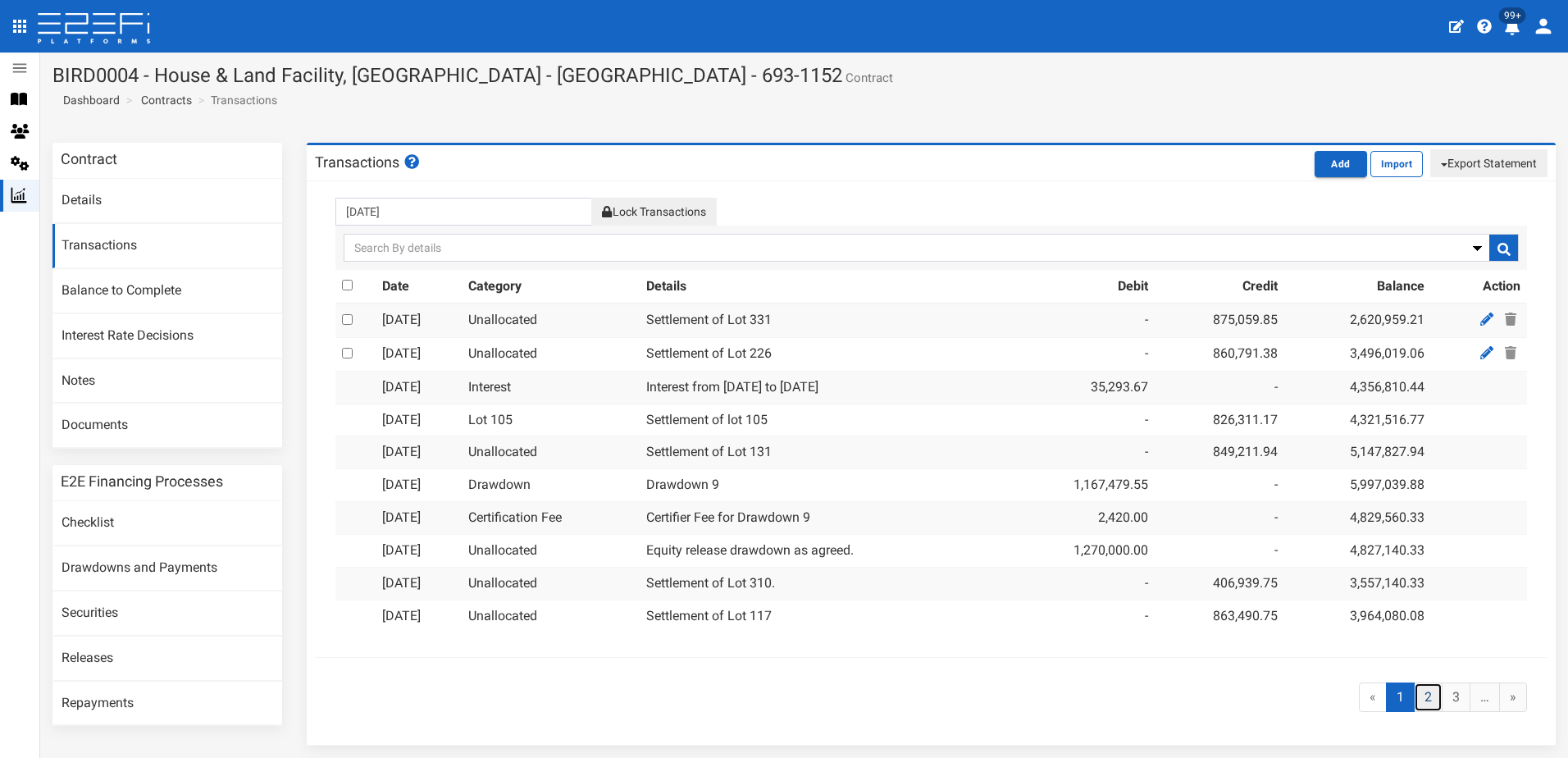
click at [1415, 702] on link "2" at bounding box center [1428, 698] width 28 height 30
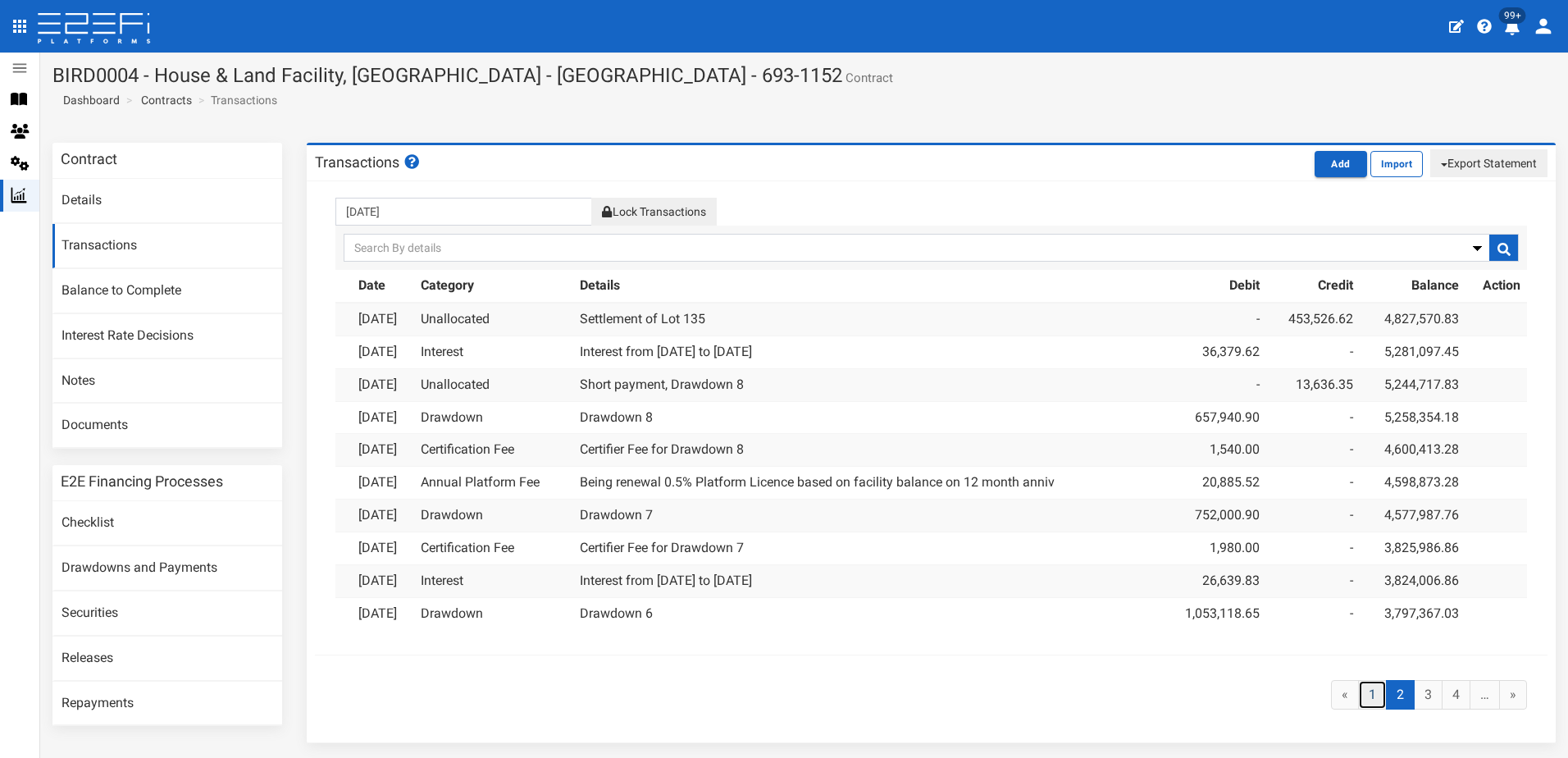
click at [1364, 694] on link "1" at bounding box center [1372, 695] width 28 height 30
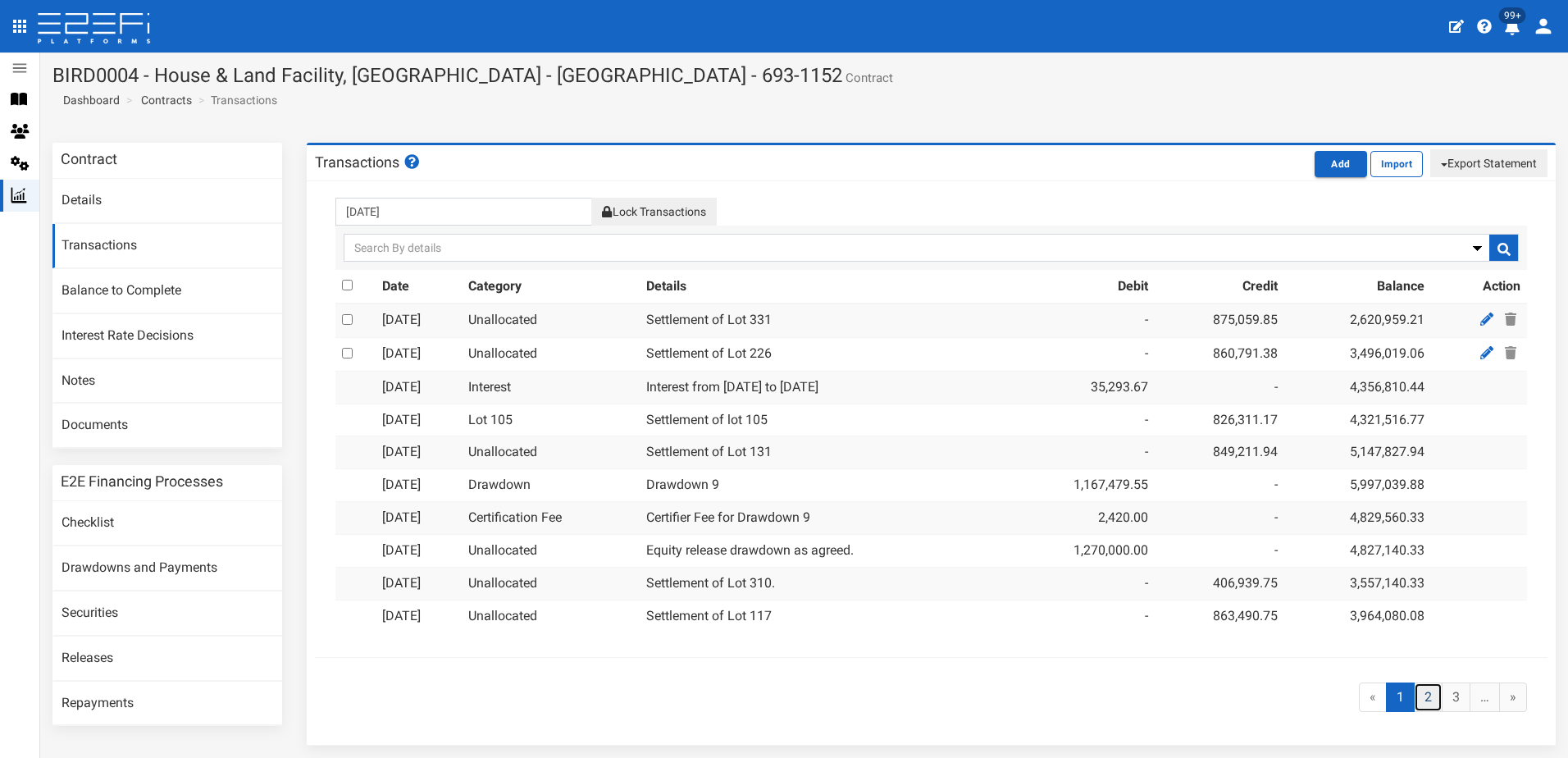
click at [1416, 695] on link "2" at bounding box center [1428, 698] width 28 height 30
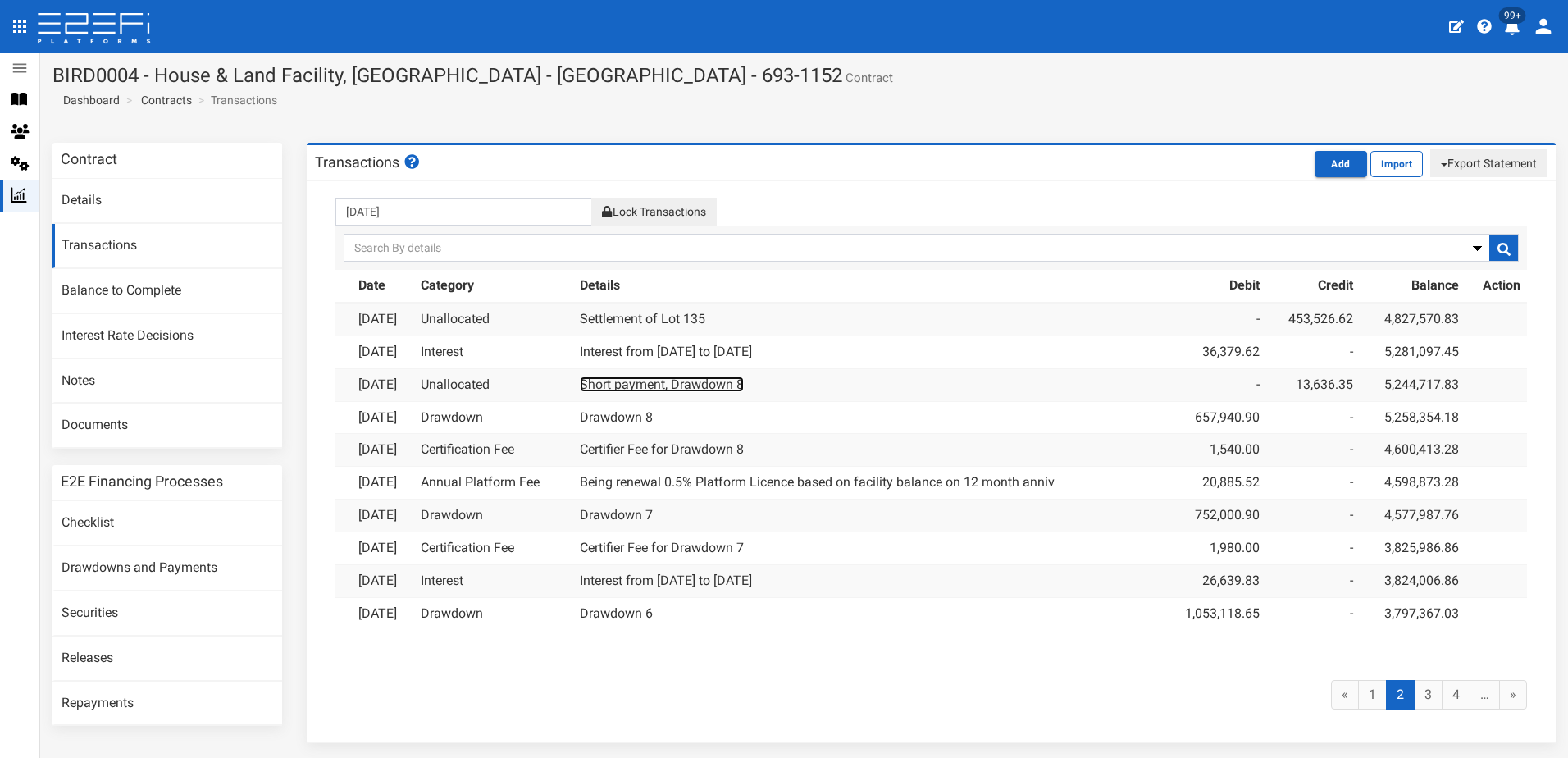
click at [665, 382] on link "Short payment, Drawdown 8" at bounding box center [662, 384] width 164 height 16
click at [646, 420] on link "Drawdown 8" at bounding box center [616, 417] width 73 height 16
click at [707, 382] on link "Short payment, Drawdown 8" at bounding box center [662, 384] width 164 height 16
click at [645, 414] on link "Drawdown 8" at bounding box center [616, 417] width 73 height 16
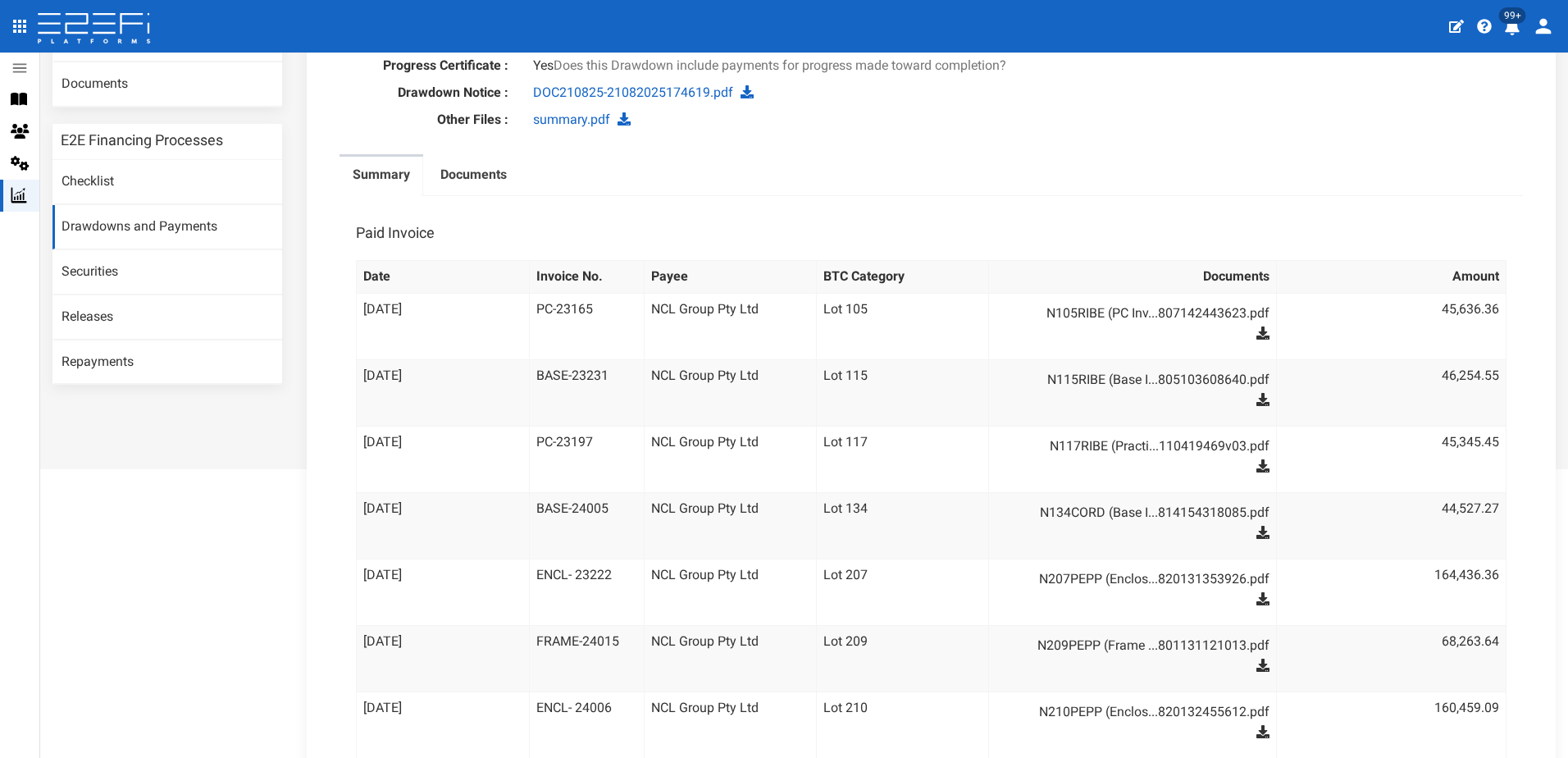
scroll to position [246, 0]
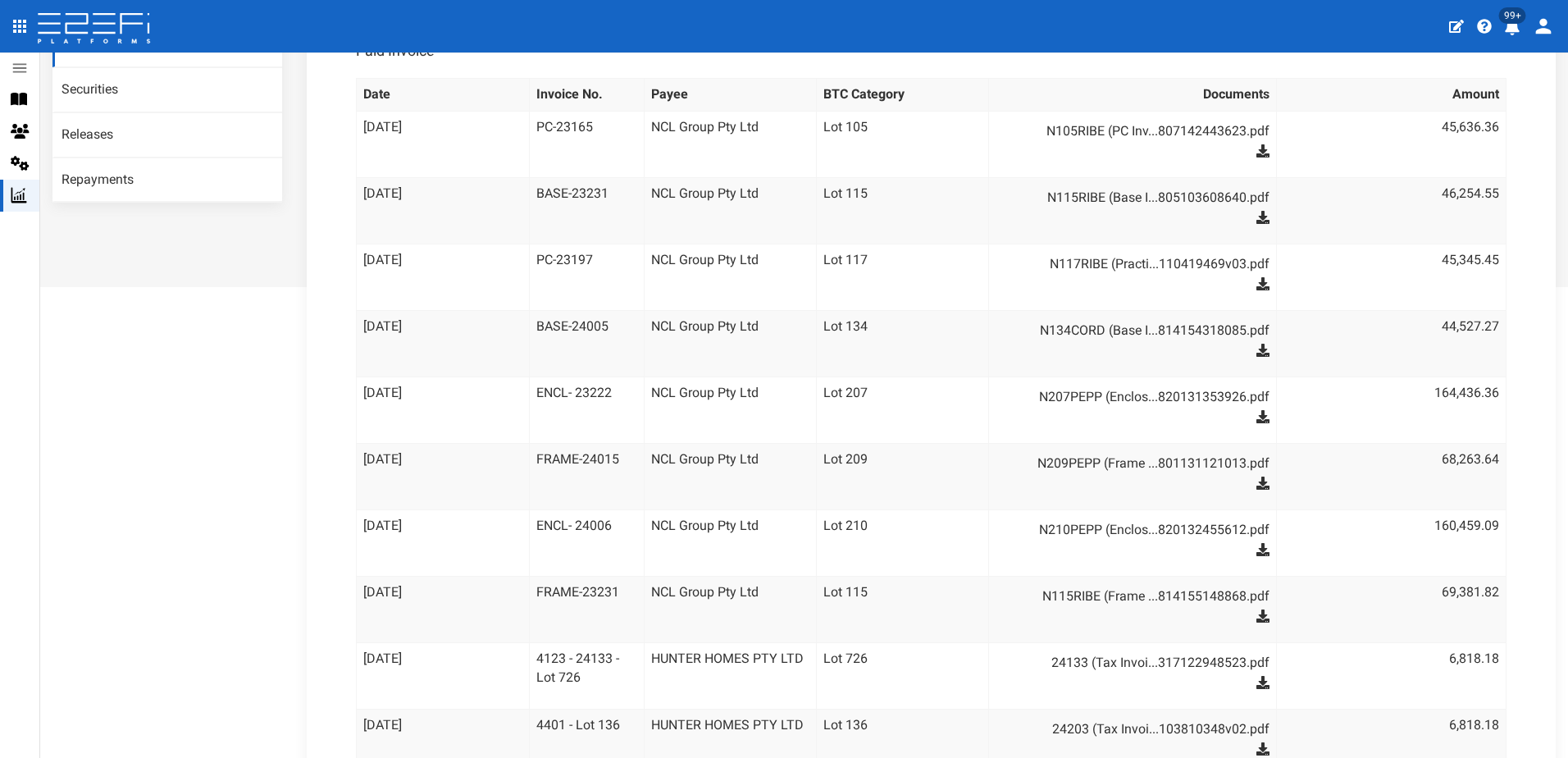
scroll to position [328, 0]
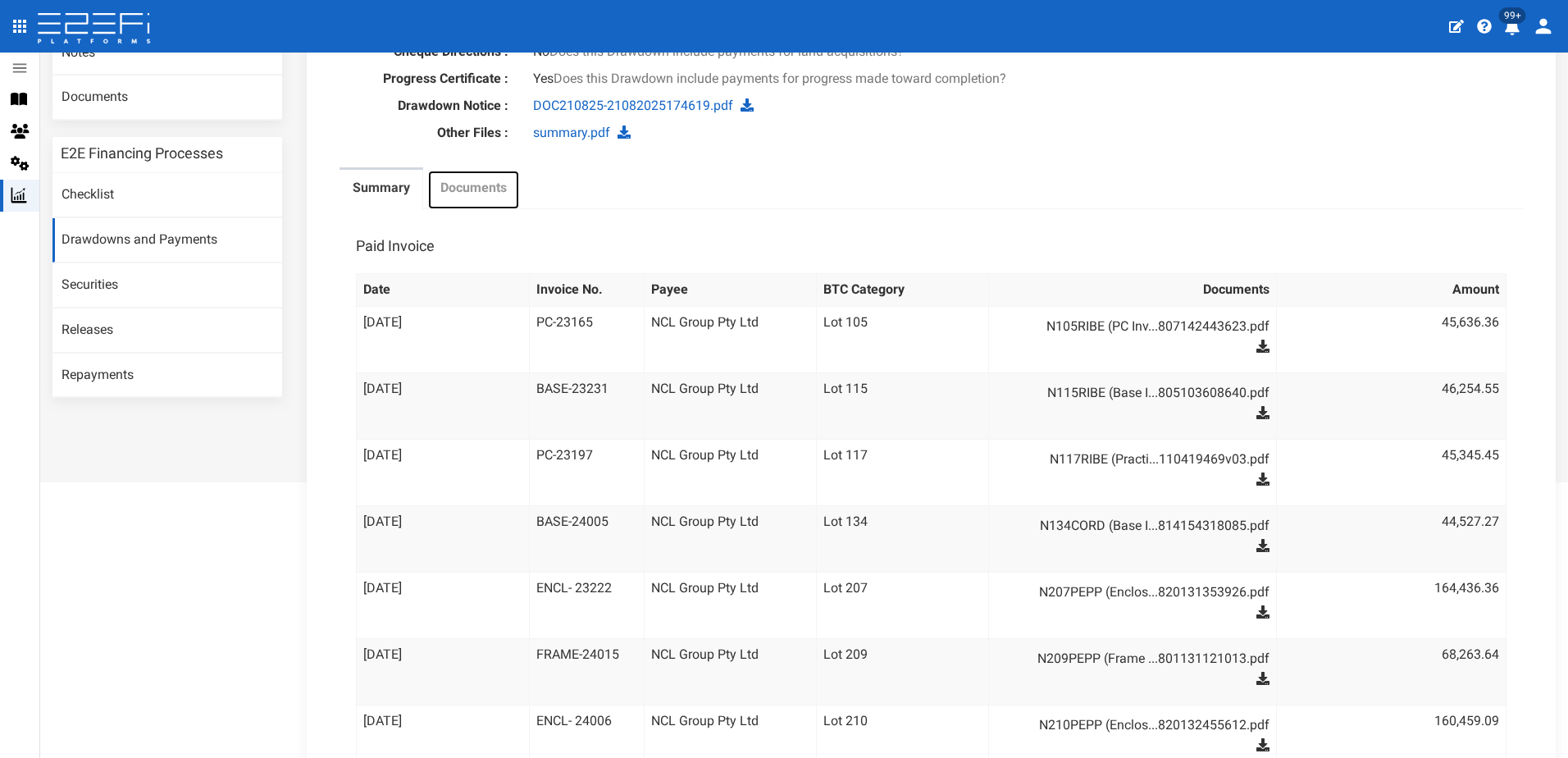
click at [471, 189] on label "Documents" at bounding box center [473, 188] width 66 height 19
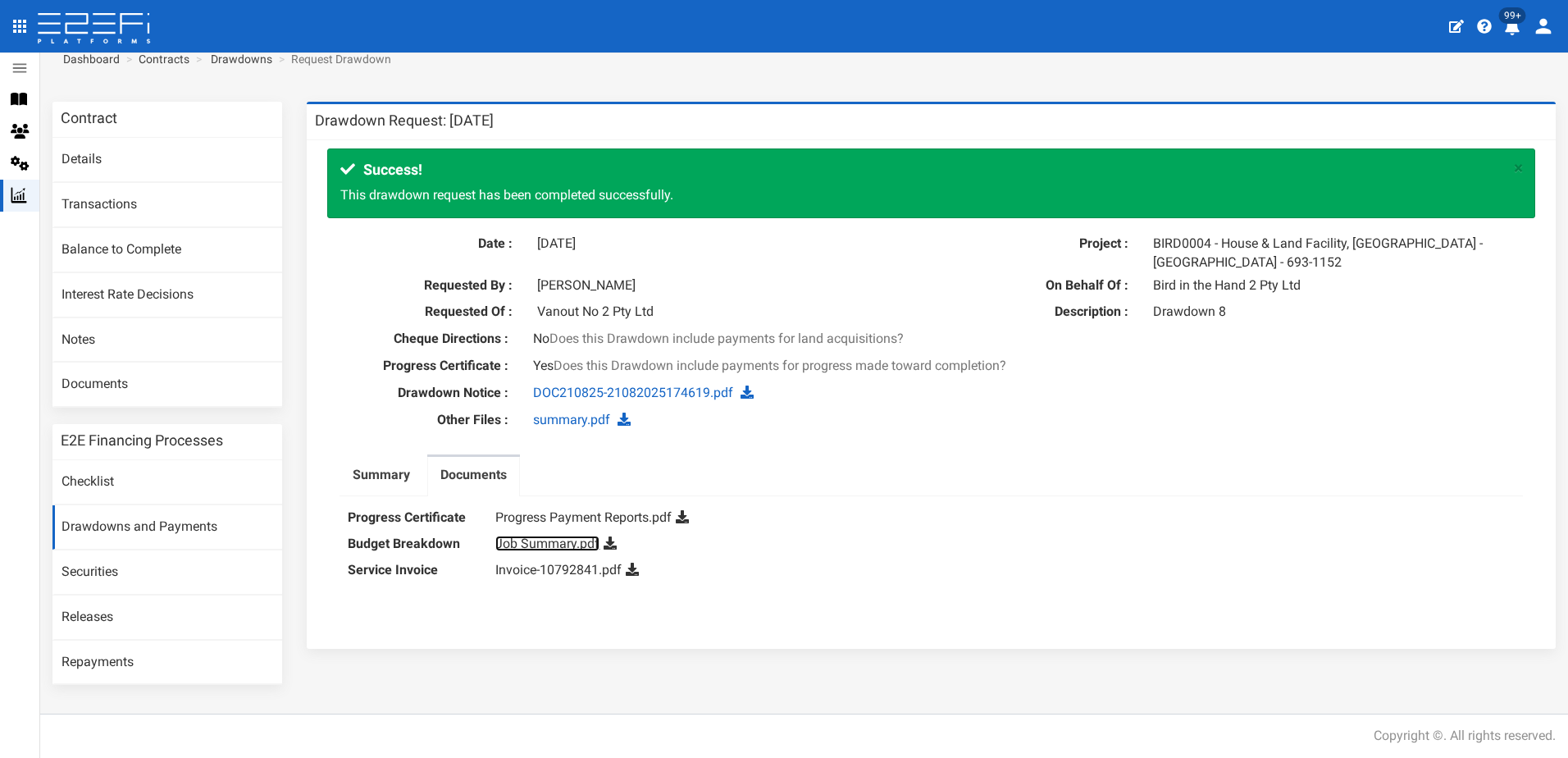
click at [564, 539] on link "Job Summary.pdf" at bounding box center [547, 544] width 104 height 16
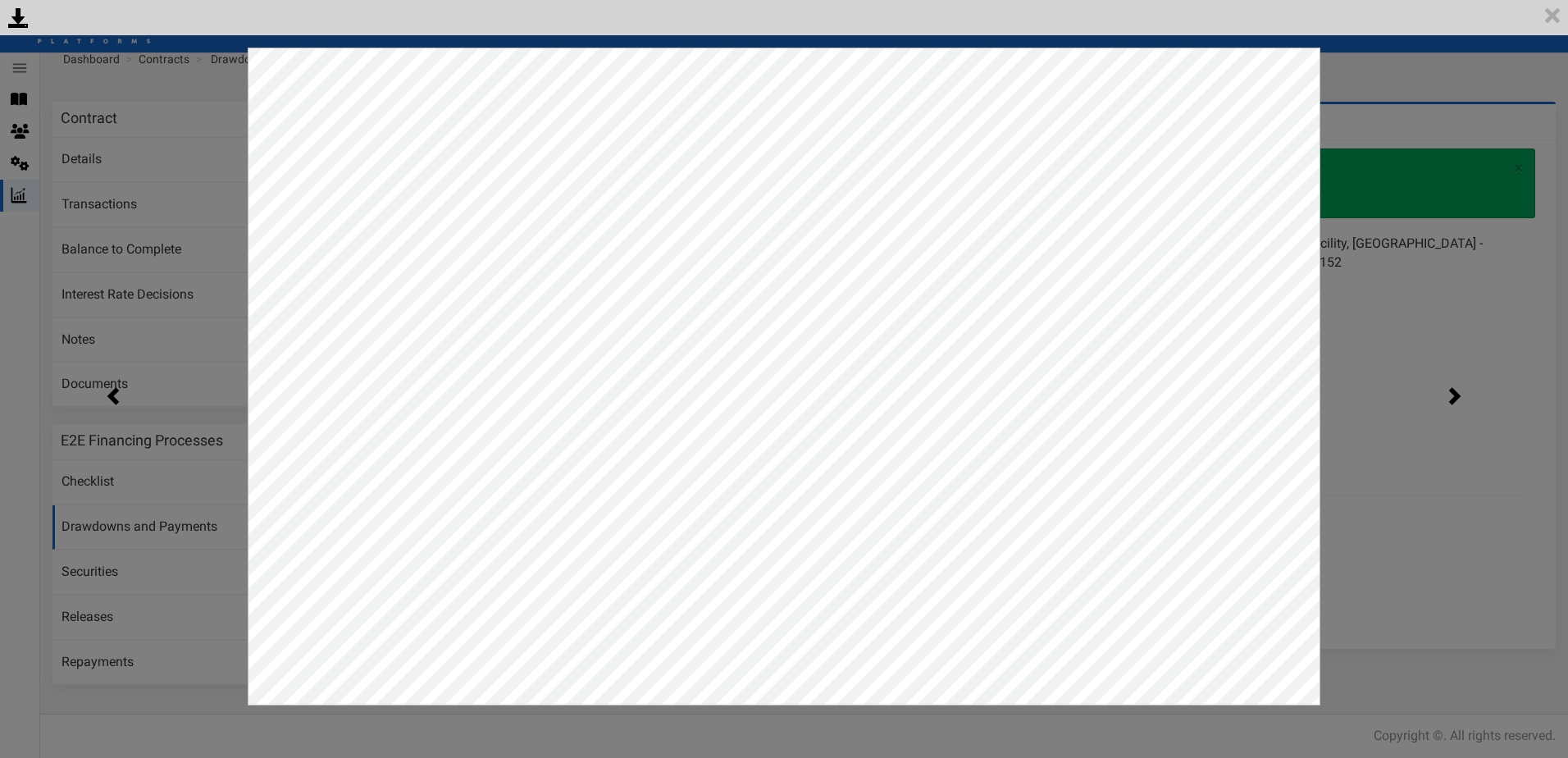
scroll to position [0, 0]
click at [1385, 279] on div "<p>Your browser does not support iframes.</p><script type="text/javascript">ale…" at bounding box center [784, 379] width 1568 height 758
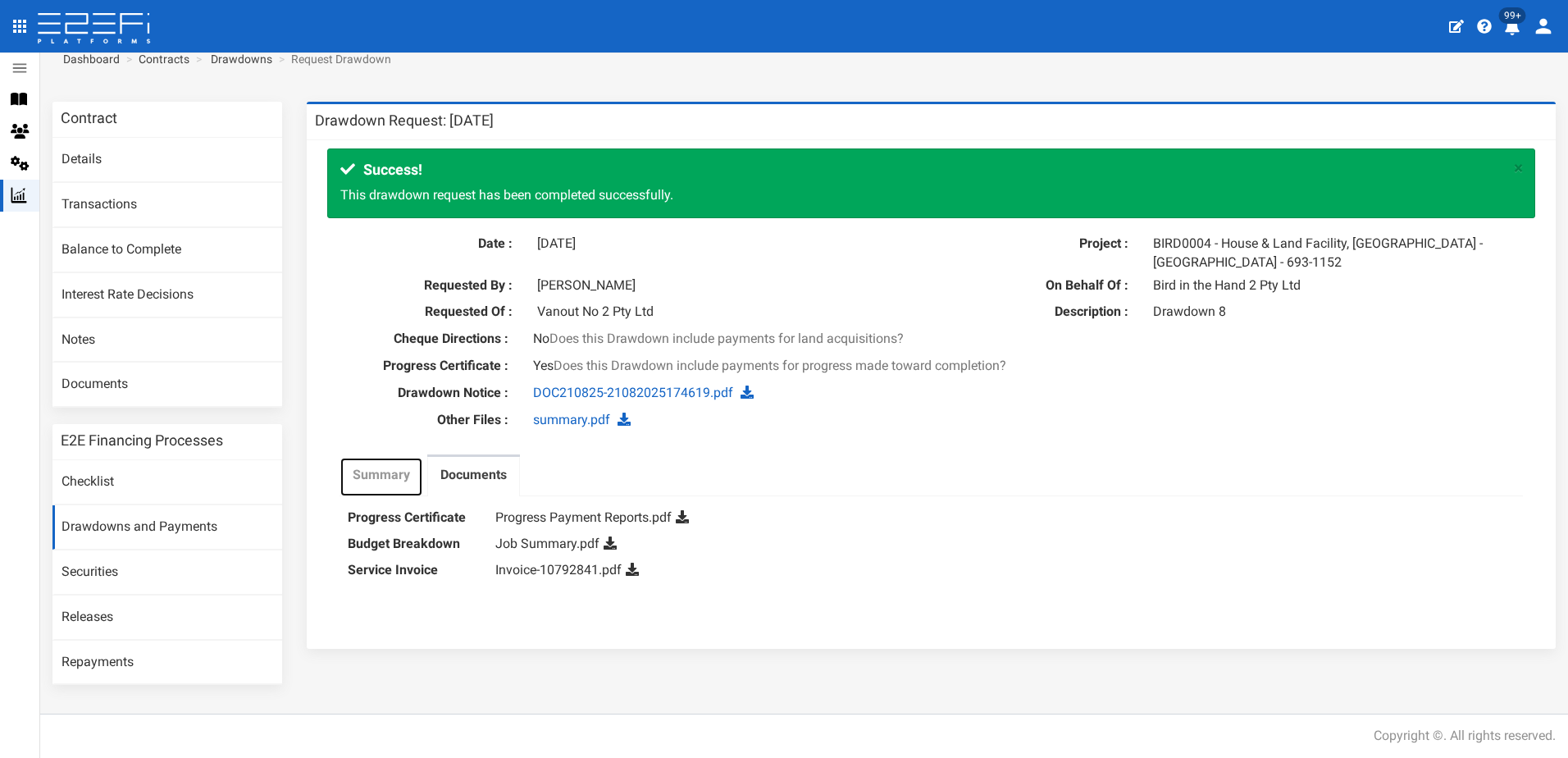
click at [378, 475] on label "Summary" at bounding box center [381, 476] width 58 height 19
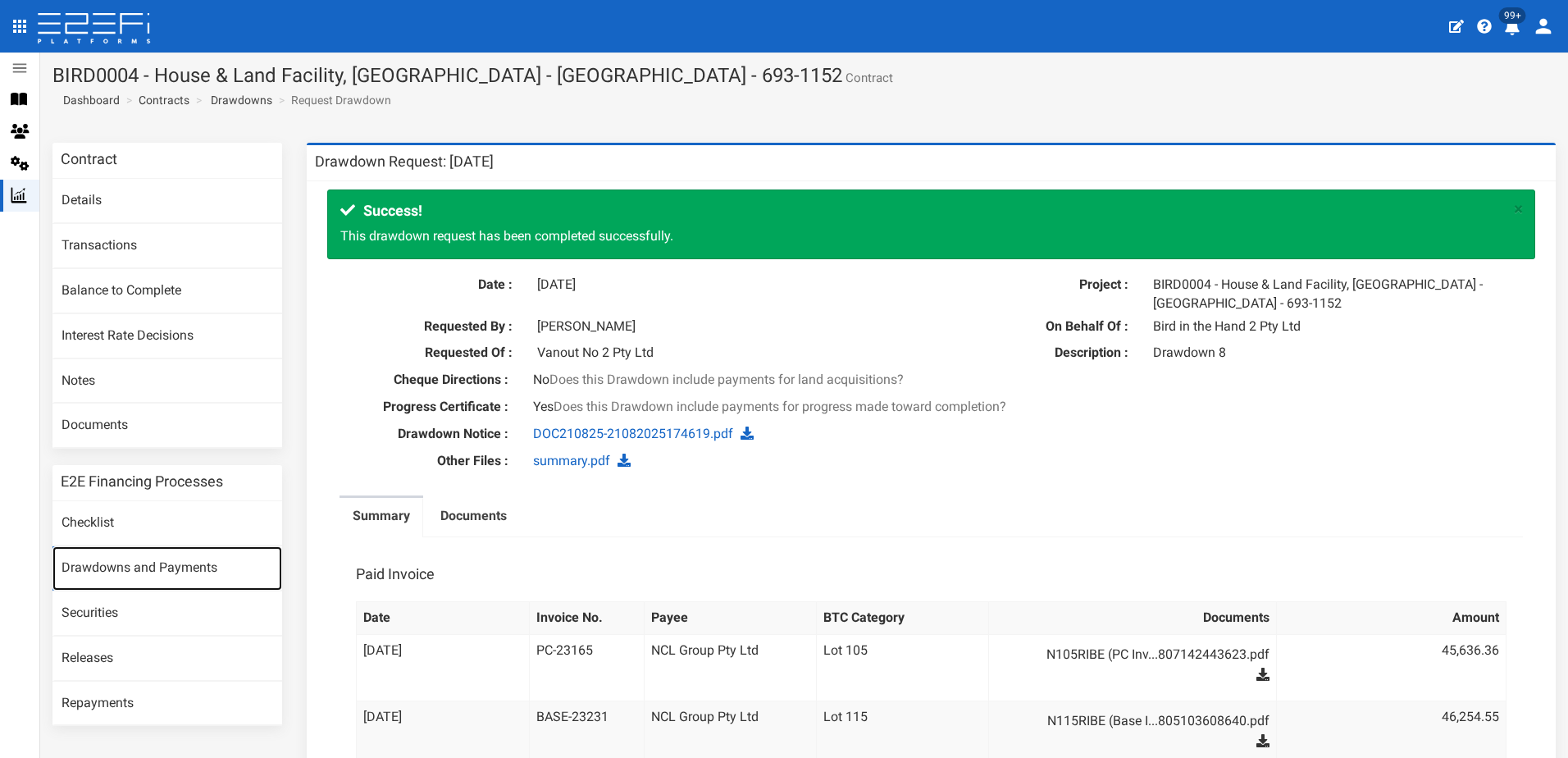
click at [138, 560] on link "Drawdowns and Payments" at bounding box center [167, 568] width 230 height 44
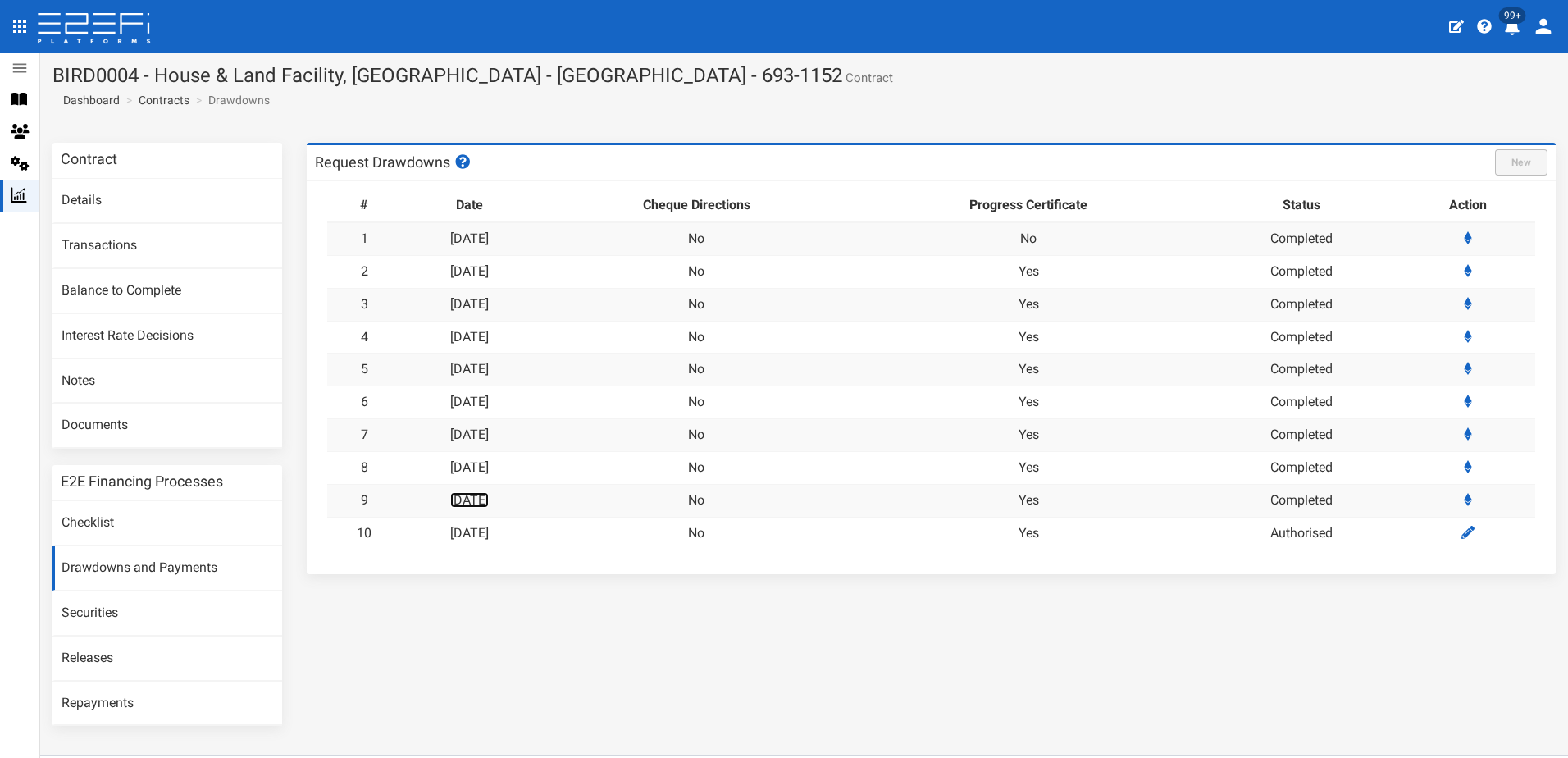
click at [488, 497] on link "[DATE]" at bounding box center [469, 500] width 39 height 16
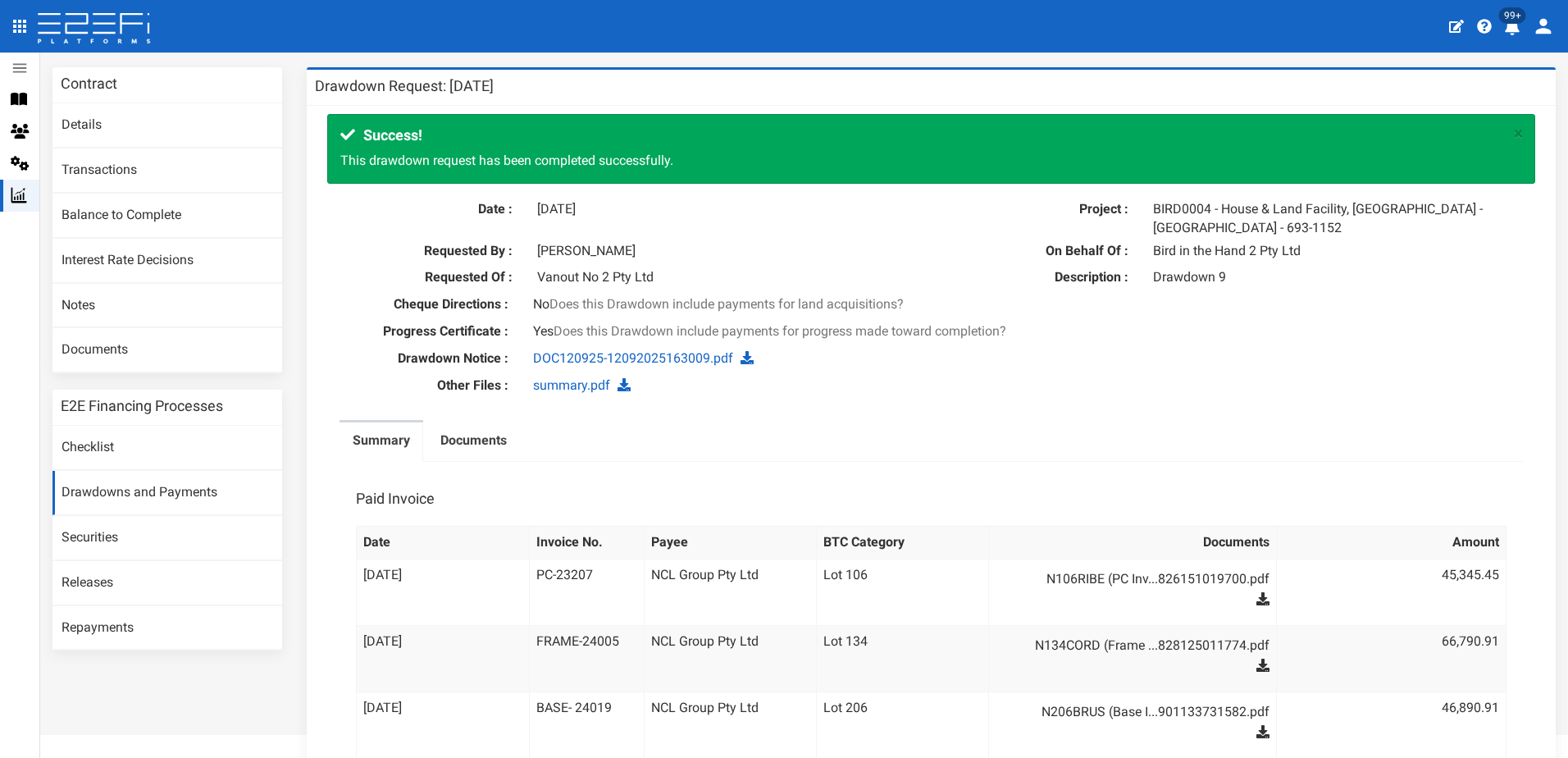
scroll to position [164, 0]
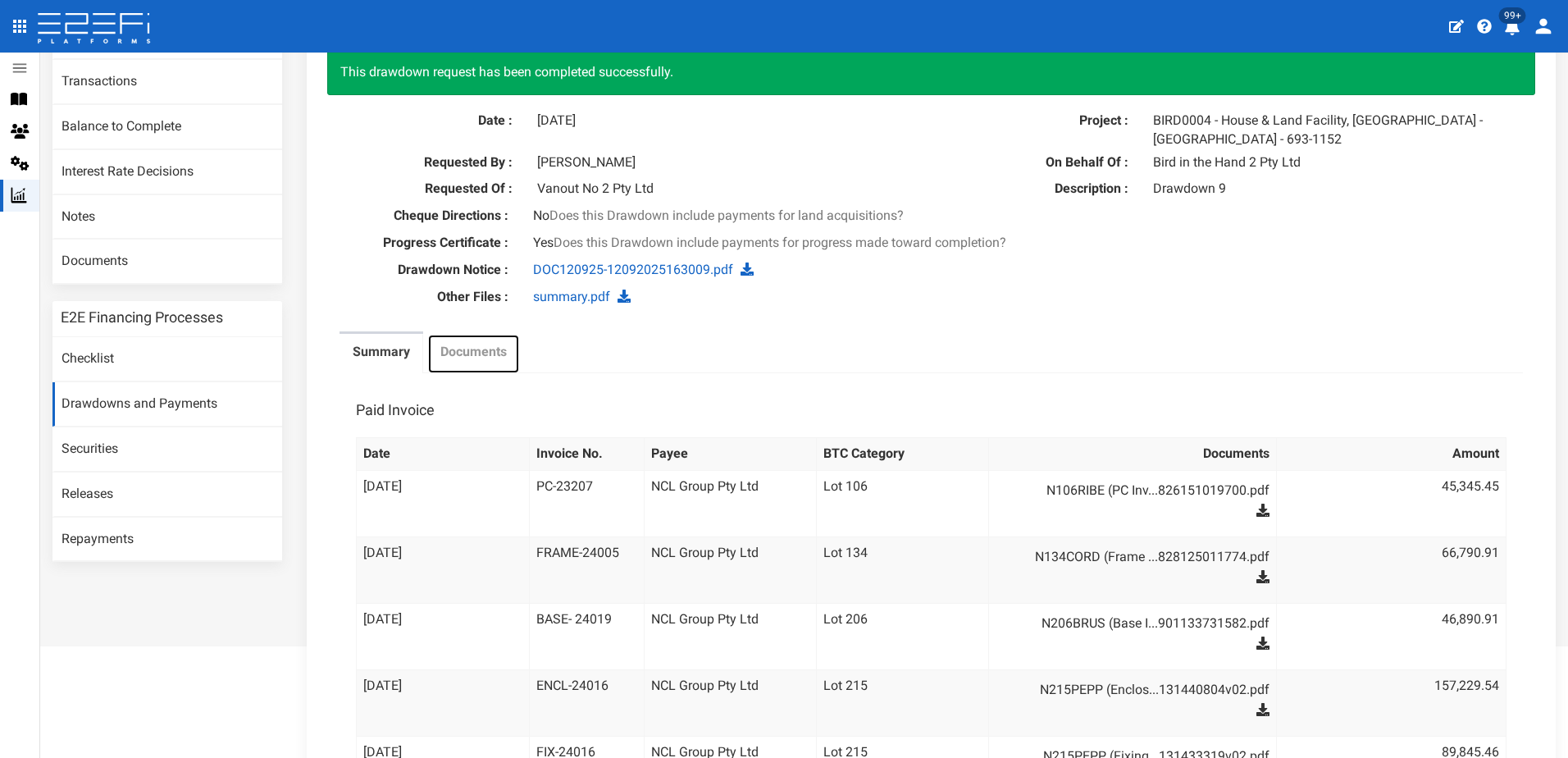
click at [488, 349] on label "Documents" at bounding box center [473, 352] width 66 height 19
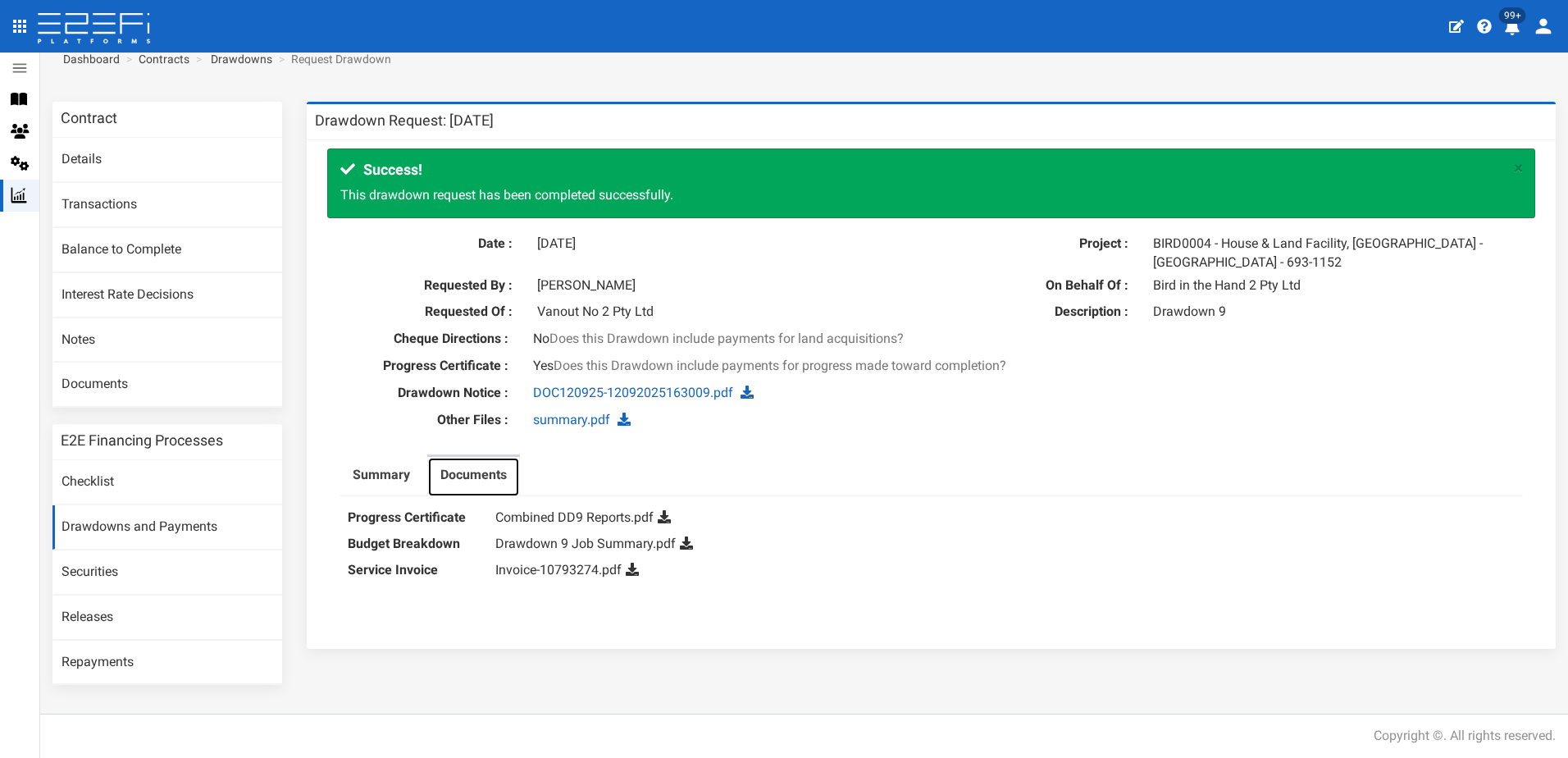
scroll to position [41, 0]
click at [566, 545] on link "Drawdown 9 Job Summary.pdf" at bounding box center [585, 544] width 180 height 16
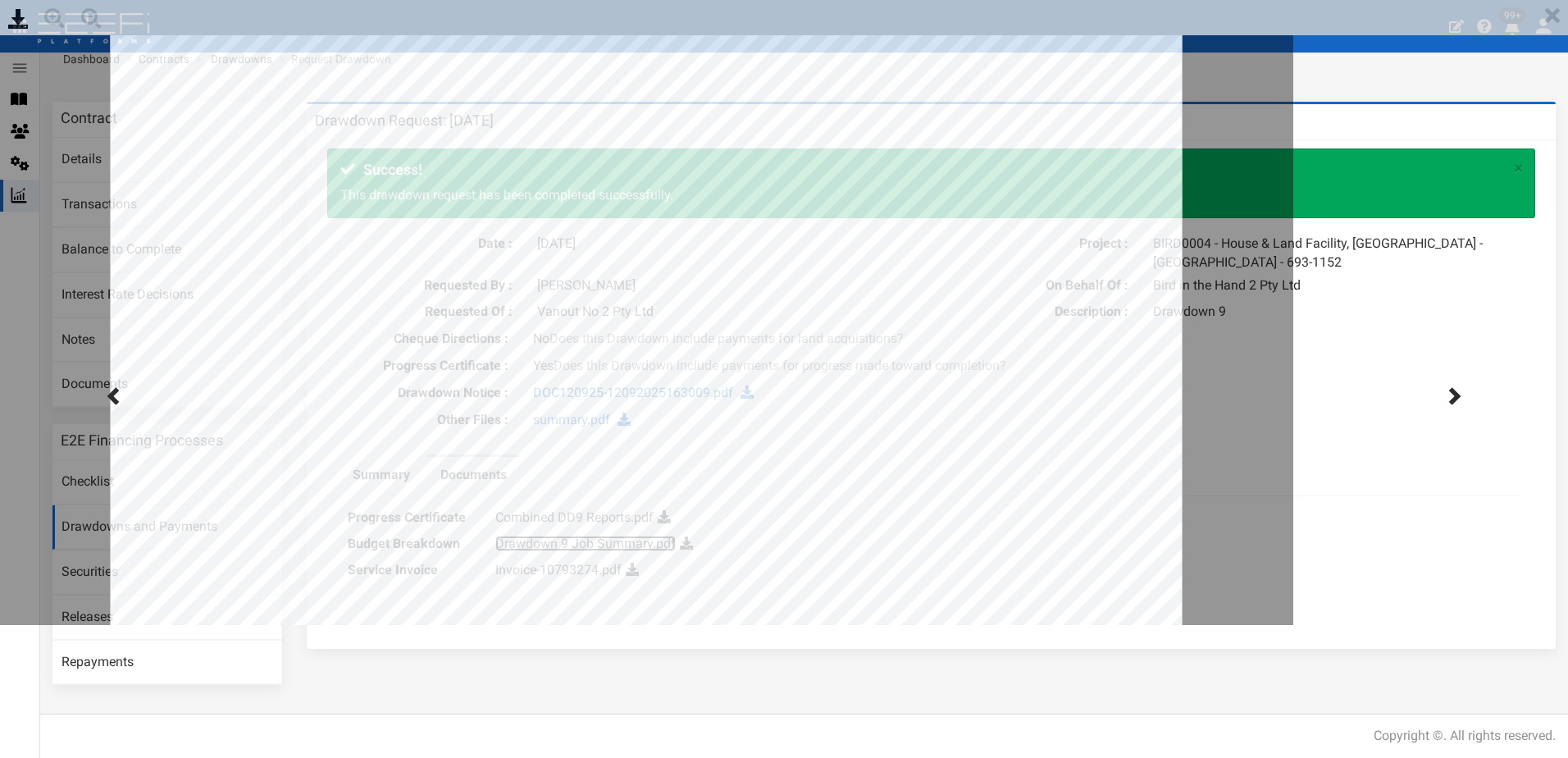
scroll to position [0, 0]
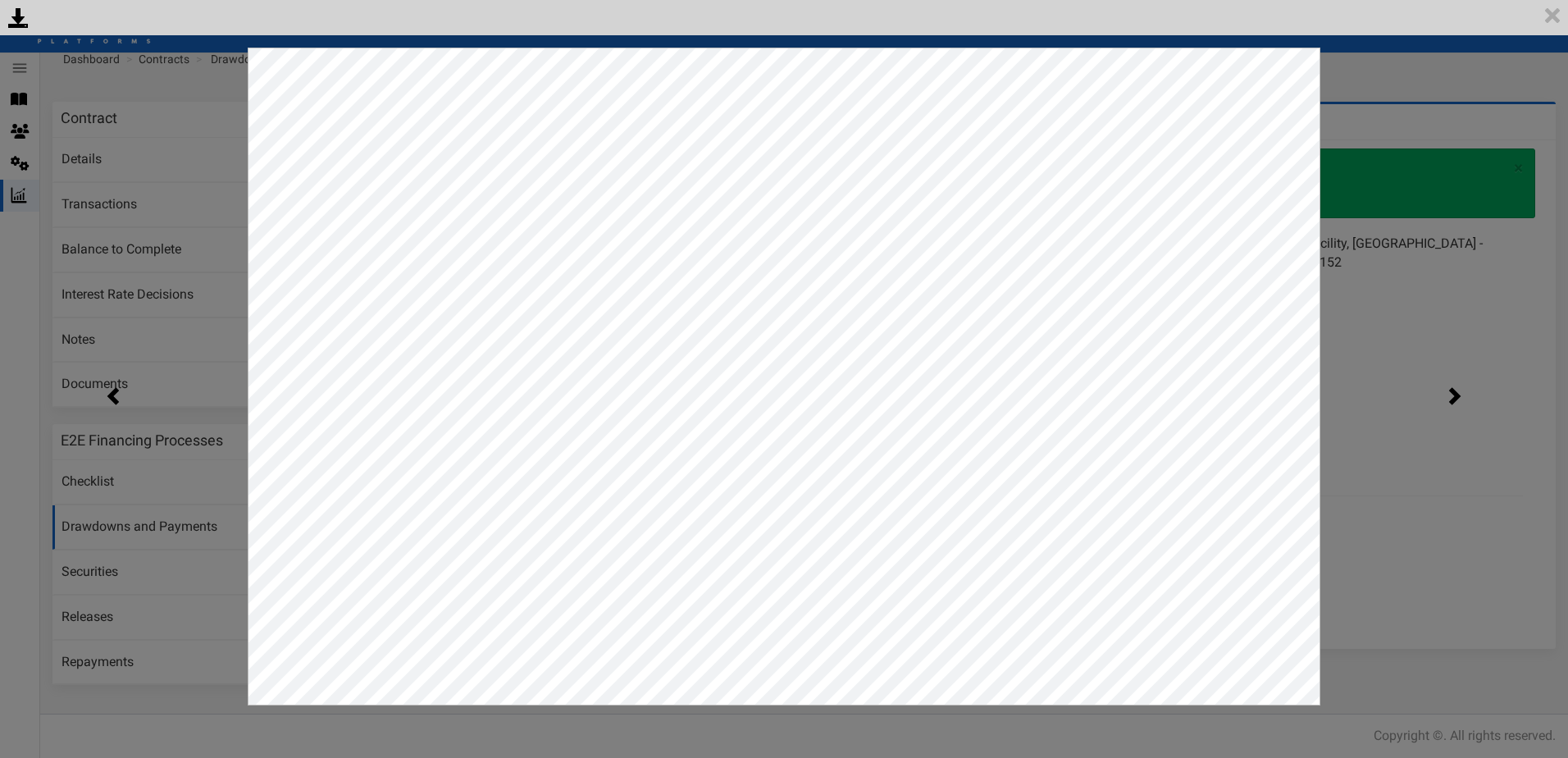
click at [1364, 301] on div "<p>Your browser does not support iframes.</p><script type="text/javascript">ale…" at bounding box center [784, 379] width 1568 height 758
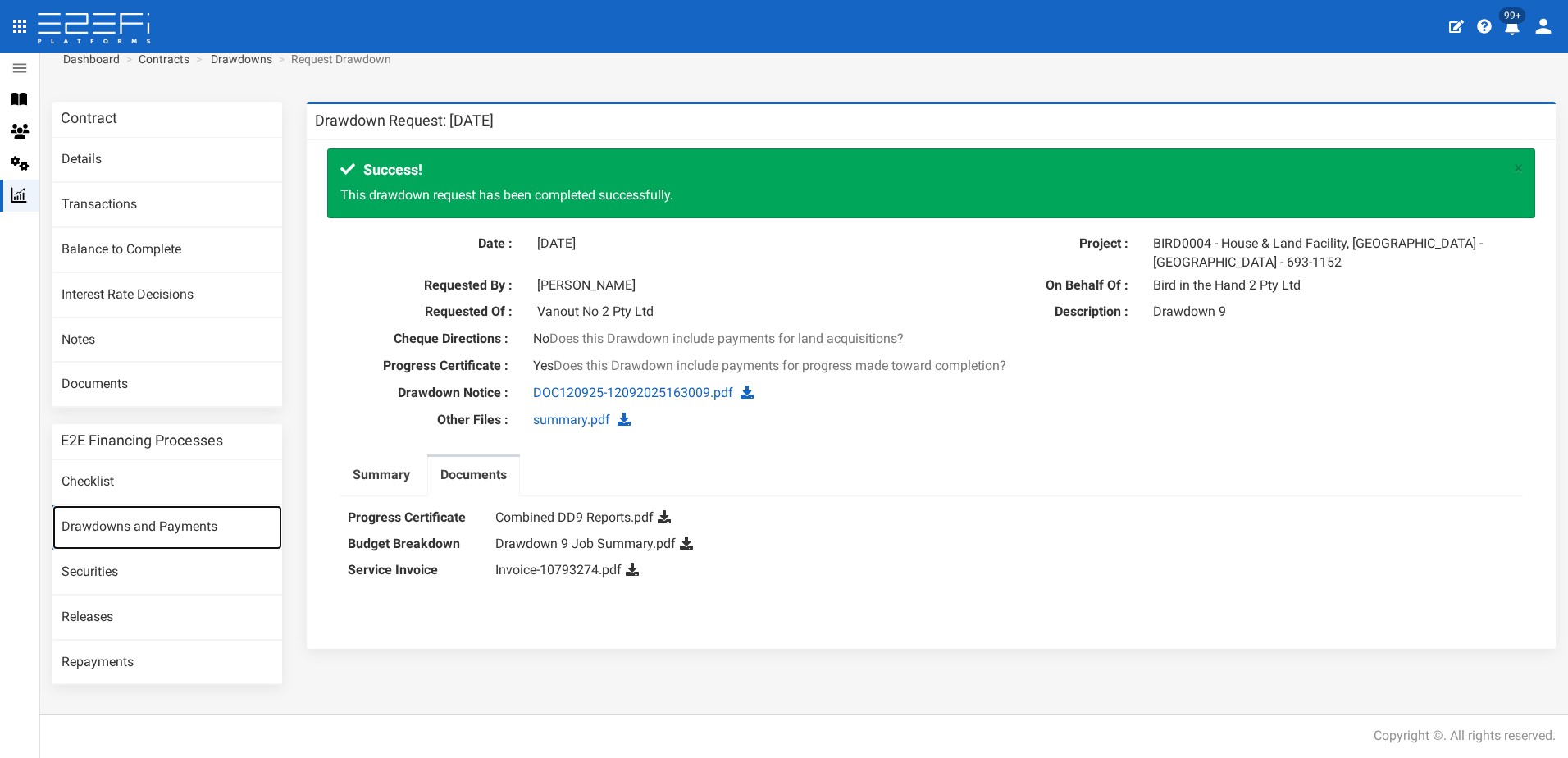
click at [107, 520] on link "Drawdowns and Payments" at bounding box center [167, 527] width 230 height 44
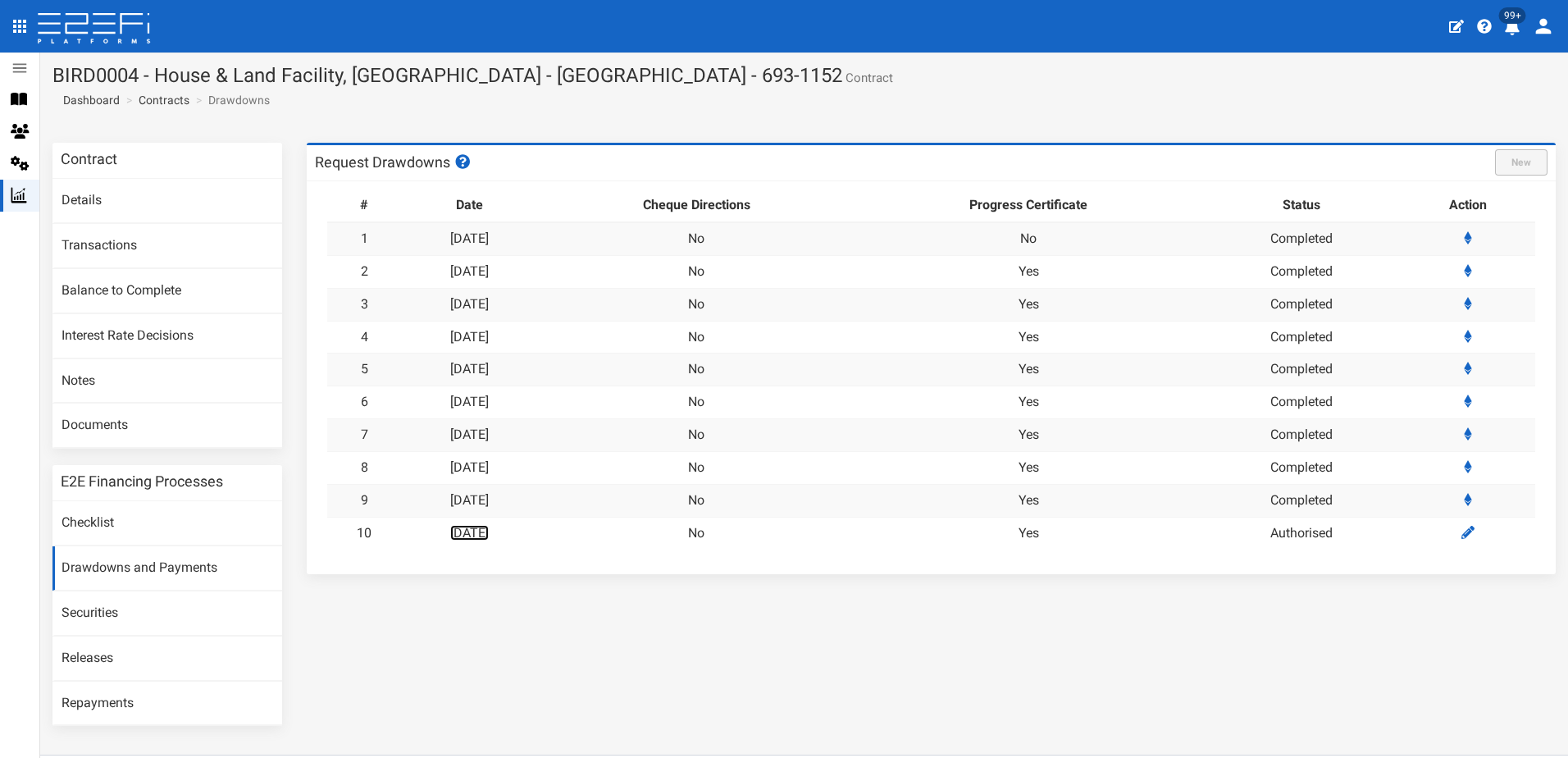
click at [485, 533] on link "[DATE]" at bounding box center [469, 533] width 39 height 16
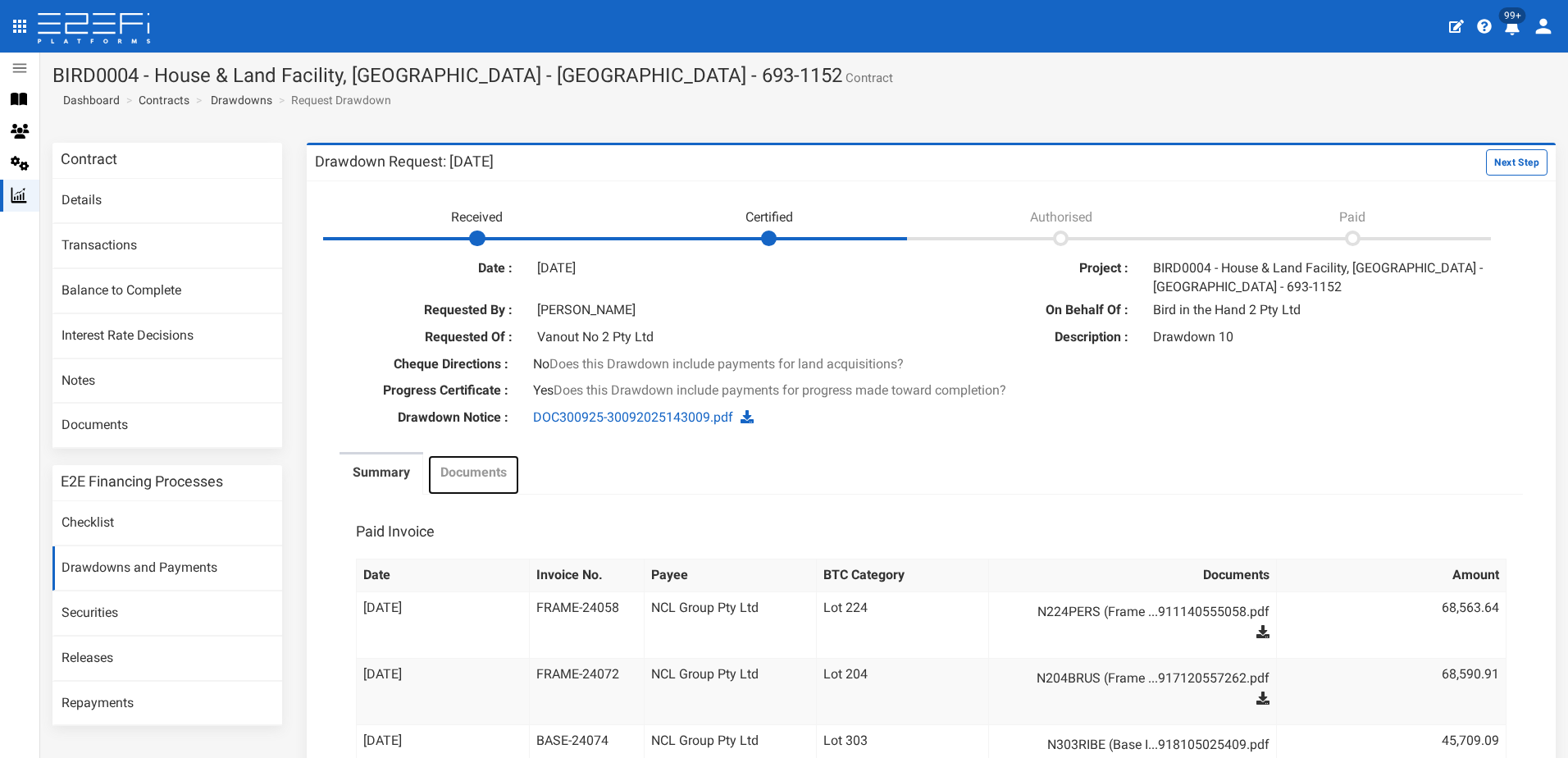
click at [467, 477] on label "Documents" at bounding box center [473, 473] width 66 height 19
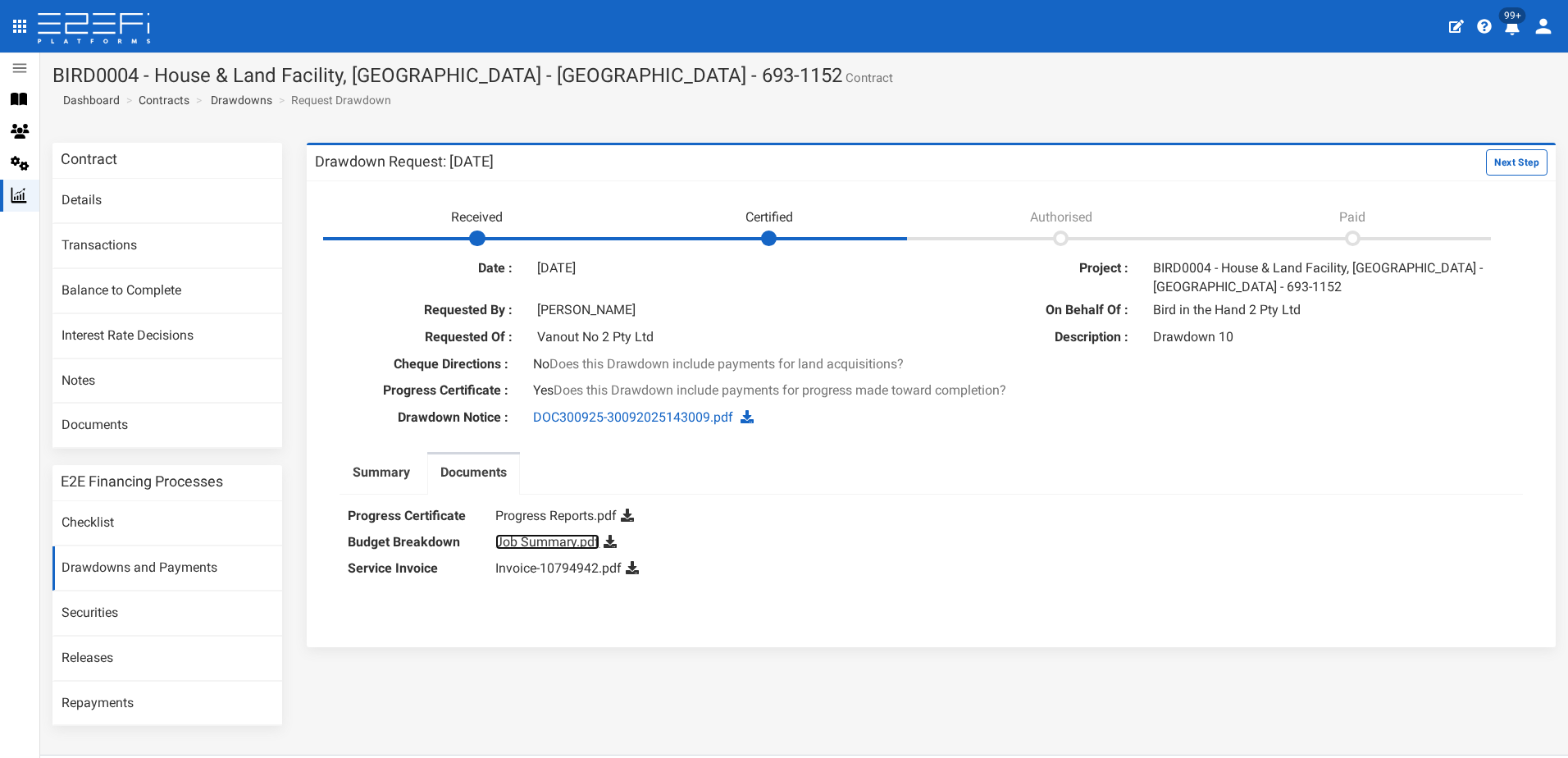
click at [529, 542] on link "Job Summary.pdf" at bounding box center [547, 542] width 104 height 16
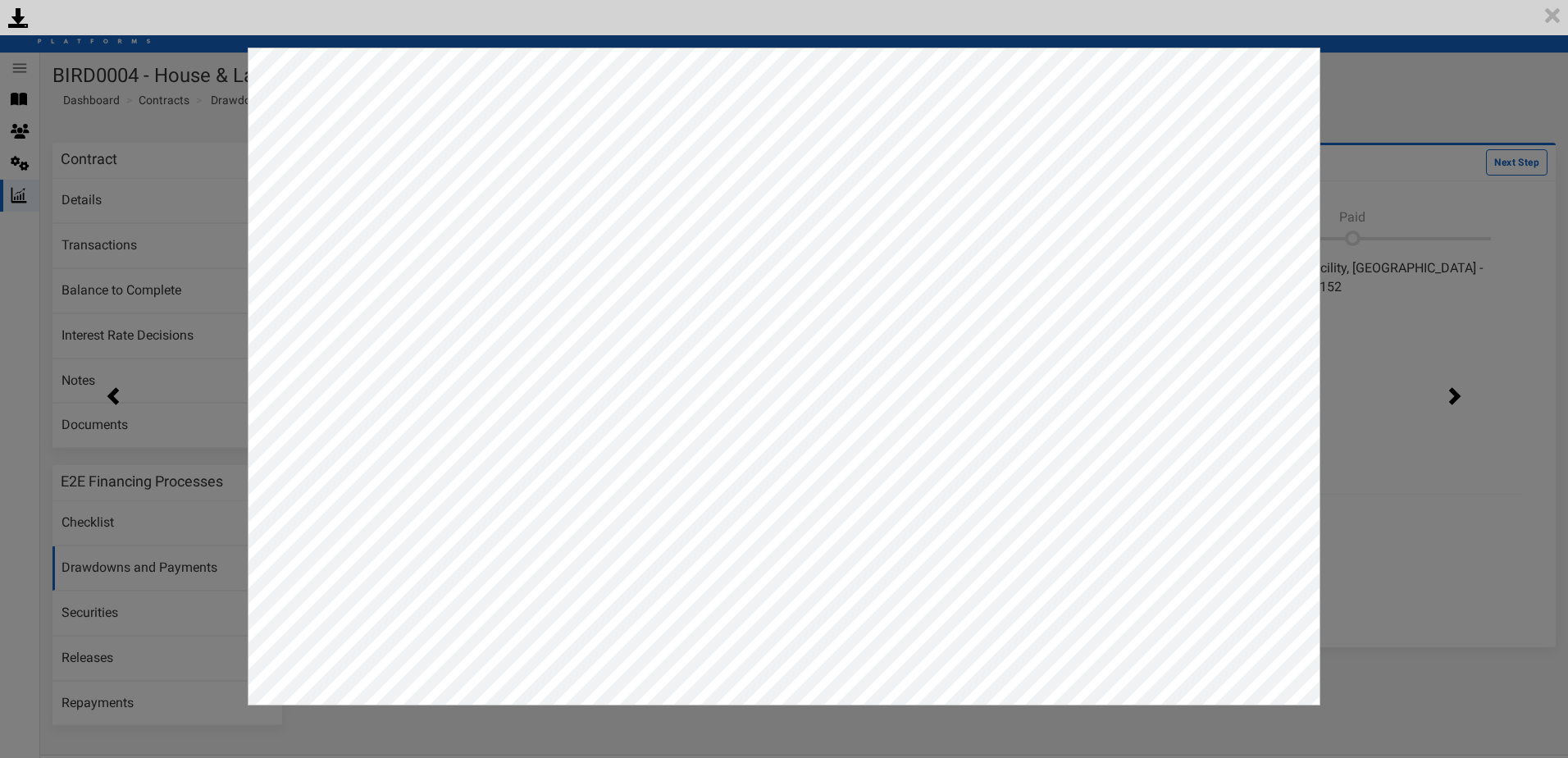
click at [1366, 83] on div "<p>Your browser does not support iframes.</p><script type="text/javascript">ale…" at bounding box center [784, 379] width 1568 height 758
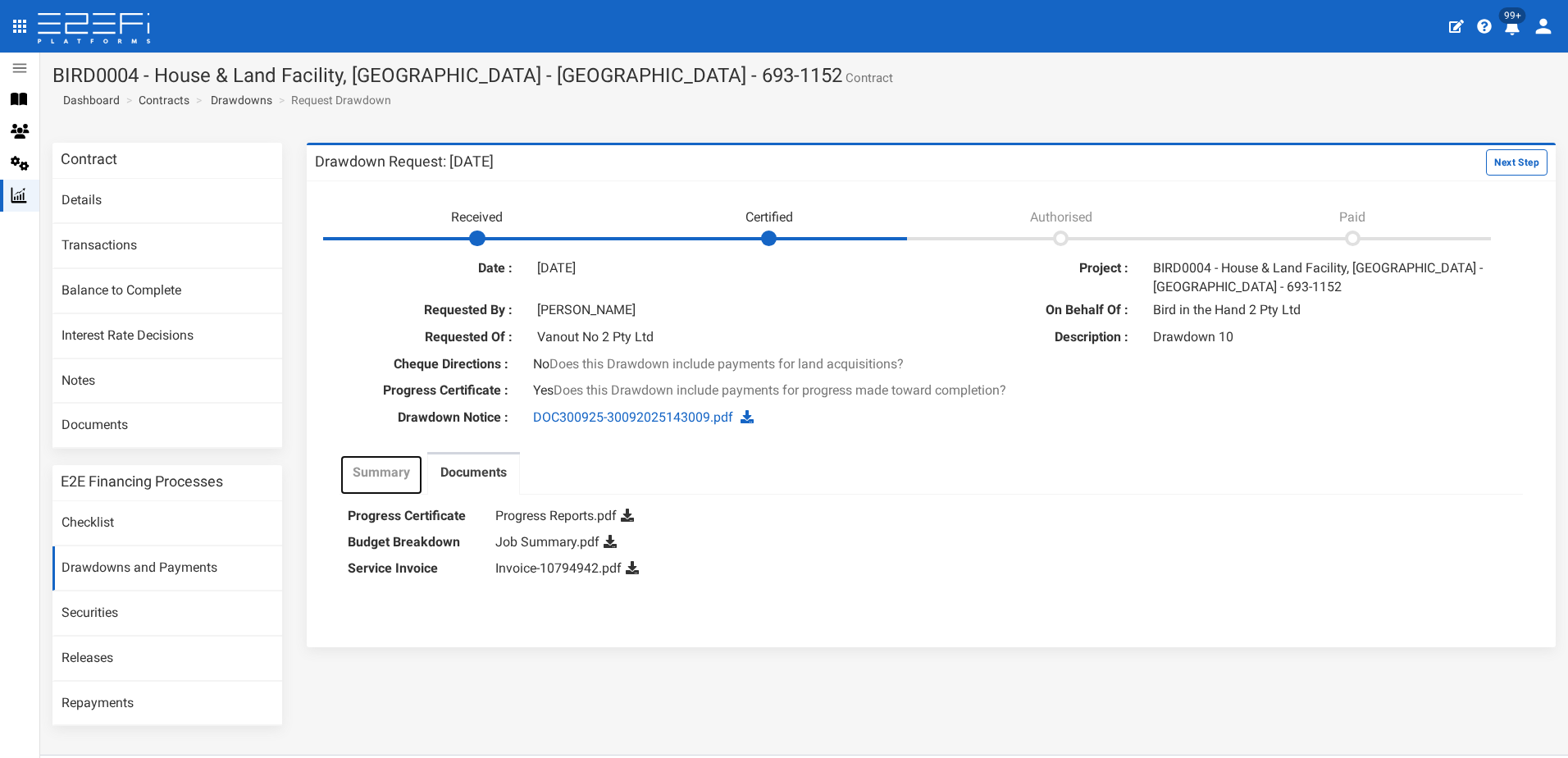
click at [369, 471] on label "Summary" at bounding box center [381, 473] width 58 height 19
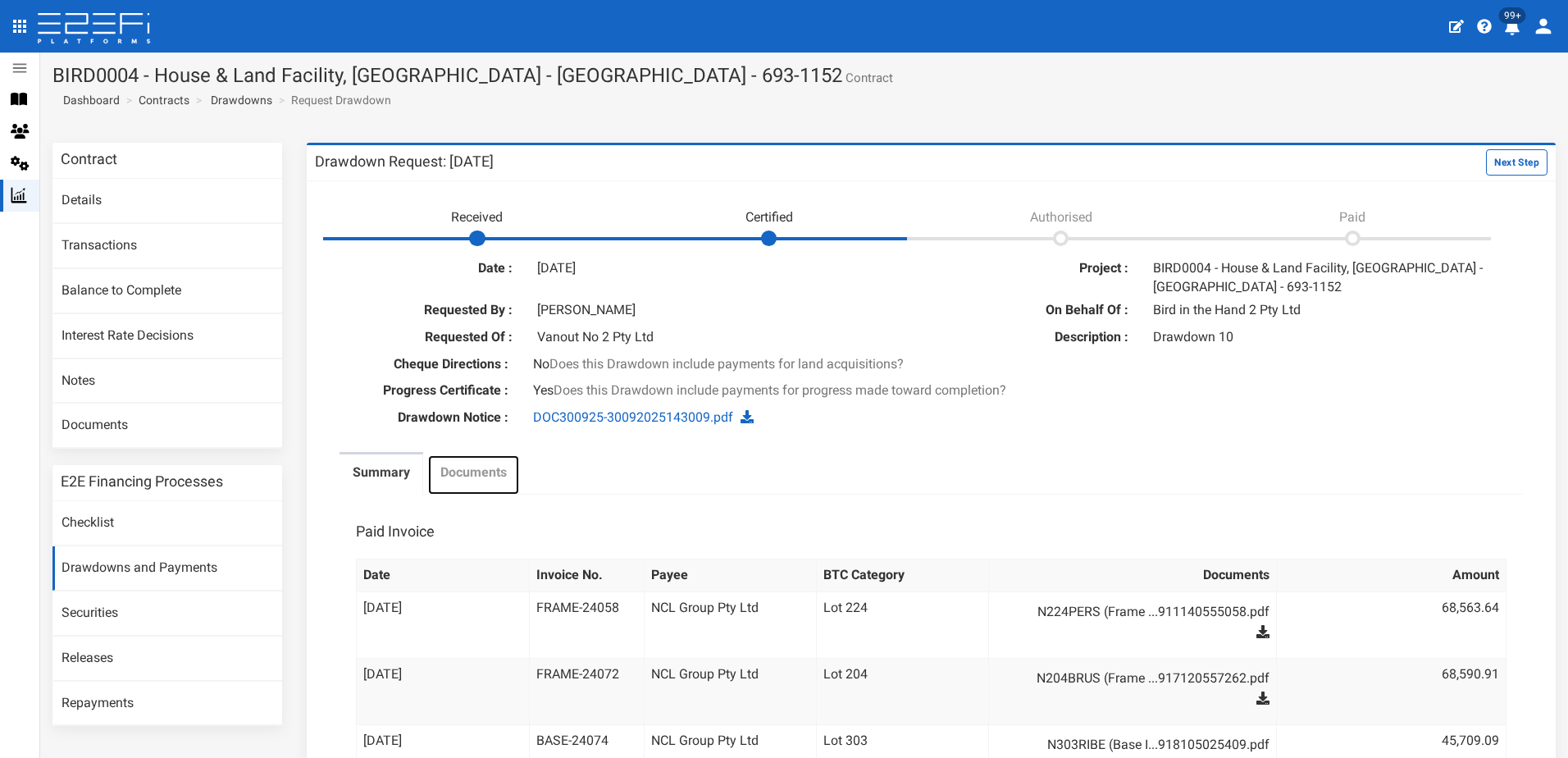
click at [465, 479] on label "Documents" at bounding box center [473, 473] width 66 height 19
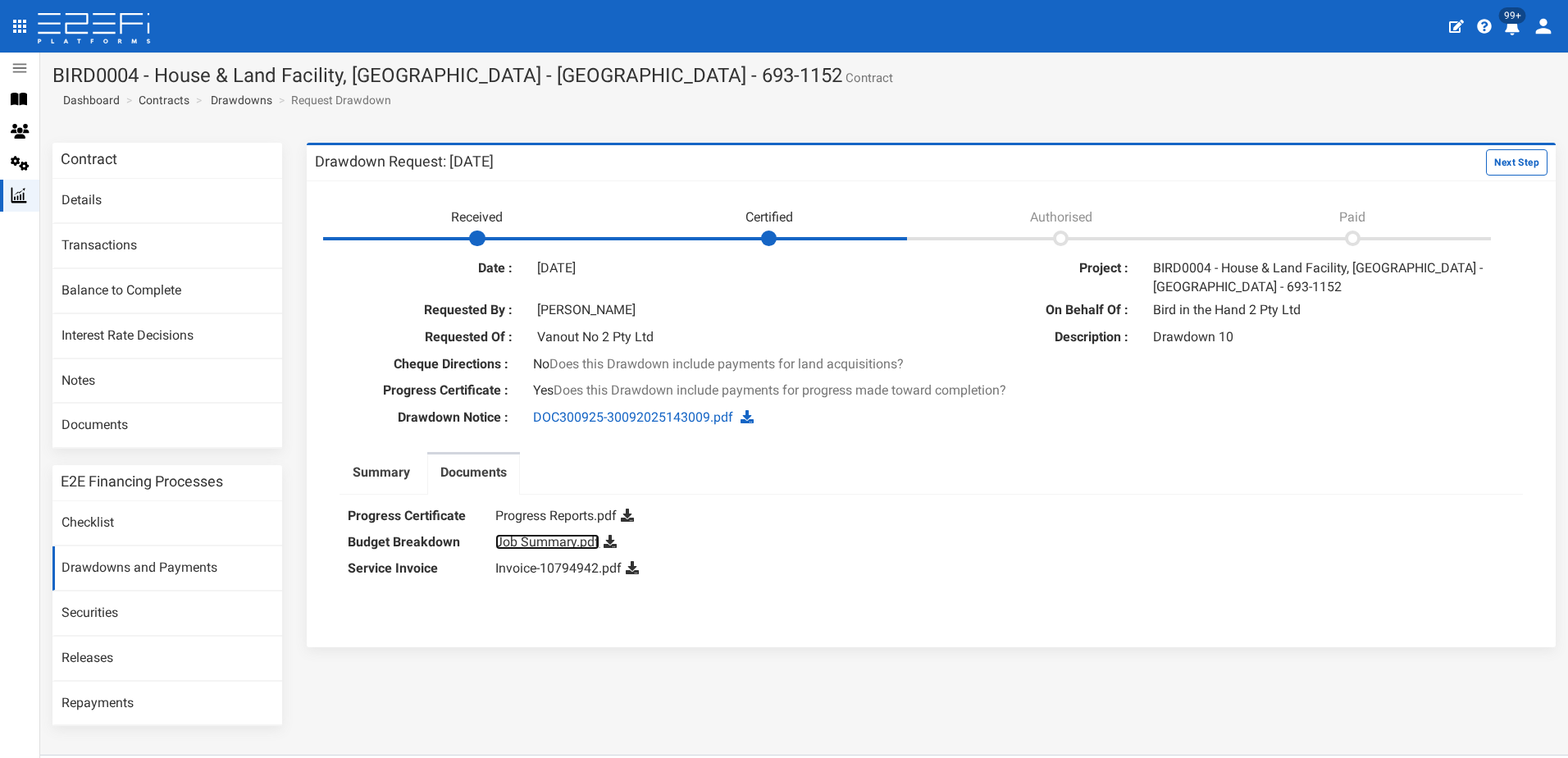
click at [523, 534] on link "Job Summary.pdf" at bounding box center [547, 542] width 104 height 16
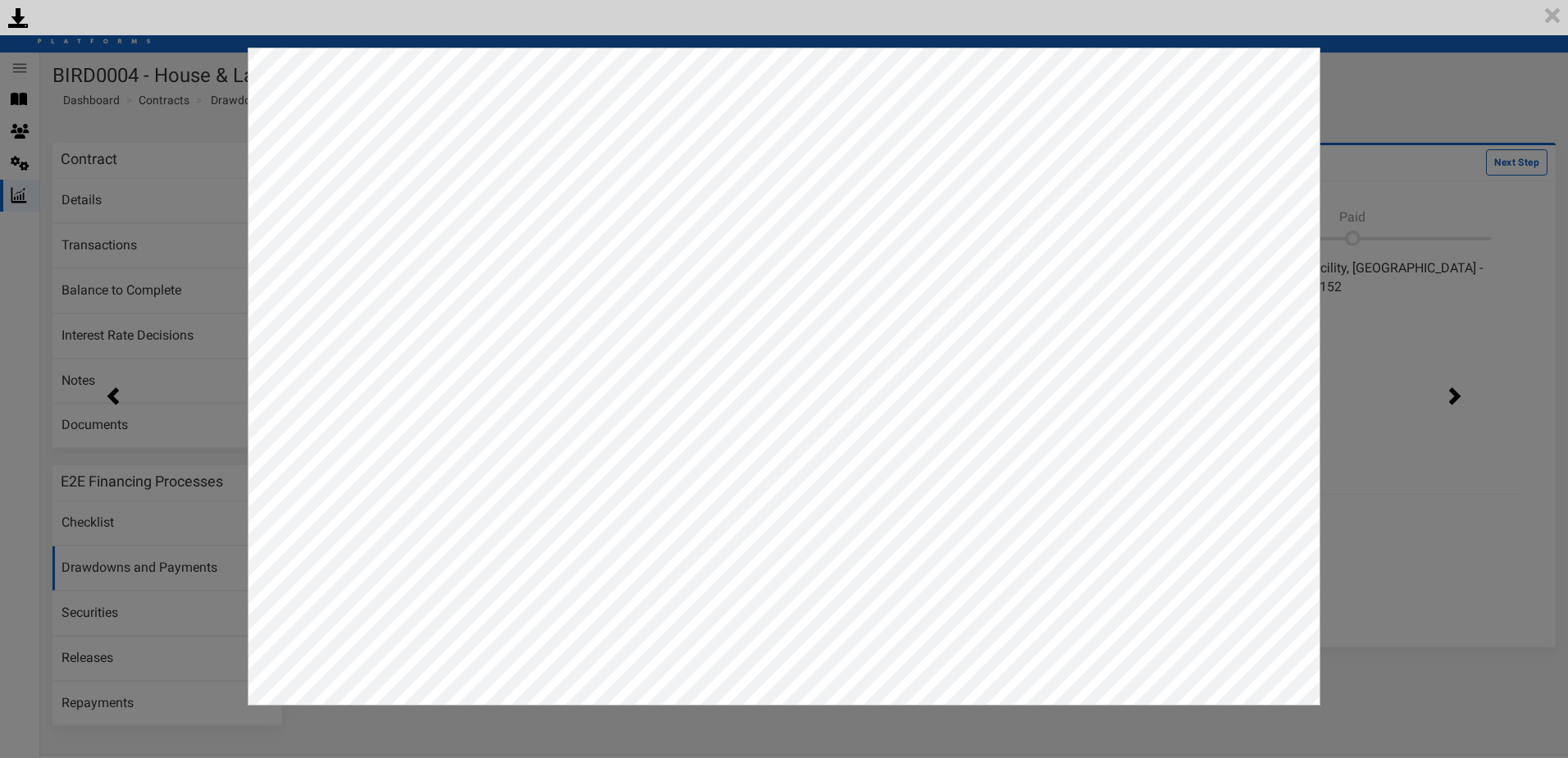
click at [1424, 323] on div "<p>Your browser does not support iframes.</p><script type="text/javascript">ale…" at bounding box center [784, 379] width 1568 height 758
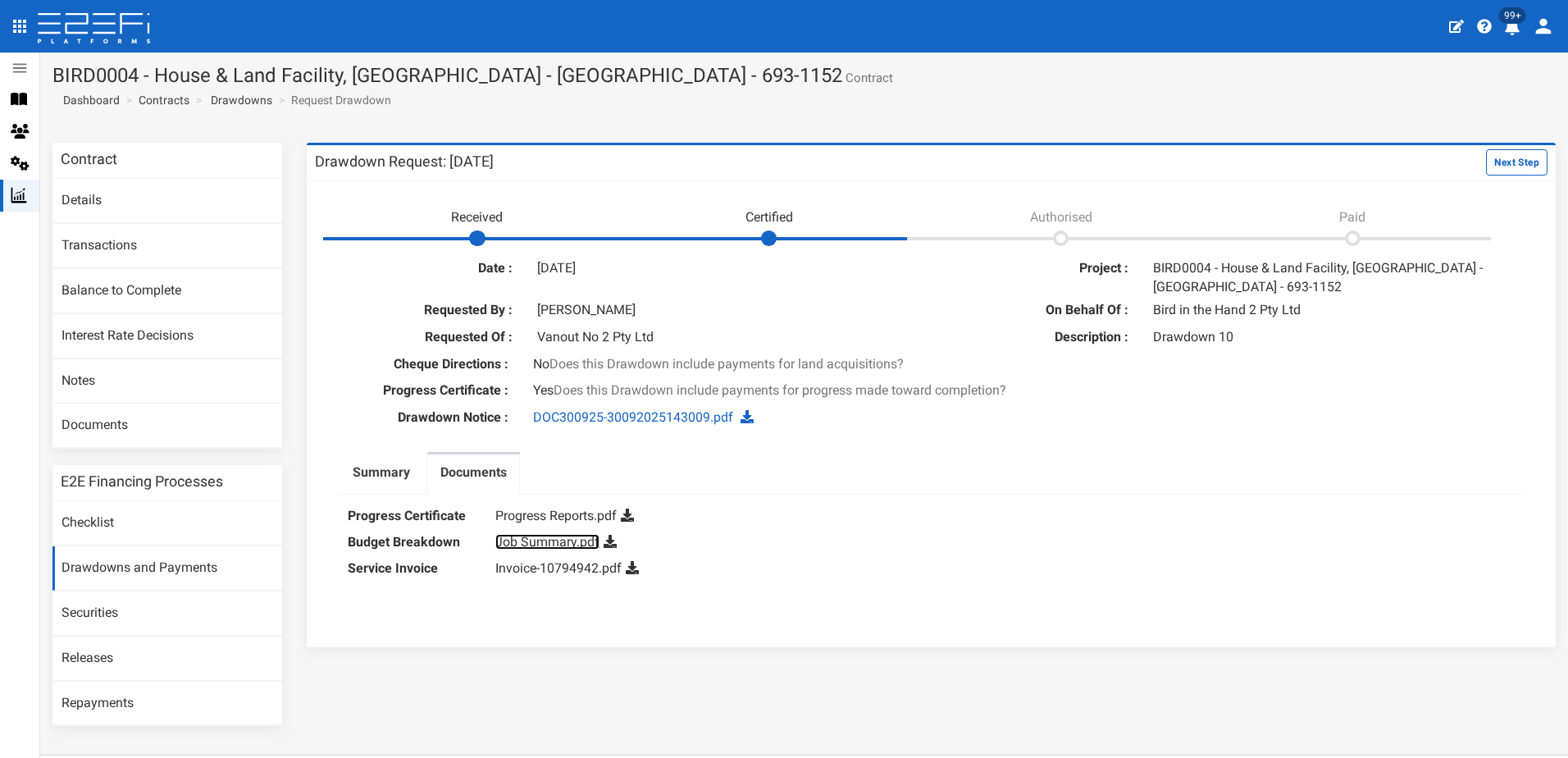
click at [529, 540] on link "Job Summary.pdf" at bounding box center [547, 542] width 104 height 16
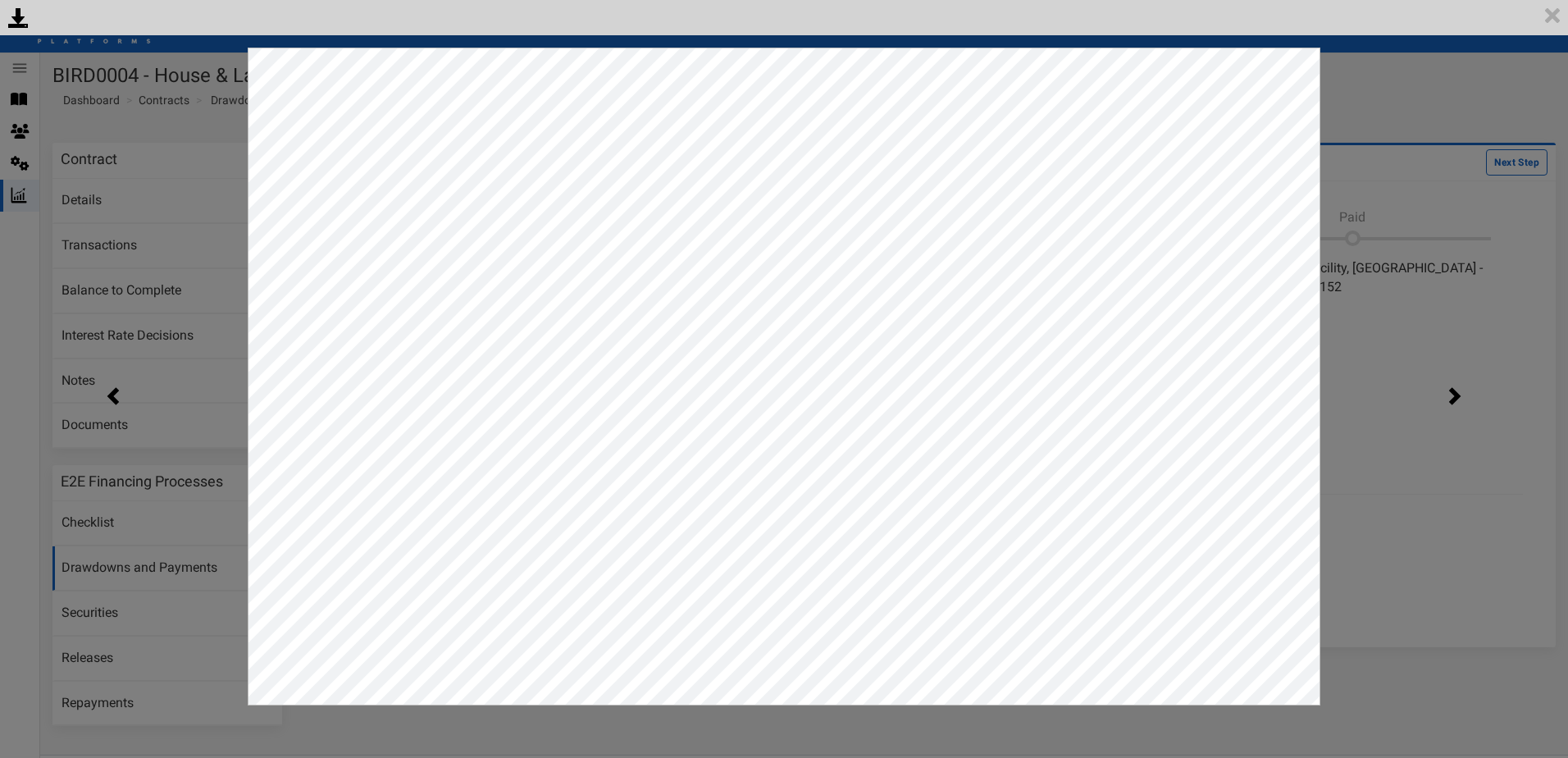
click at [1375, 63] on div "<p>Your browser does not support iframes.</p><script type="text/javascript">ale…" at bounding box center [784, 379] width 1568 height 758
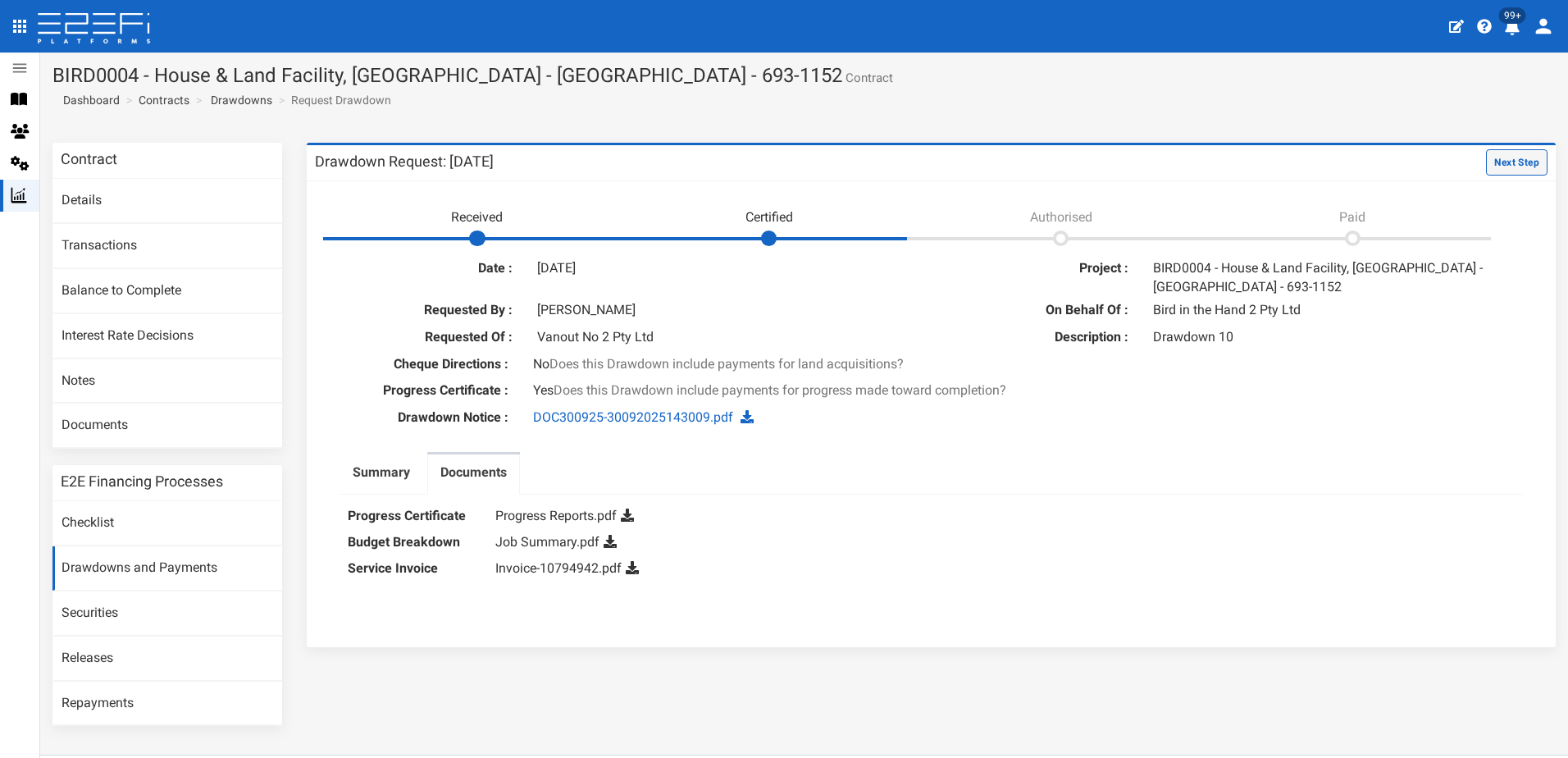
click at [1497, 157] on button "Next Step" at bounding box center [1516, 162] width 61 height 26
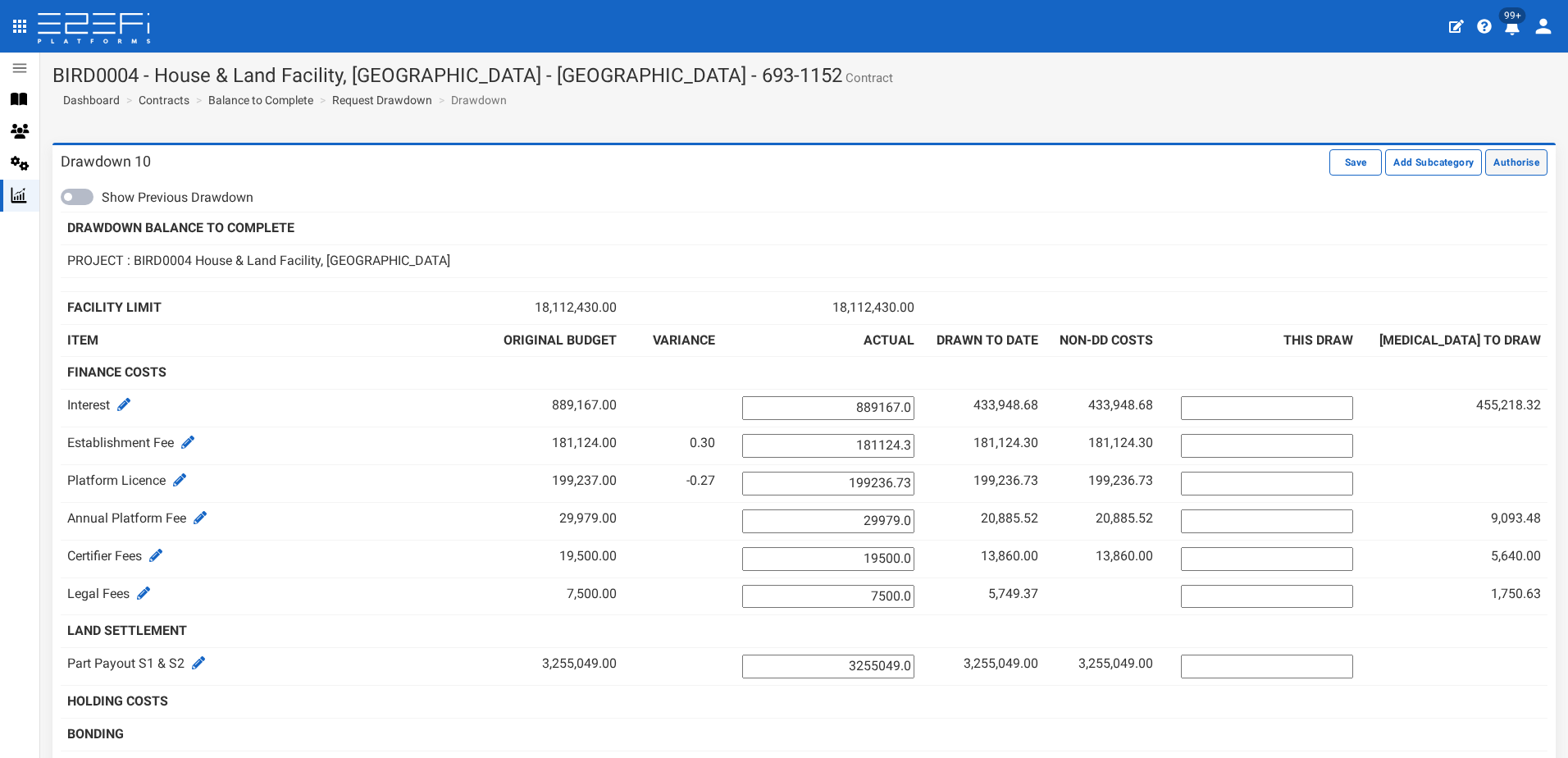
click at [1508, 160] on button "Authorise" at bounding box center [1516, 162] width 62 height 26
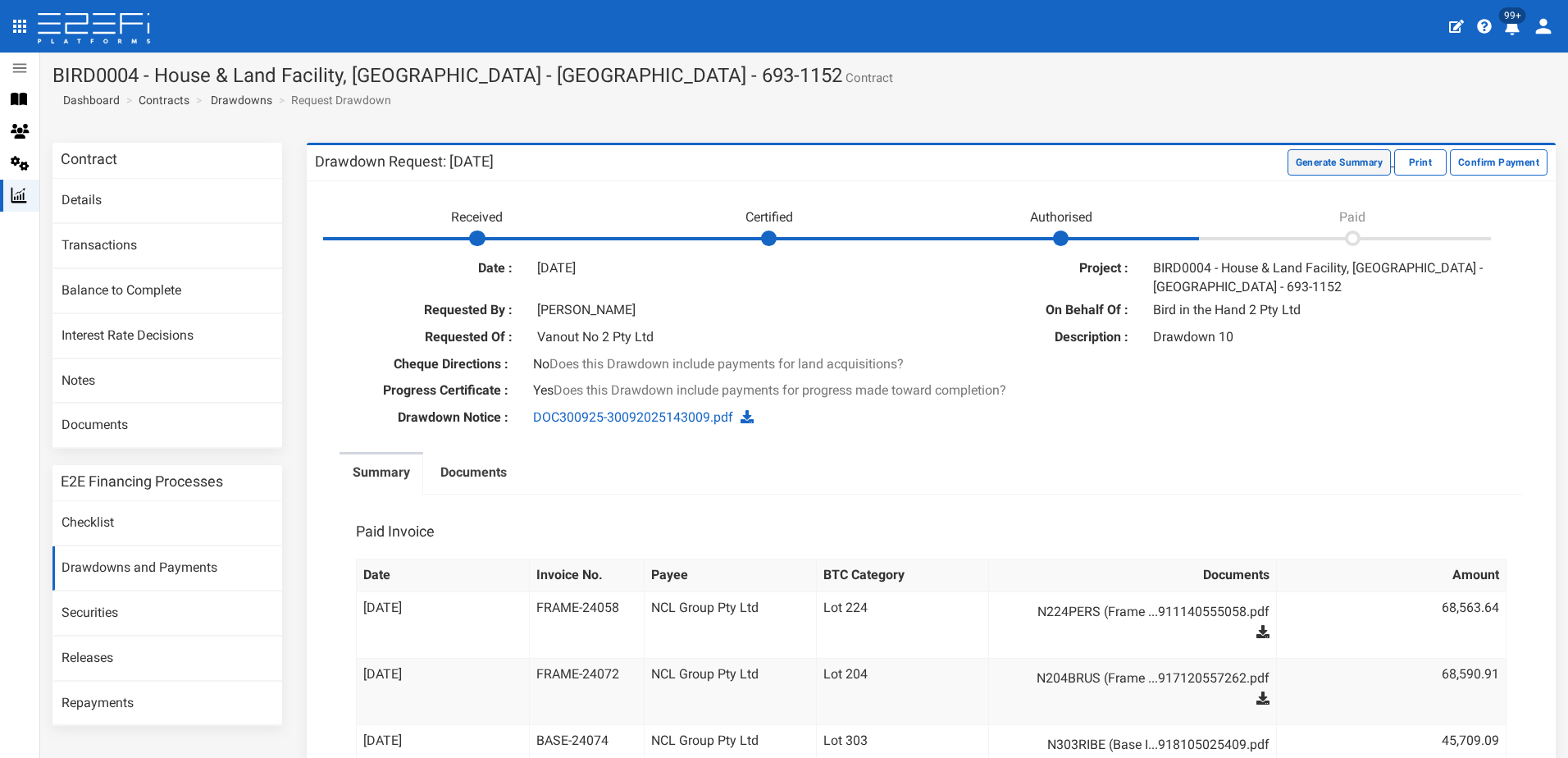
click at [1323, 168] on button "Generate Summary" at bounding box center [1339, 162] width 104 height 26
click at [1322, 164] on button "Download Summary" at bounding box center [1336, 162] width 109 height 26
